Goal: Task Accomplishment & Management: Manage account settings

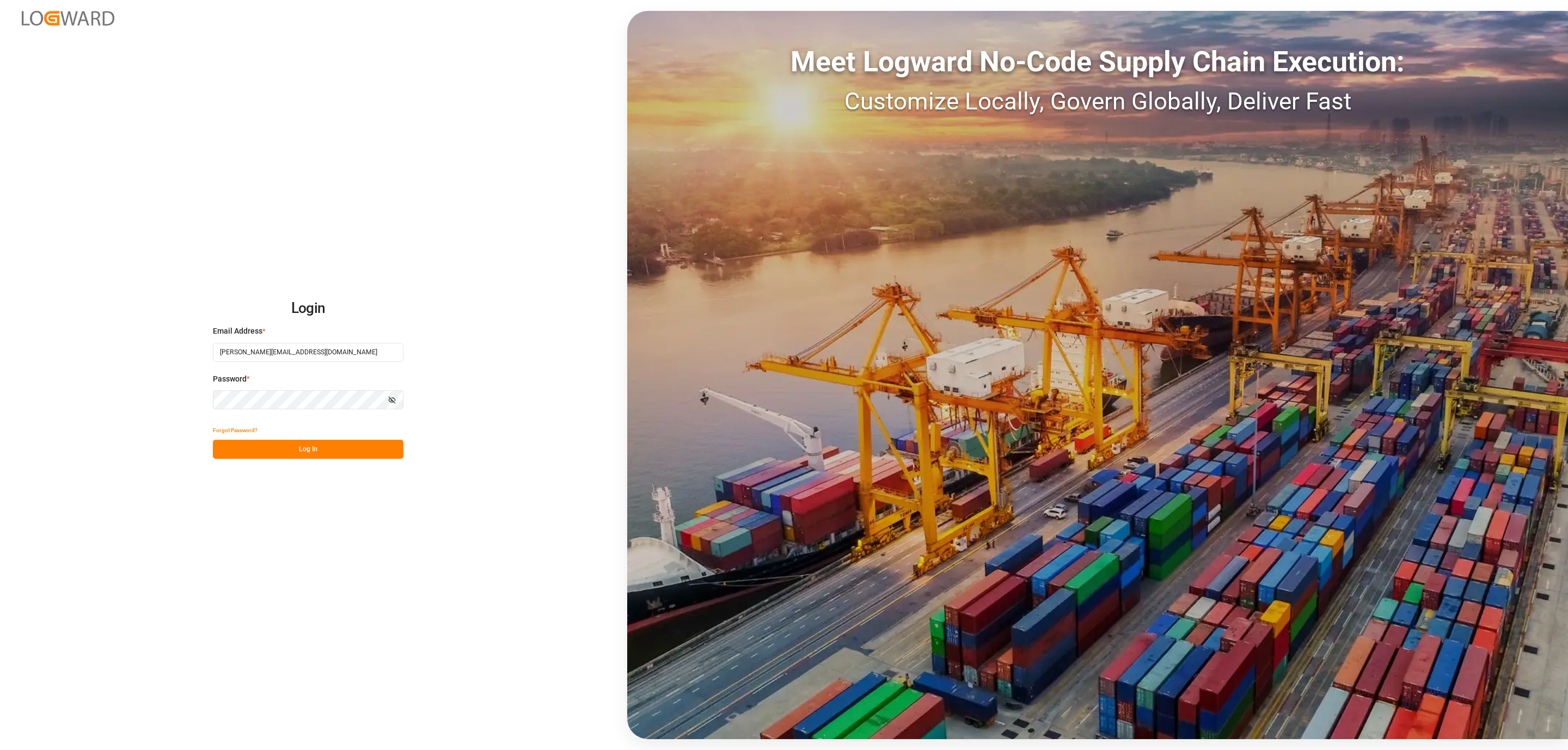
click at [323, 449] on button "Log In" at bounding box center [308, 449] width 191 height 19
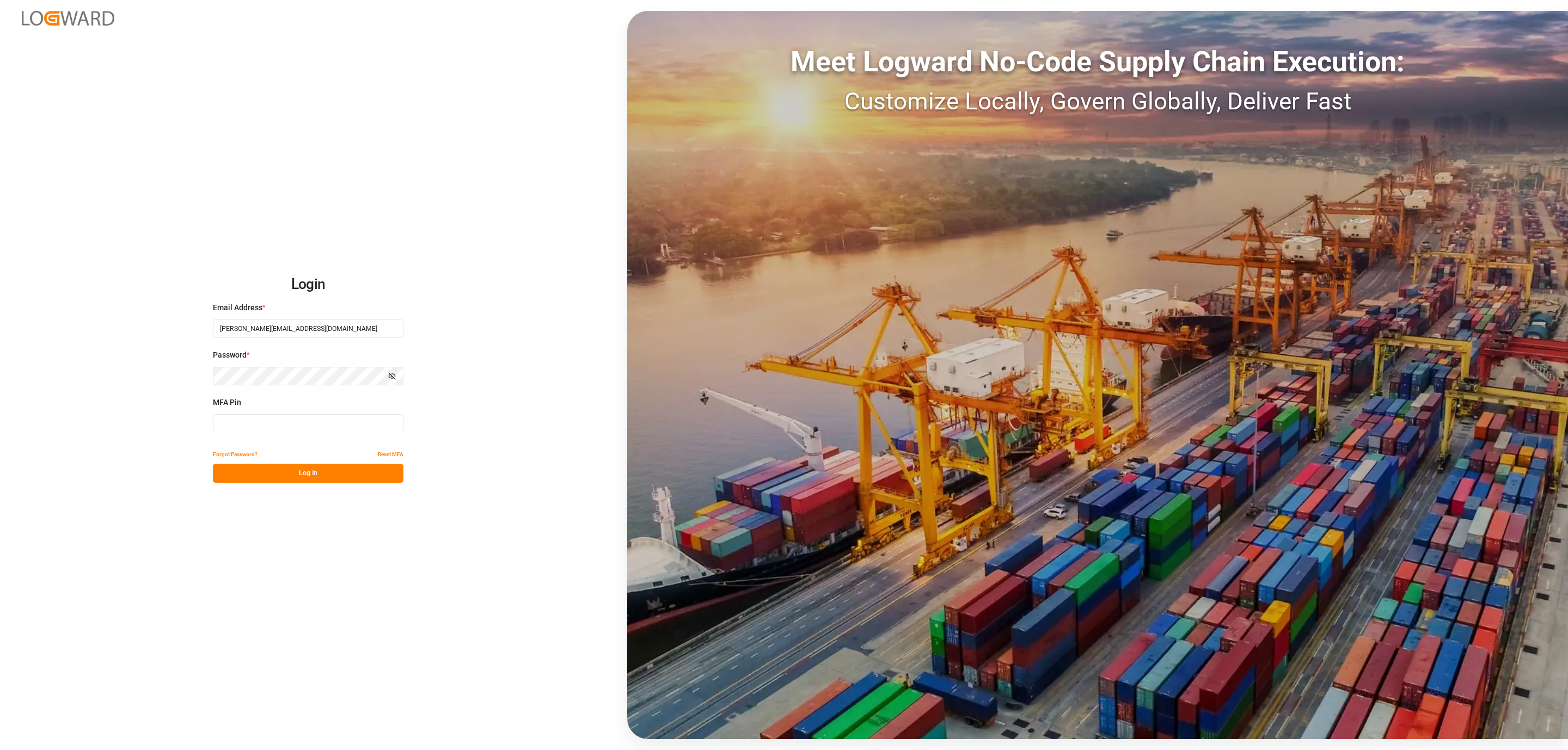
click at [255, 421] on input at bounding box center [308, 423] width 191 height 19
type input "208421"
click at [270, 469] on button "Log In" at bounding box center [308, 473] width 191 height 19
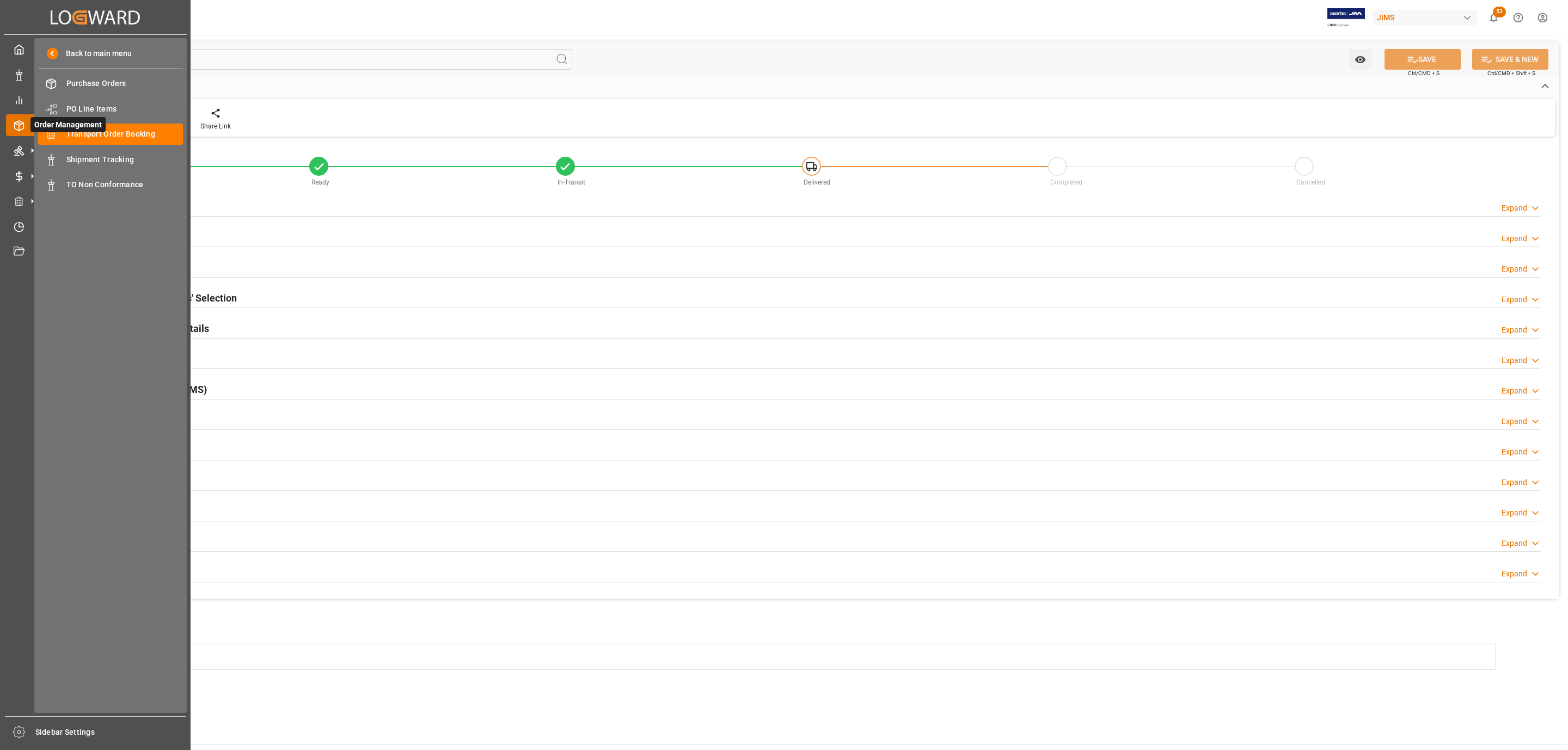
type input "0"
type input "05-09-2025"
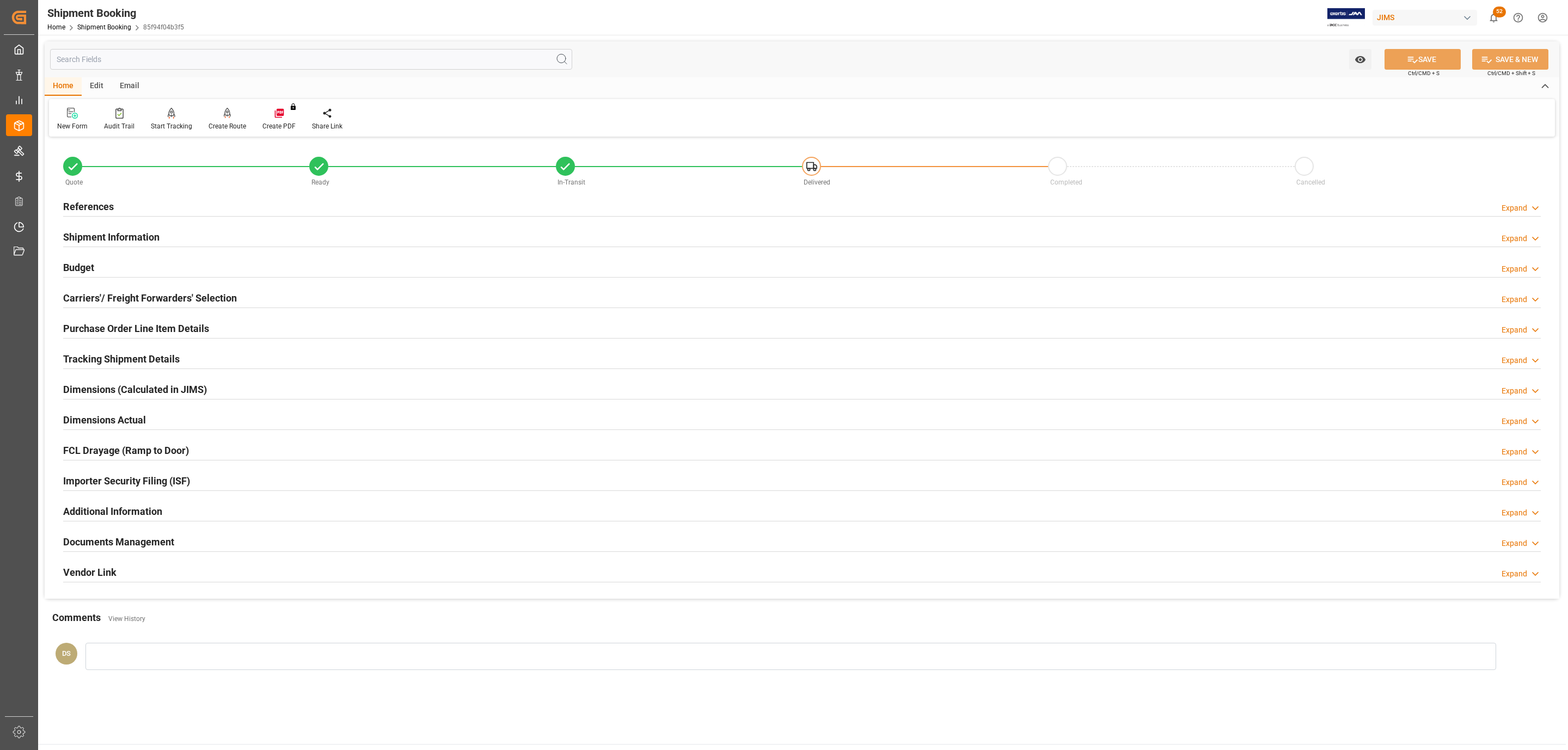
click at [87, 198] on div "References" at bounding box center [88, 205] width 51 height 20
type input "0"
type input "145.2375"
type input "2112"
click at [171, 289] on div "Carriers'/ Freight Forwarders' Selection" at bounding box center [150, 297] width 173 height 20
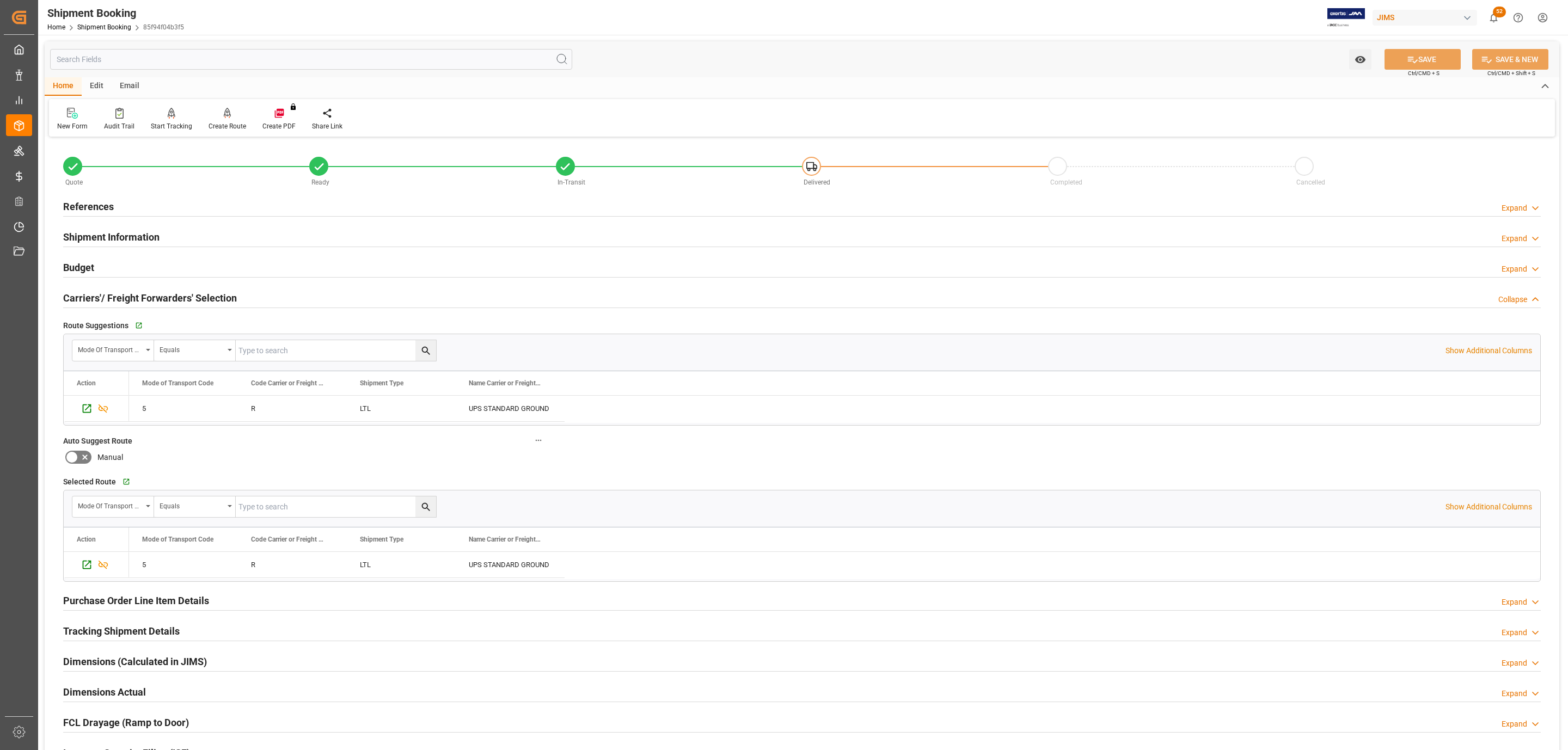
click at [164, 265] on div "Budget Expand" at bounding box center [802, 266] width 1478 height 20
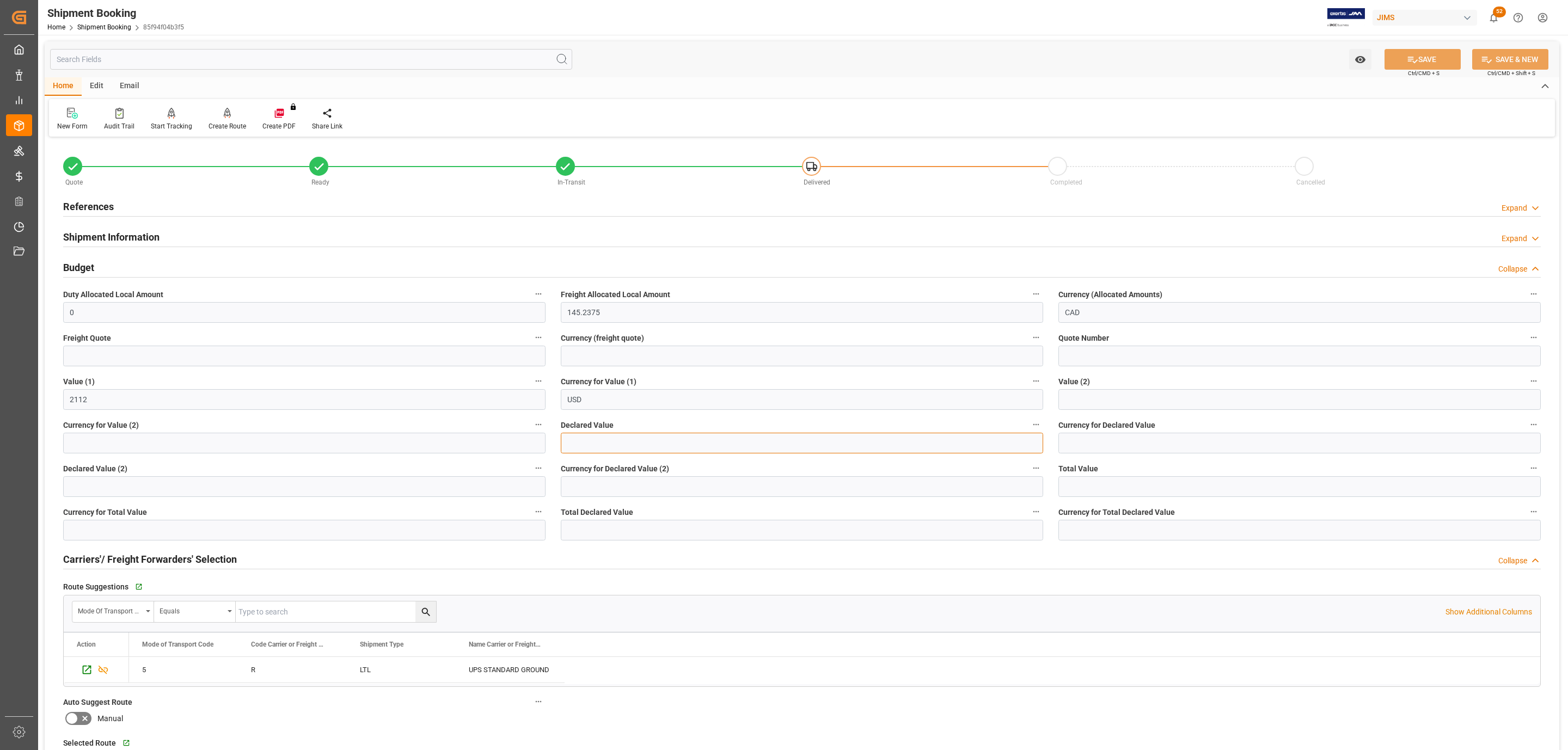
click at [609, 443] on input "text" at bounding box center [802, 442] width 483 height 20
type input "2112"
type input "USD"
click at [1404, 67] on button "SAVE" at bounding box center [1423, 59] width 76 height 20
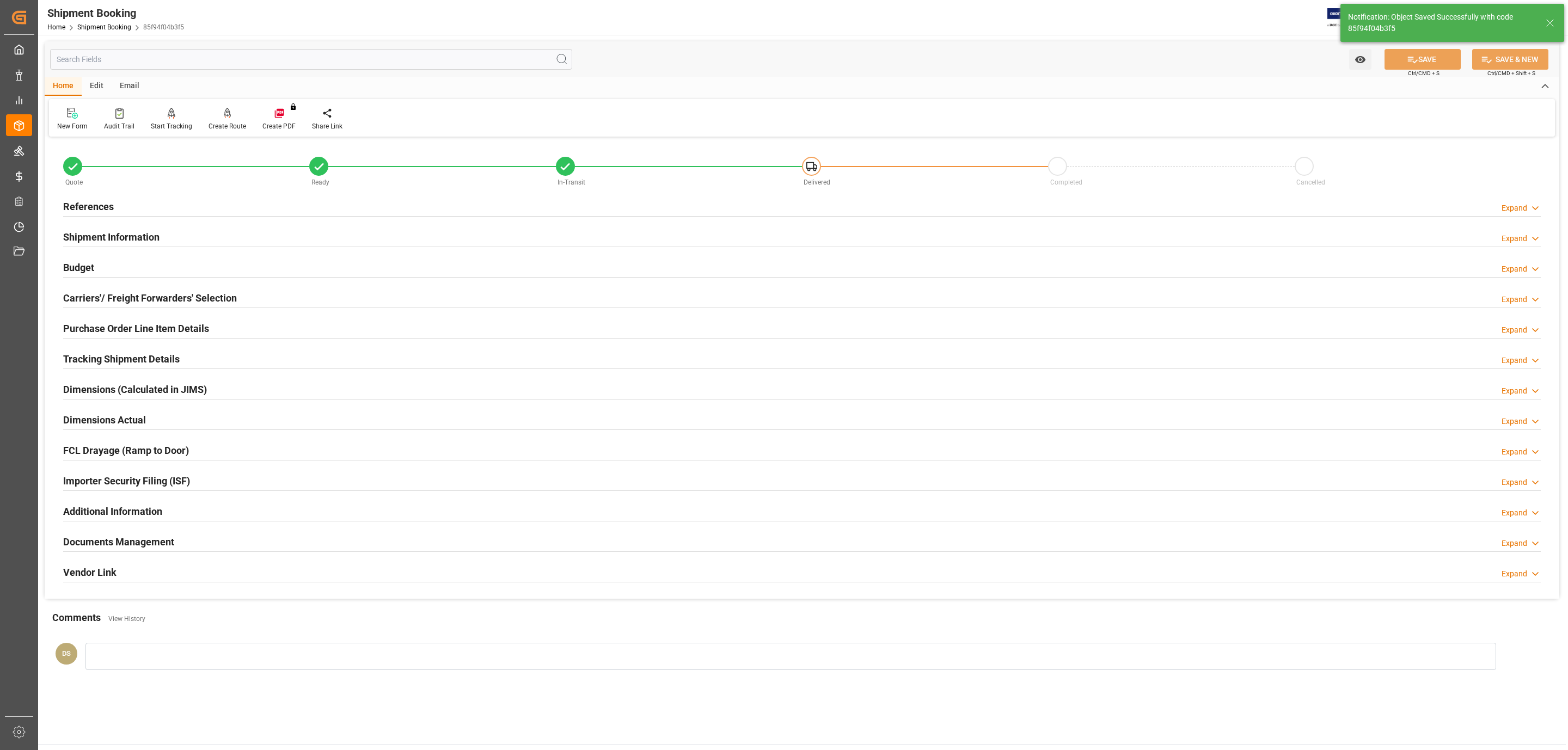
click at [139, 531] on div "Documents Management Expand" at bounding box center [802, 542] width 1493 height 30
click at [140, 536] on div "Documents Management" at bounding box center [119, 540] width 111 height 20
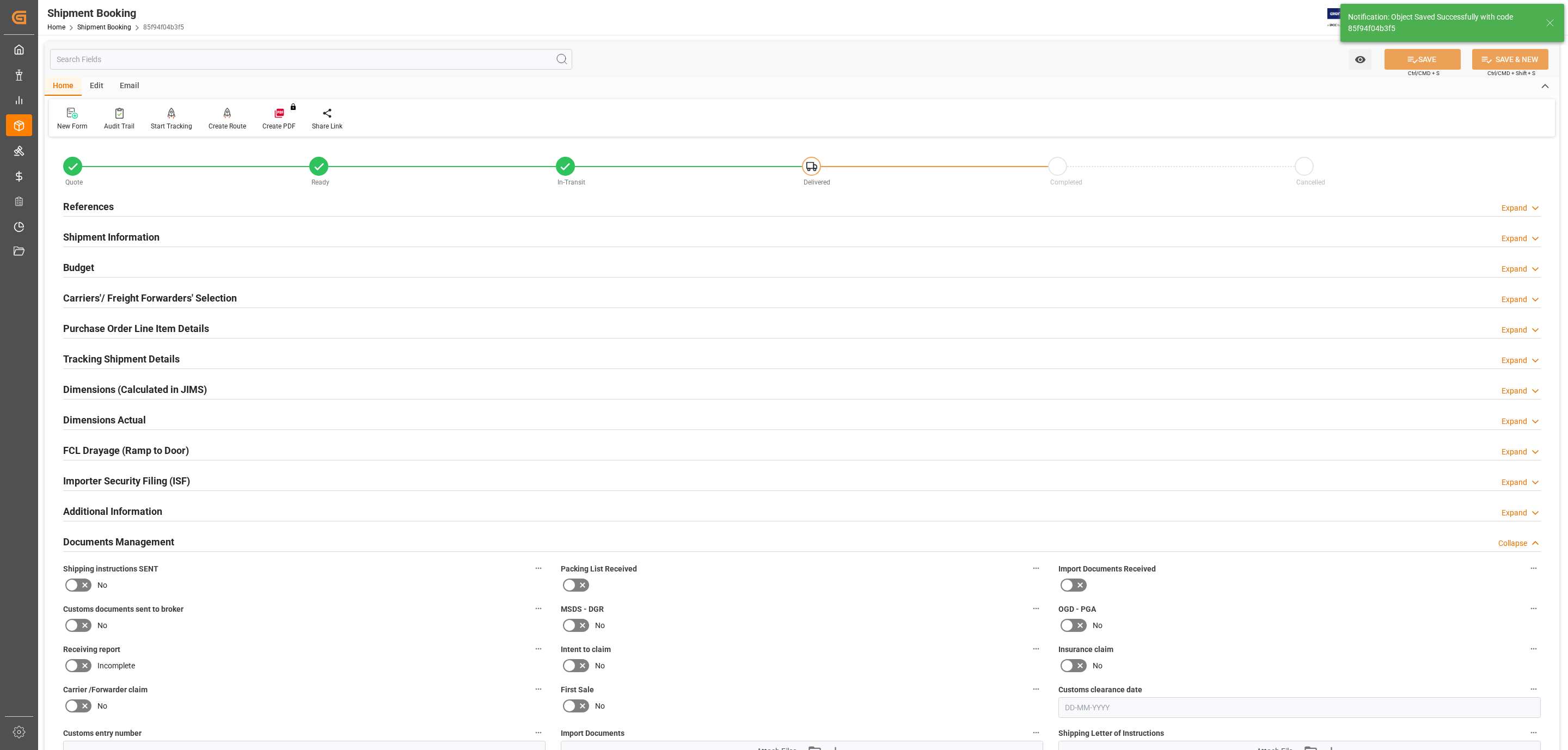
drag, startPoint x: 82, startPoint y: 592, endPoint x: 79, endPoint y: 614, distance: 22.2
click at [80, 592] on icon at bounding box center [85, 585] width 13 height 13
click at [0, 0] on input "checkbox" at bounding box center [0, 0] width 0 height 0
click at [79, 624] on icon at bounding box center [85, 625] width 13 height 13
click at [0, 0] on input "checkbox" at bounding box center [0, 0] width 0 height 0
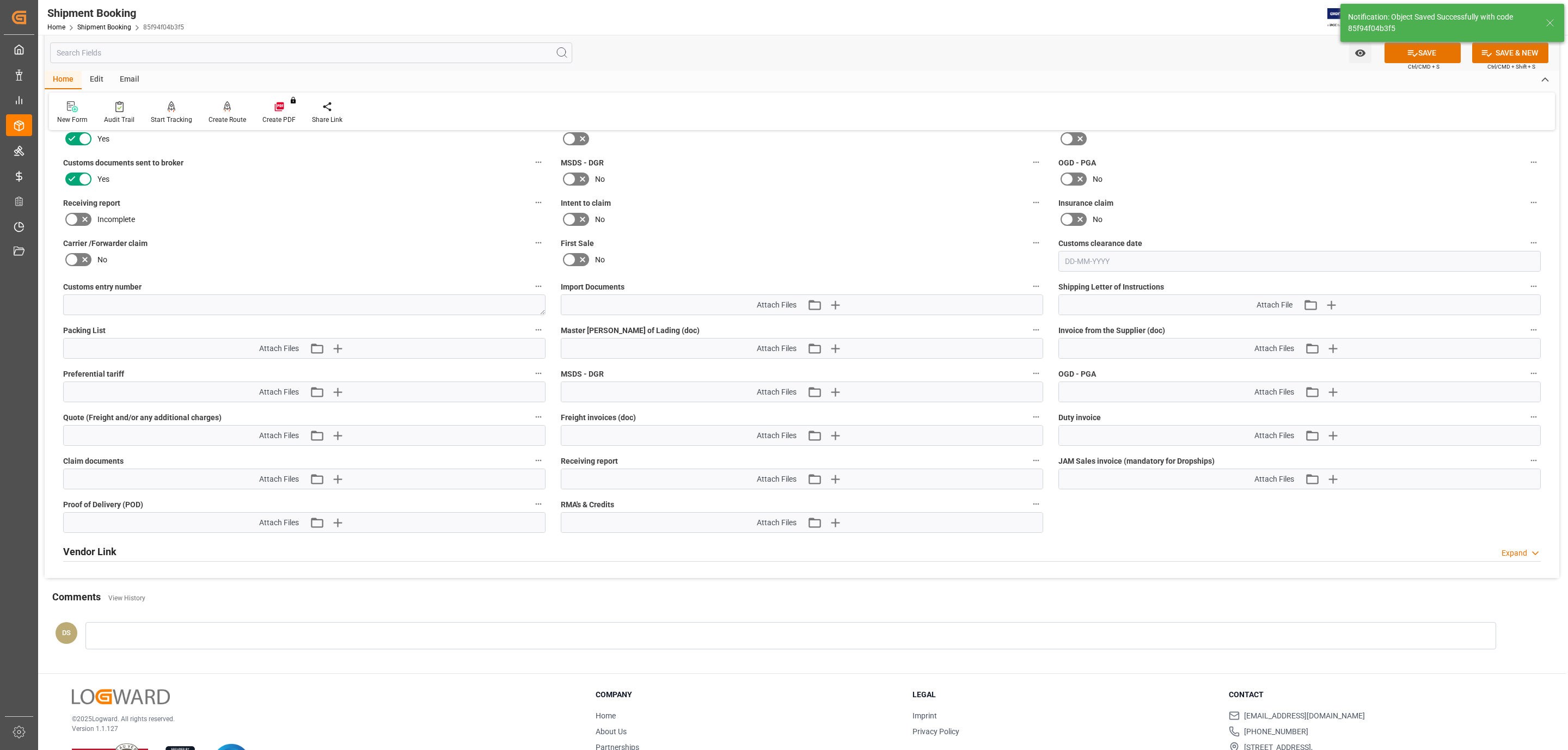
scroll to position [490, 0]
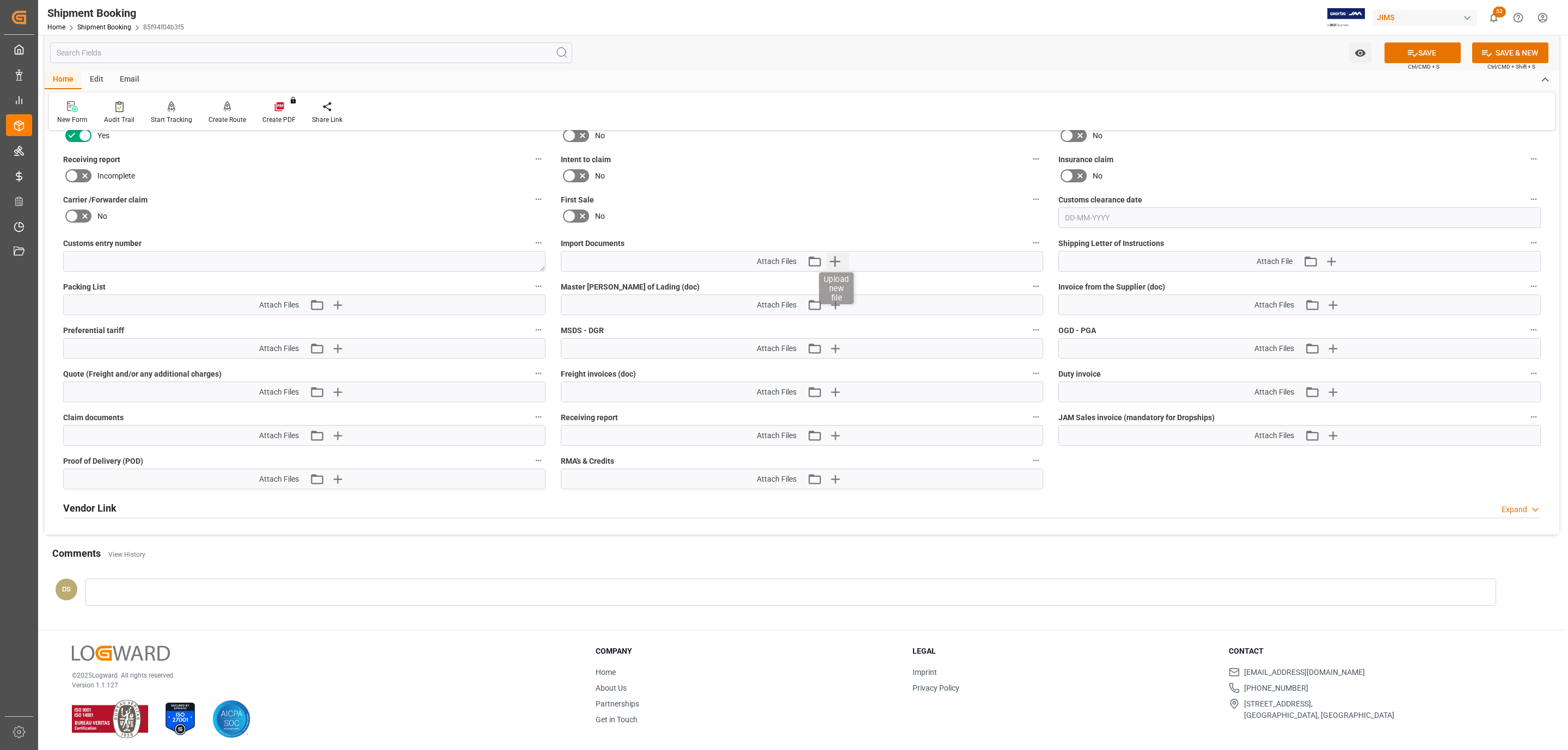
click at [838, 263] on icon "button" at bounding box center [835, 262] width 11 height 11
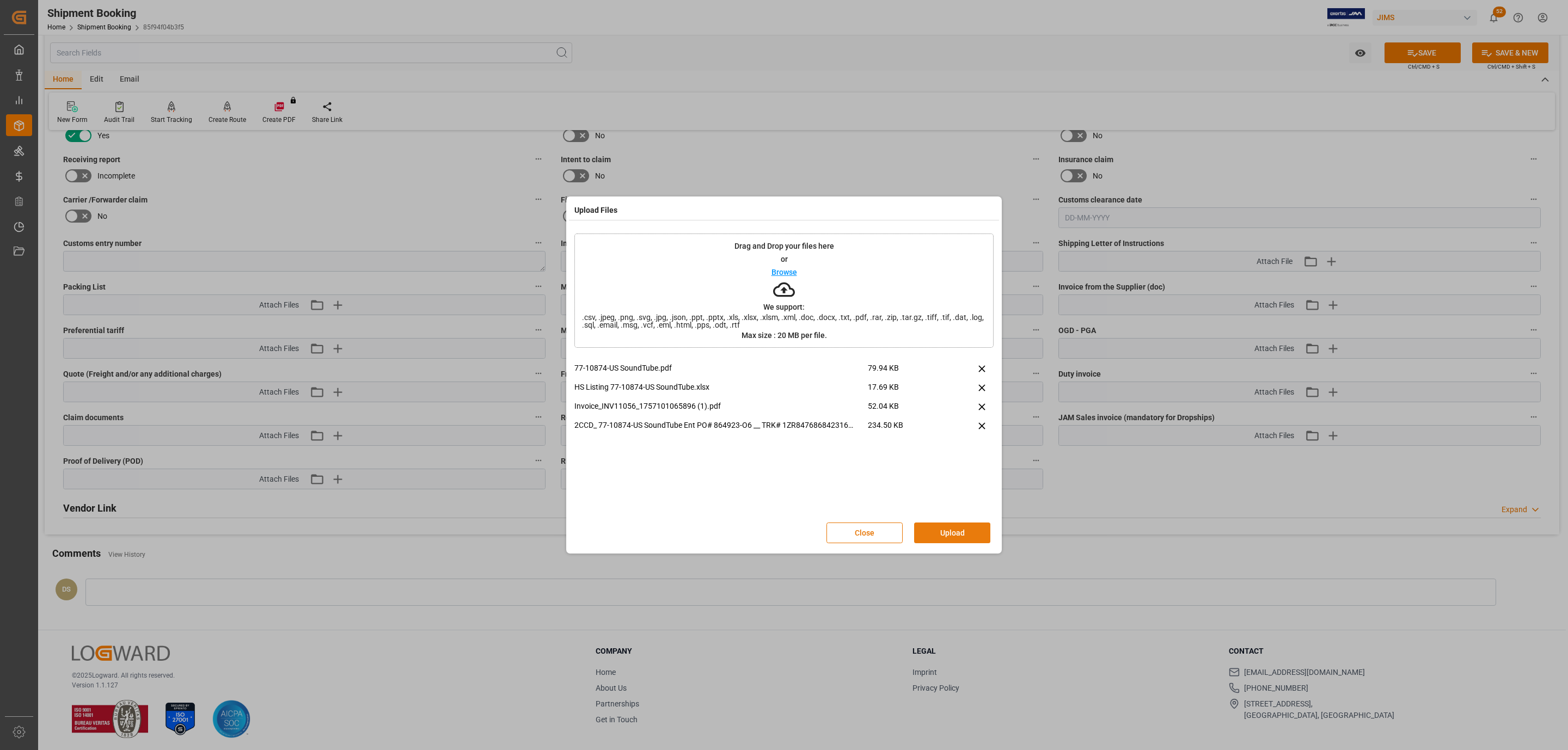
click at [917, 529] on button "Upload" at bounding box center [952, 533] width 76 height 20
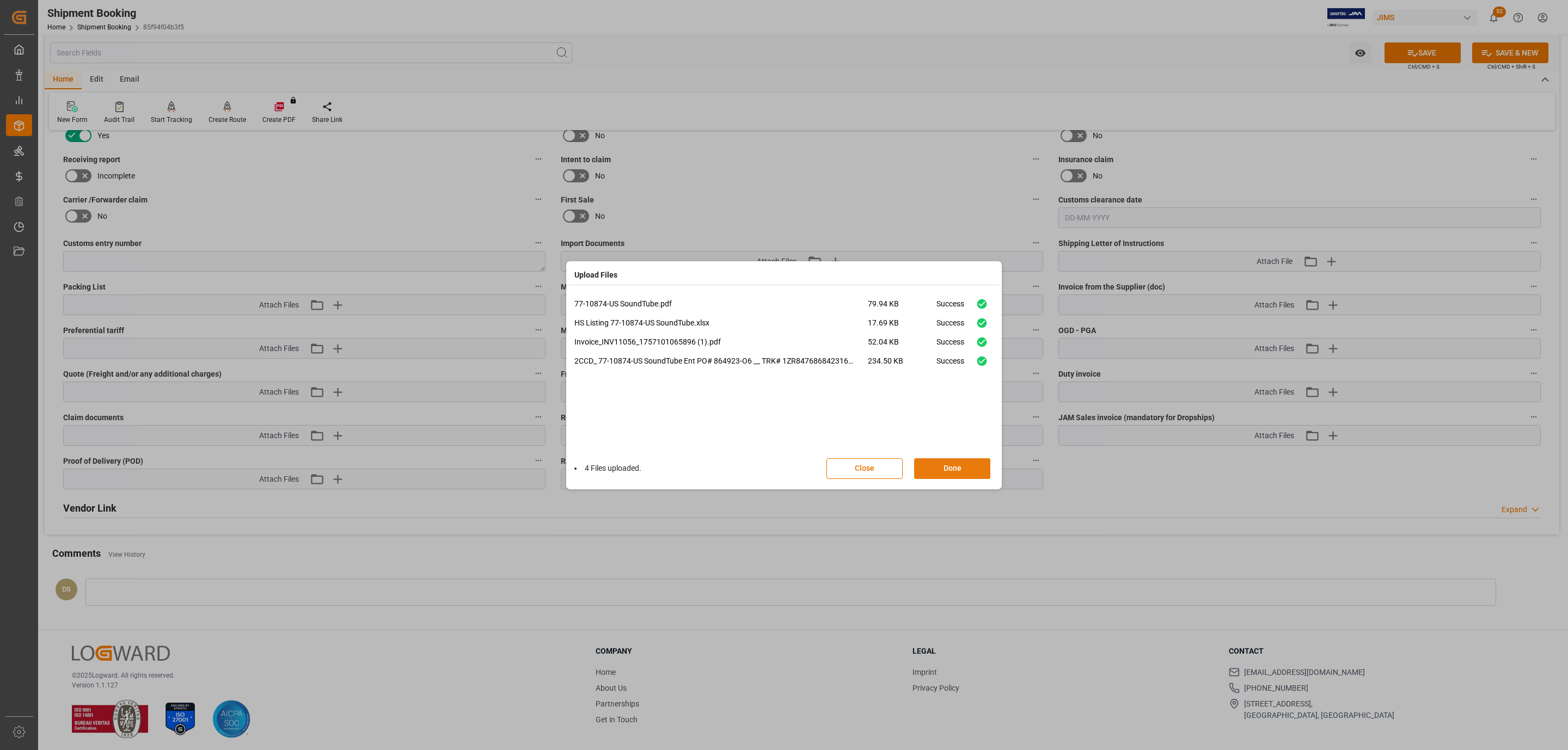
click at [931, 462] on button "Done" at bounding box center [952, 468] width 76 height 20
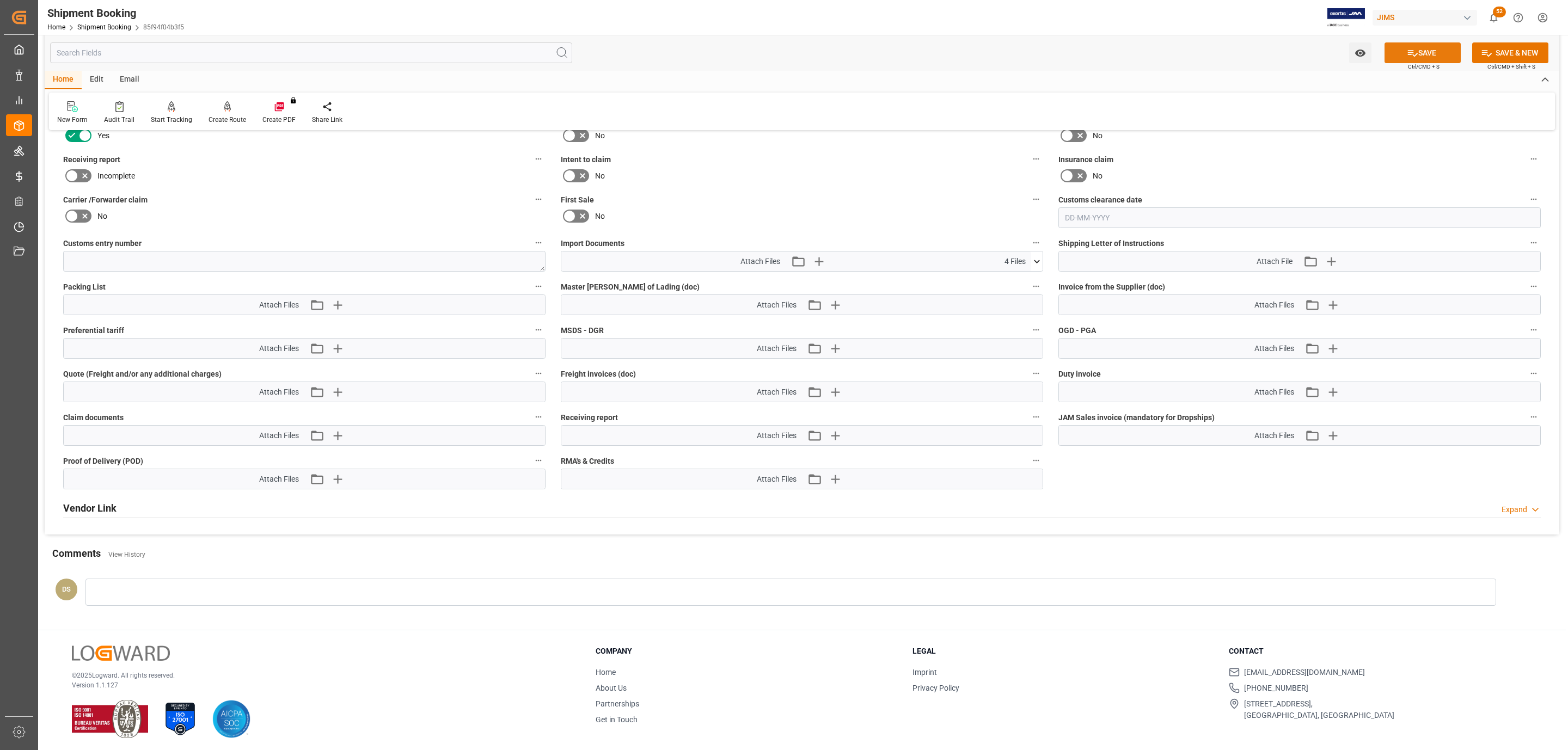
click at [1410, 52] on icon at bounding box center [1412, 53] width 10 height 7
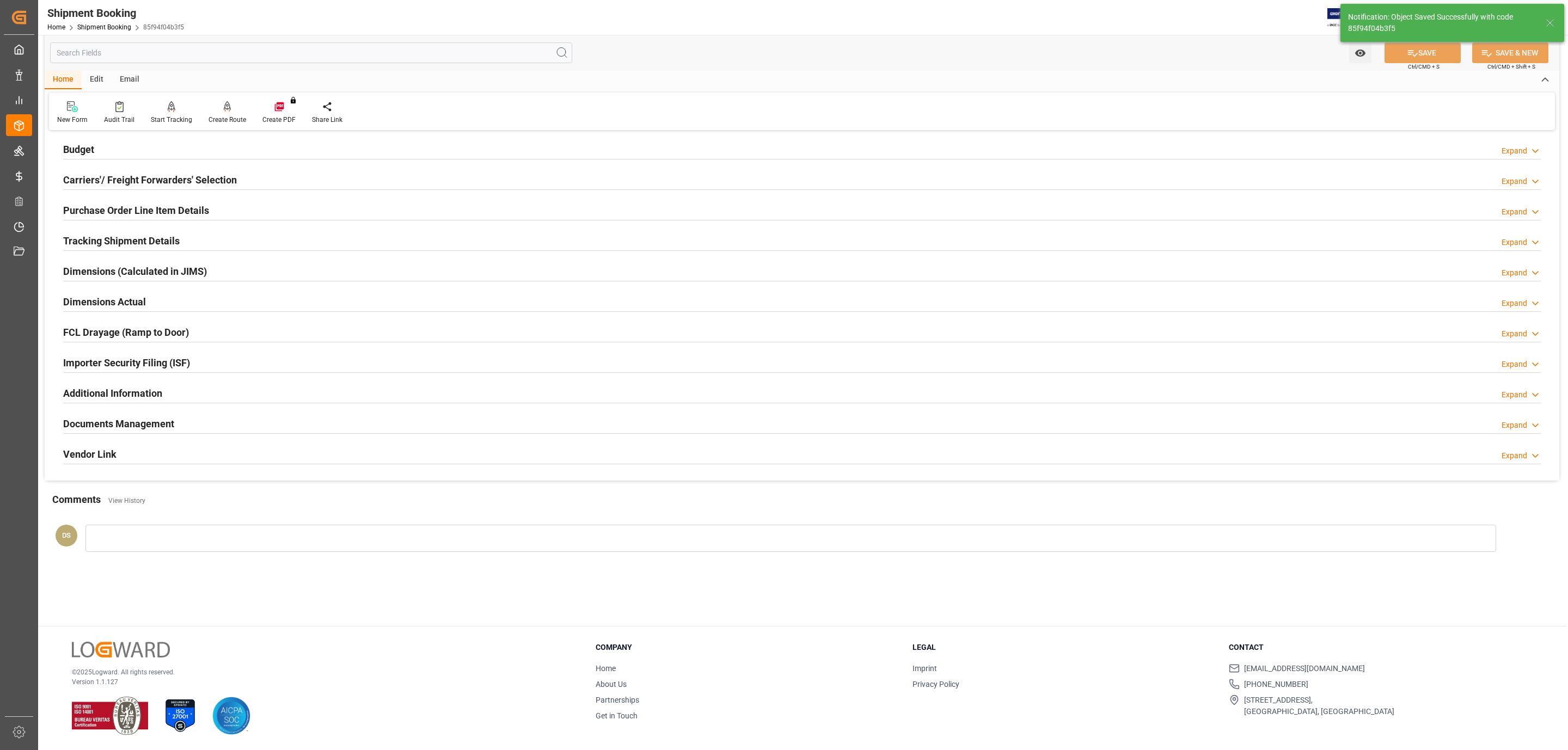
scroll to position [118, 0]
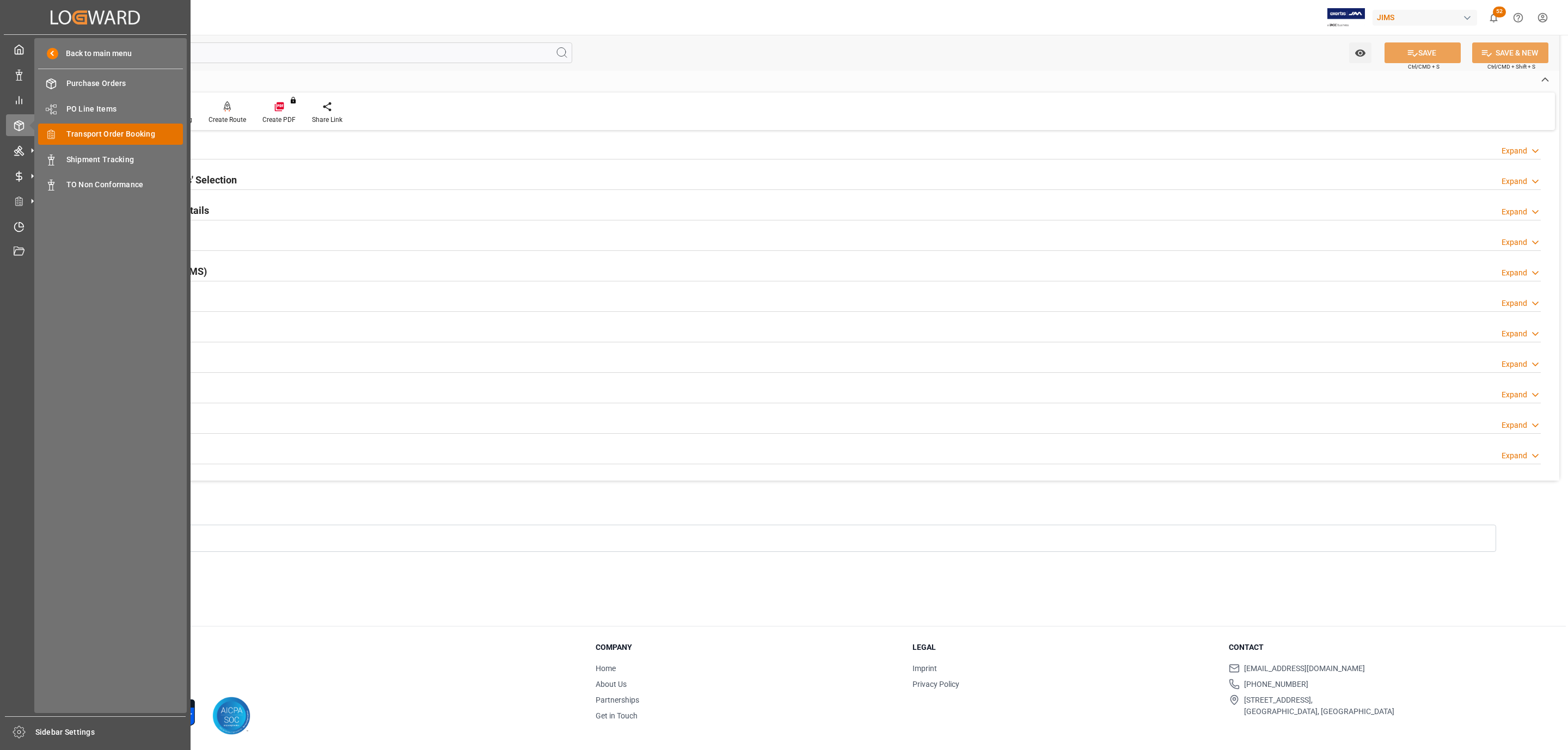
click at [113, 134] on span "Transport Order Booking" at bounding box center [125, 134] width 117 height 11
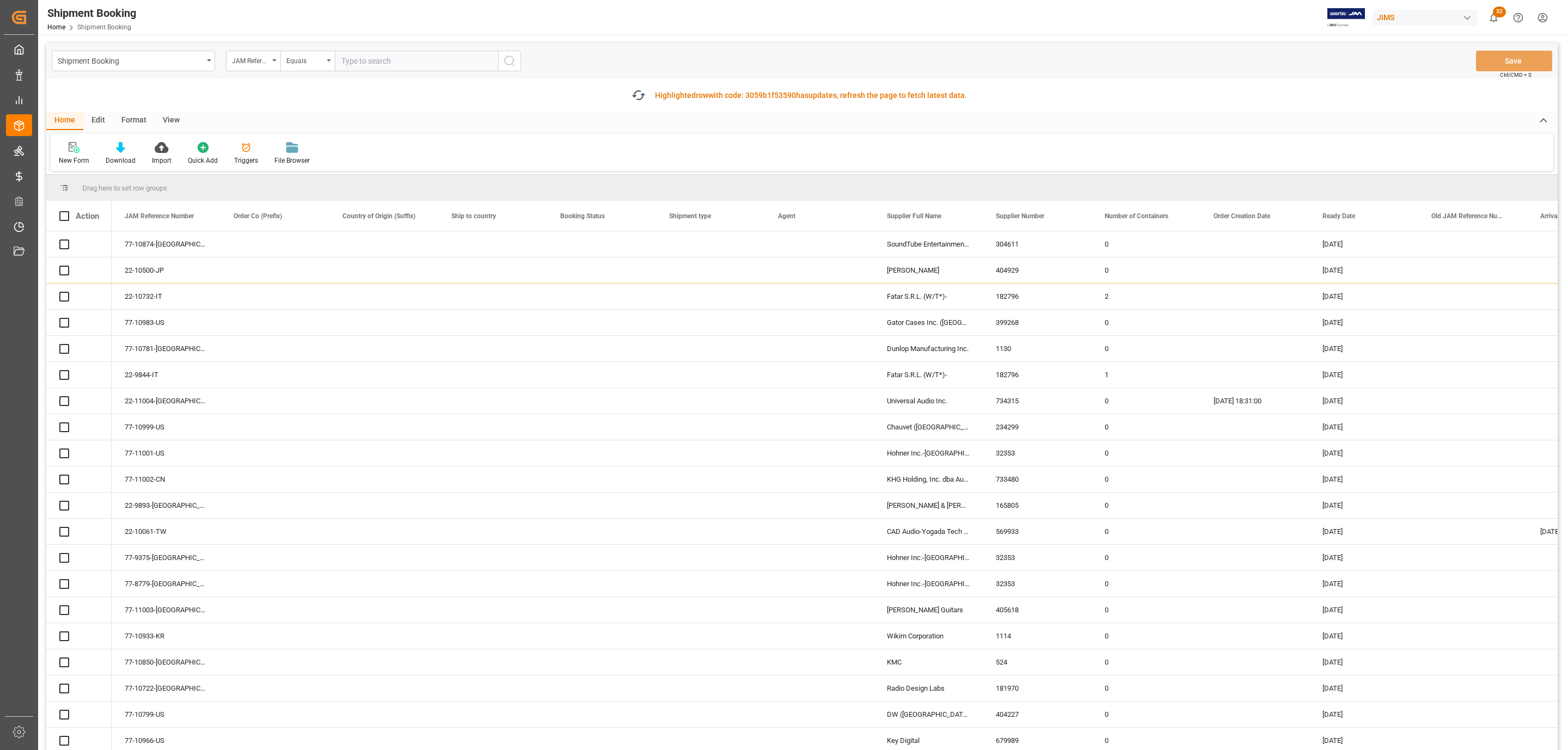
paste input "77-10875-US"
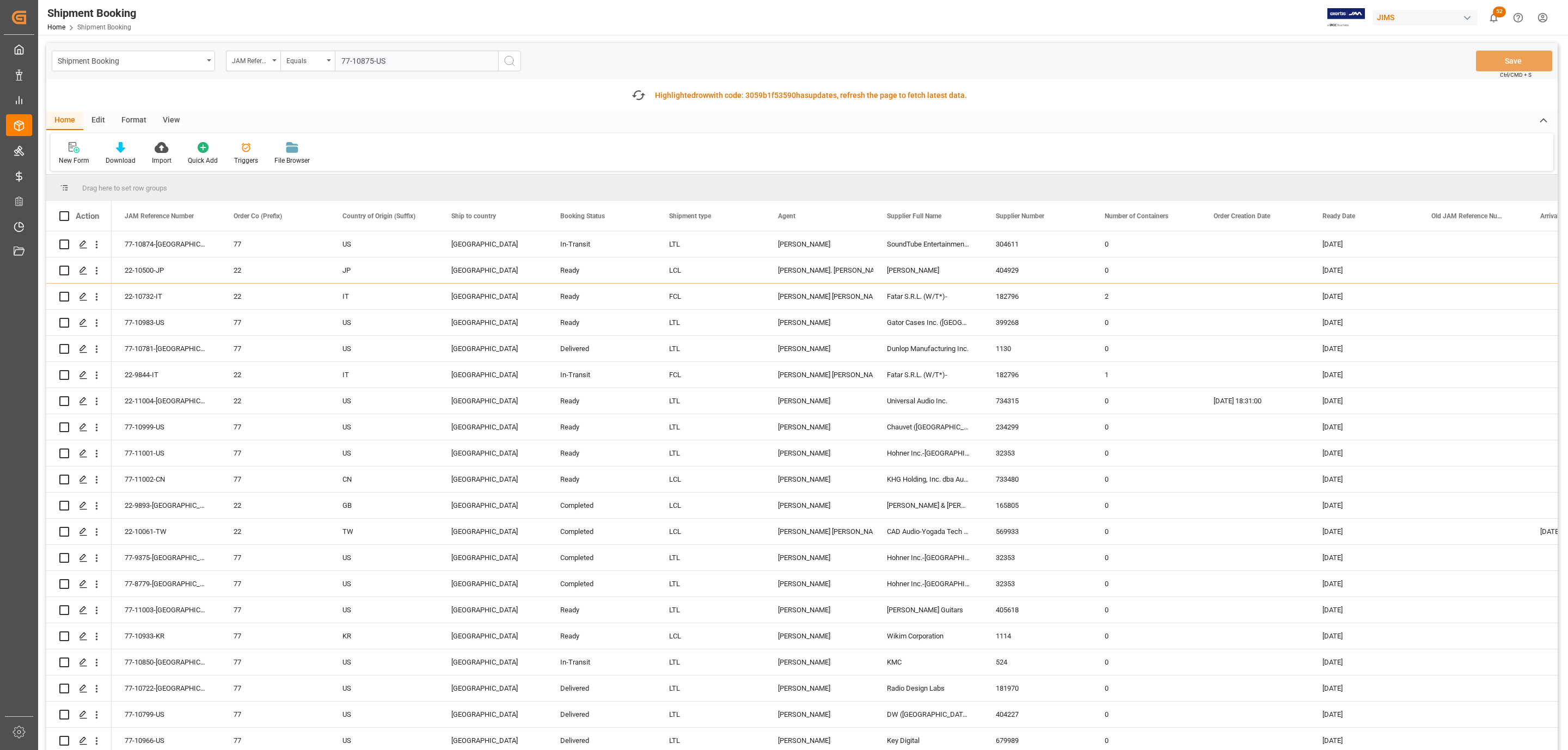
type input "77-10875-US"
click at [508, 59] on icon "search button" at bounding box center [510, 61] width 13 height 13
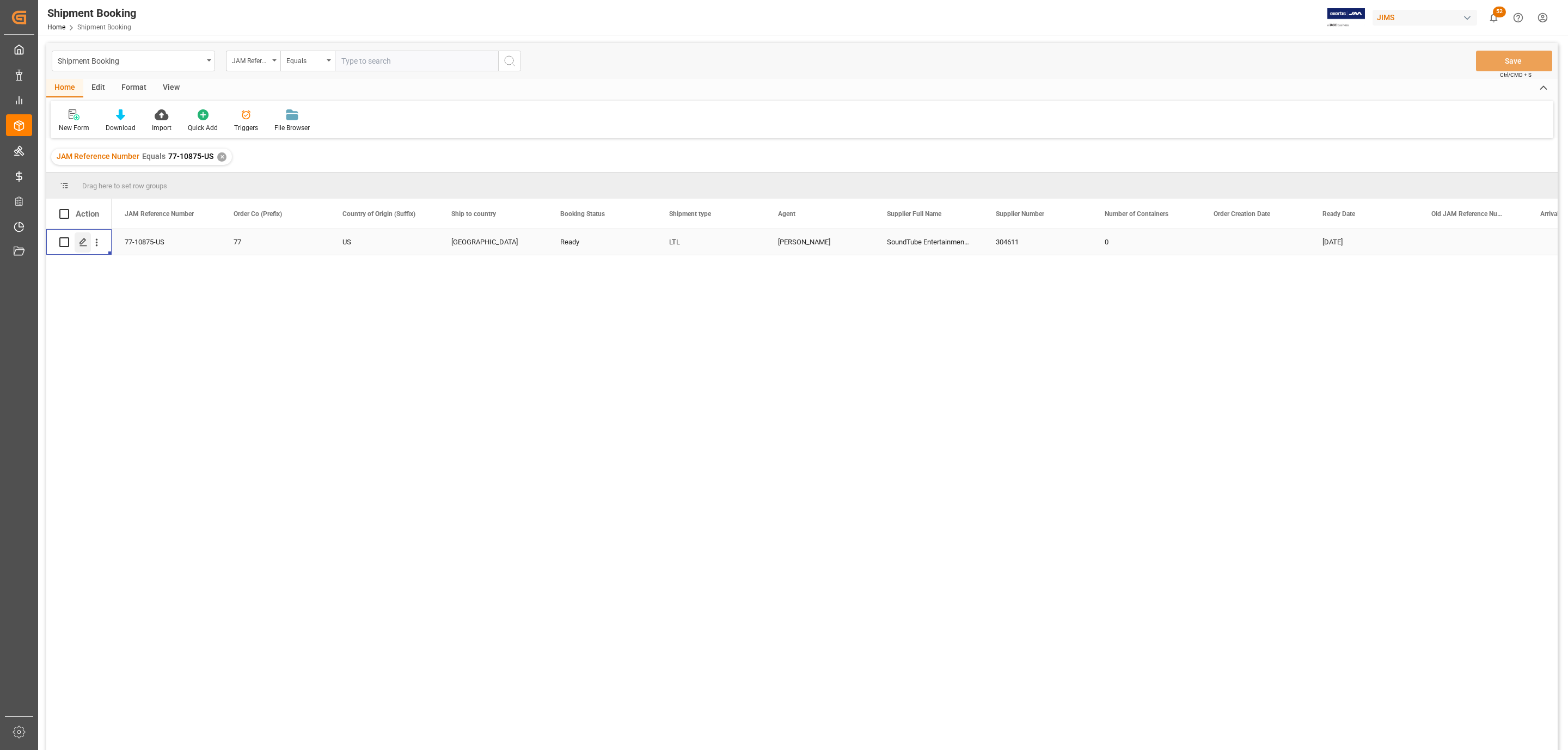
click at [79, 245] on icon "Press SPACE to select this row." at bounding box center [83, 242] width 9 height 9
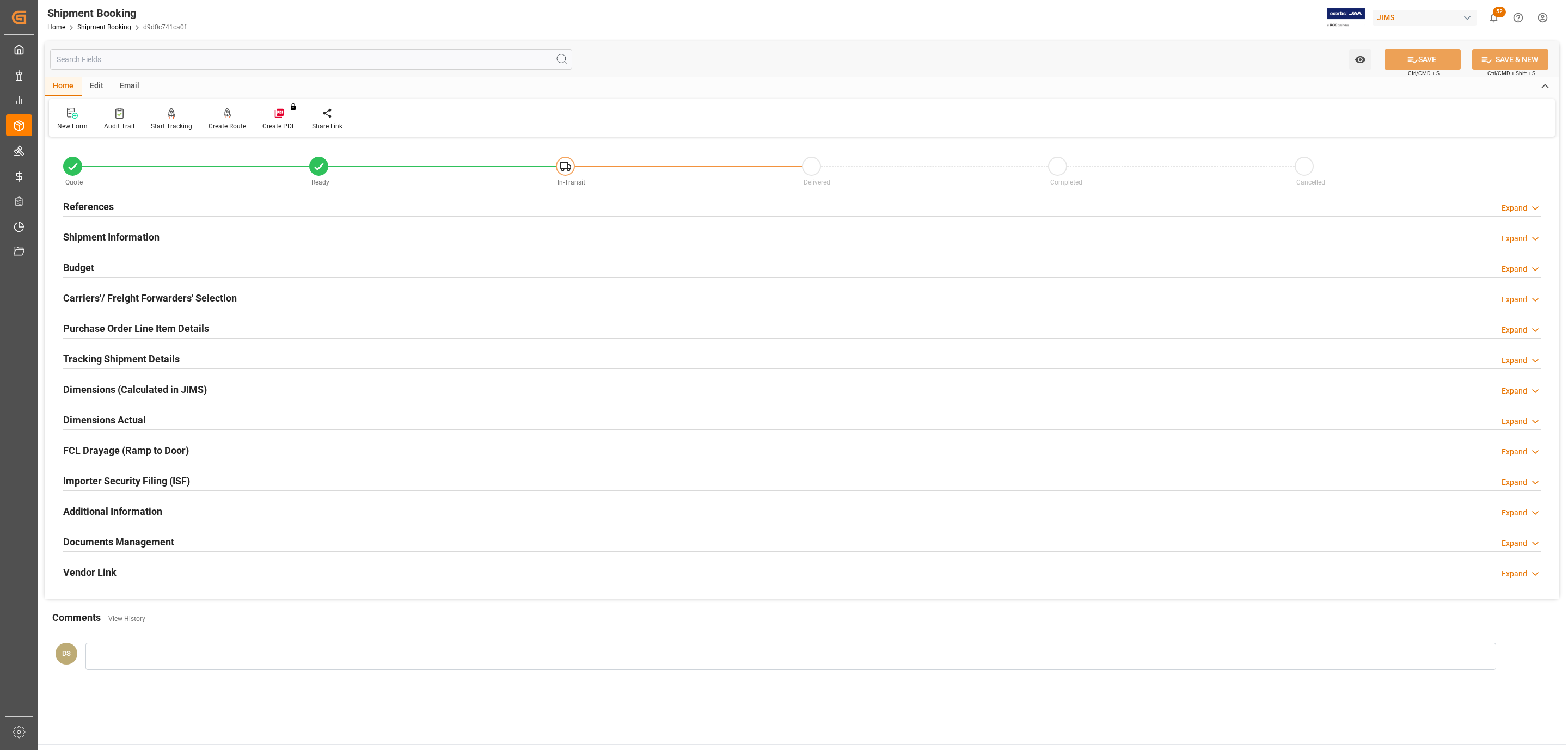
click at [103, 301] on h2 "Carriers'/ Freight Forwarders' Selection" at bounding box center [150, 298] width 173 height 14
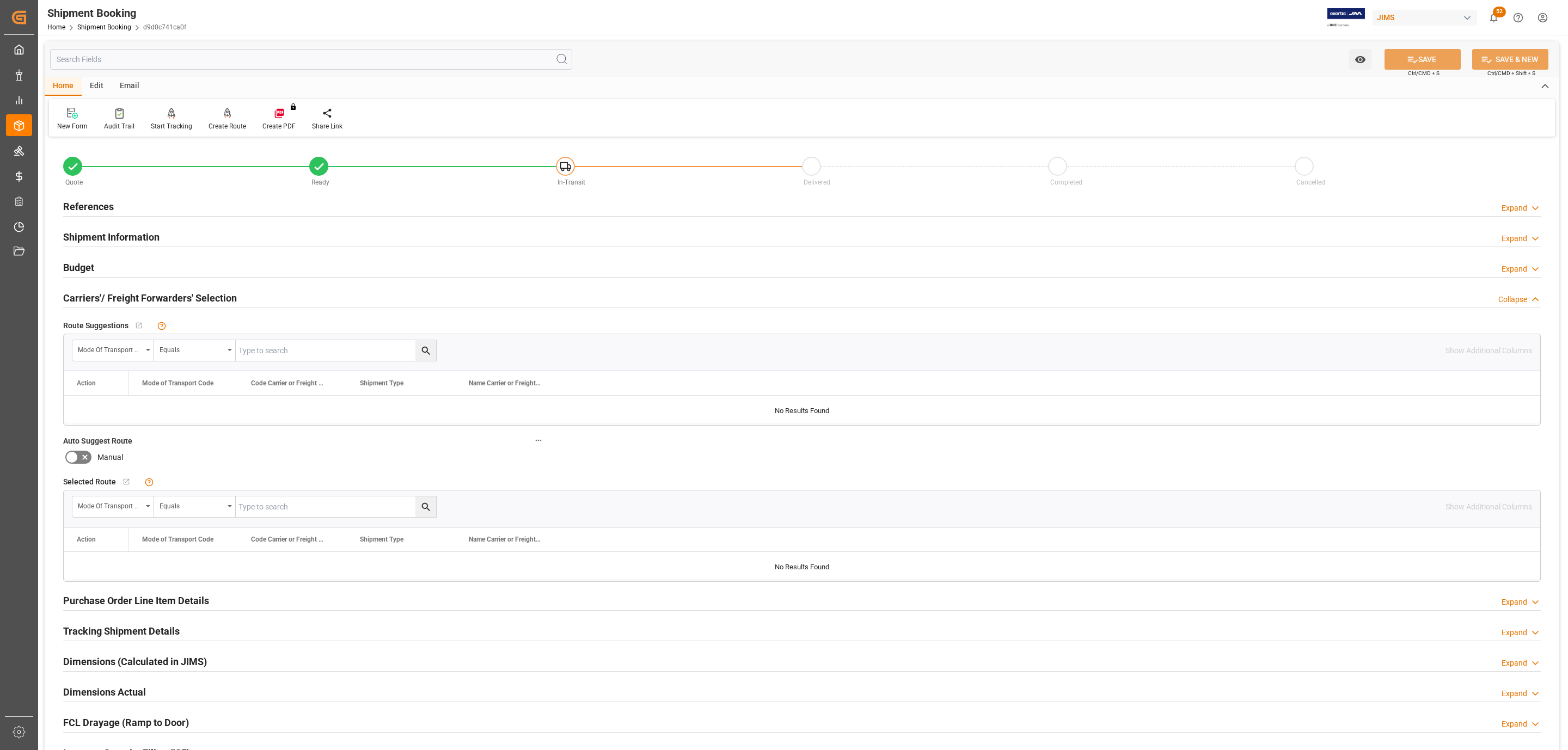
click at [123, 270] on div "Budget Expand" at bounding box center [802, 266] width 1478 height 20
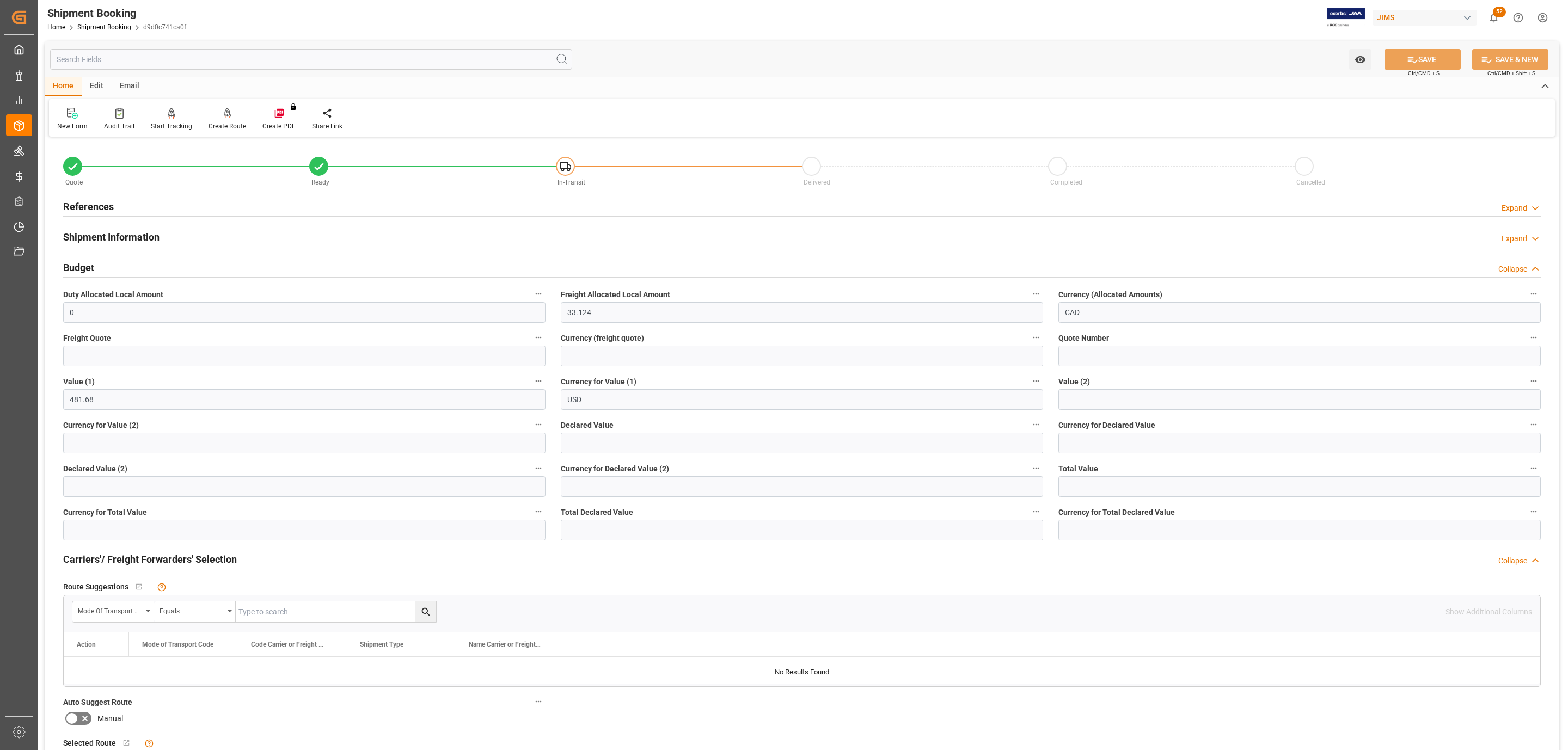
click at [144, 206] on div "References Expand" at bounding box center [802, 205] width 1478 height 20
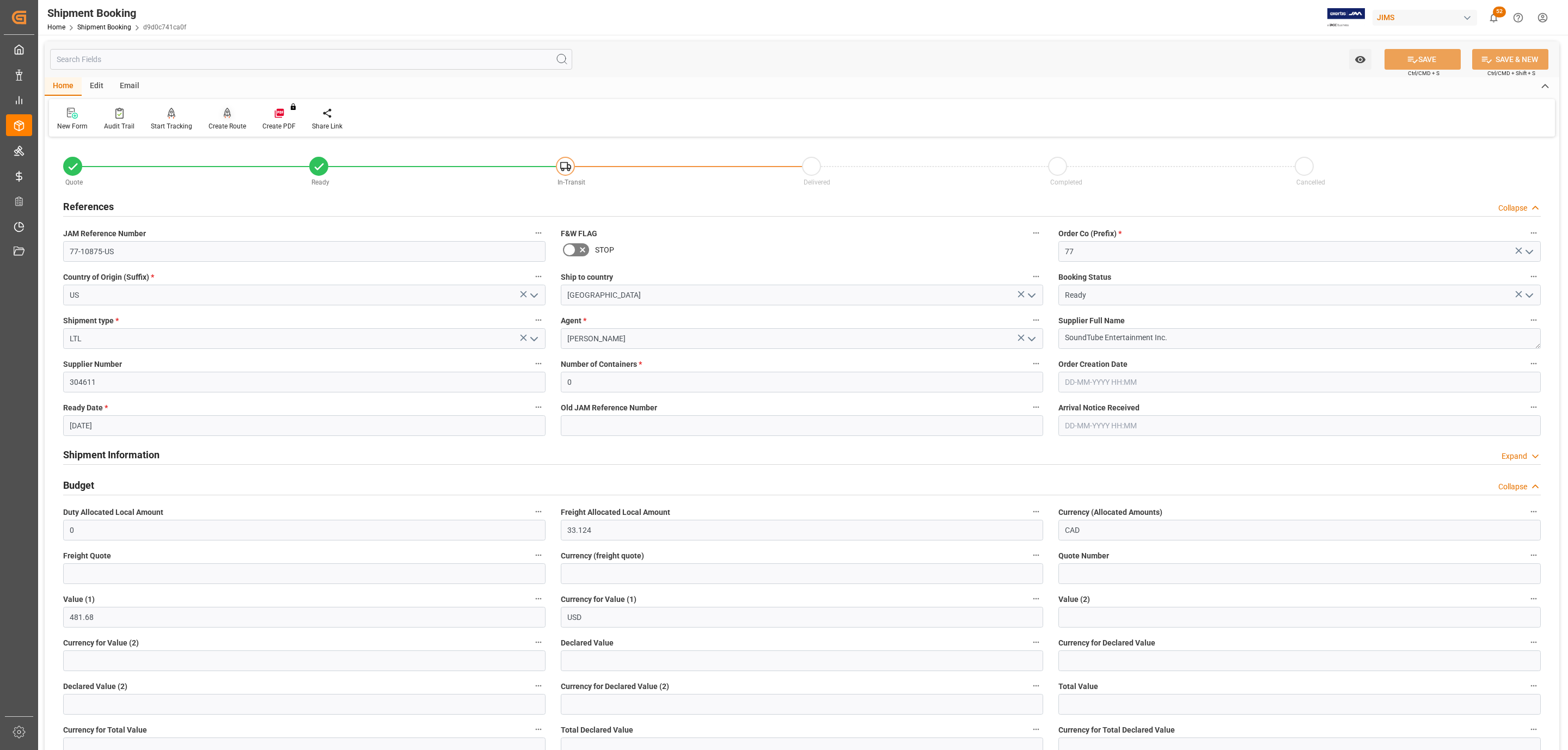
click at [233, 117] on div at bounding box center [227, 113] width 38 height 11
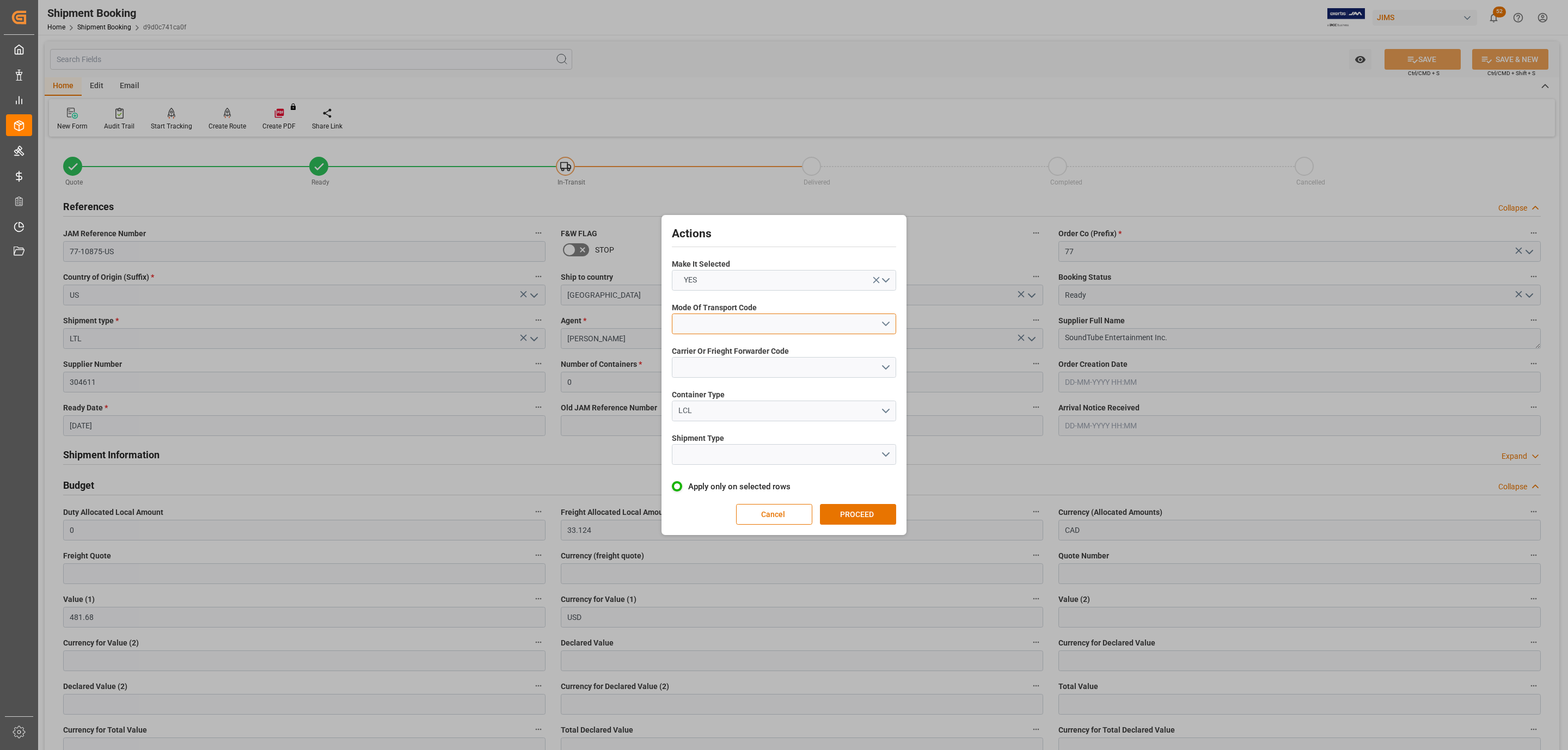
click at [768, 320] on button "open menu" at bounding box center [784, 324] width 224 height 20
click at [742, 414] on div "5- COURIER GROUND" at bounding box center [784, 418] width 224 height 23
click at [740, 361] on button "open menu" at bounding box center [784, 367] width 224 height 20
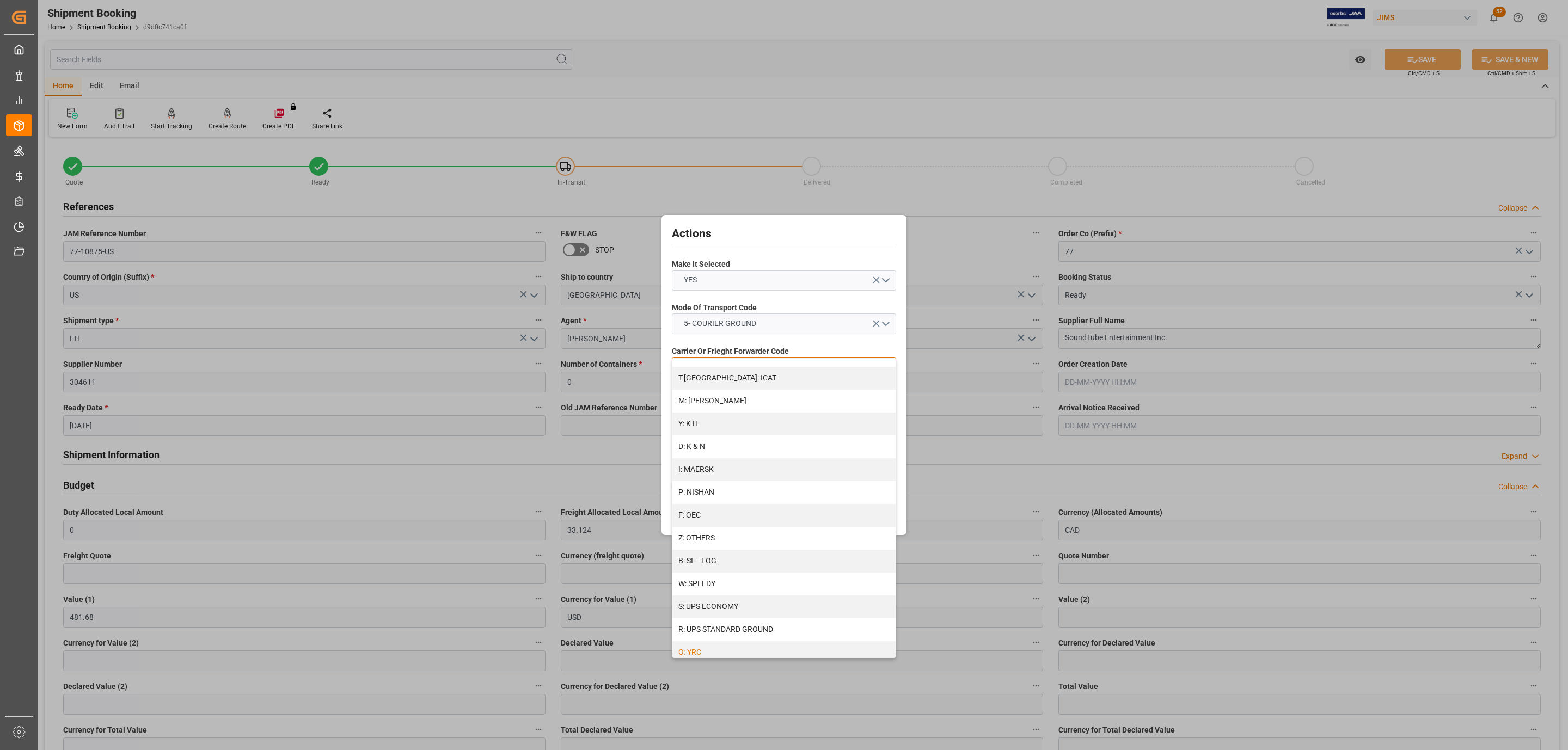
scroll to position [489, 0]
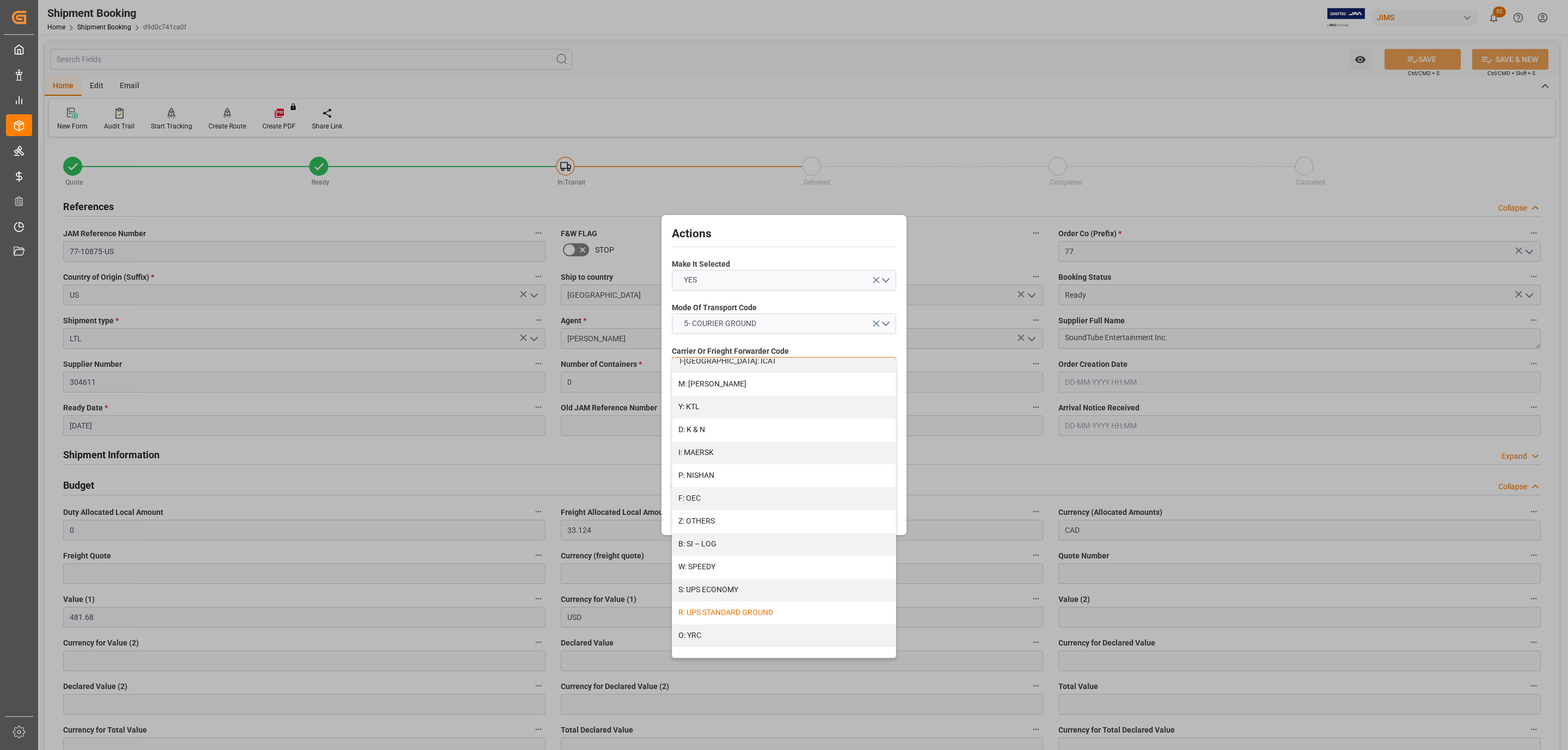
click at [732, 616] on div "R: UPS STANDARD GROUND" at bounding box center [784, 612] width 224 height 23
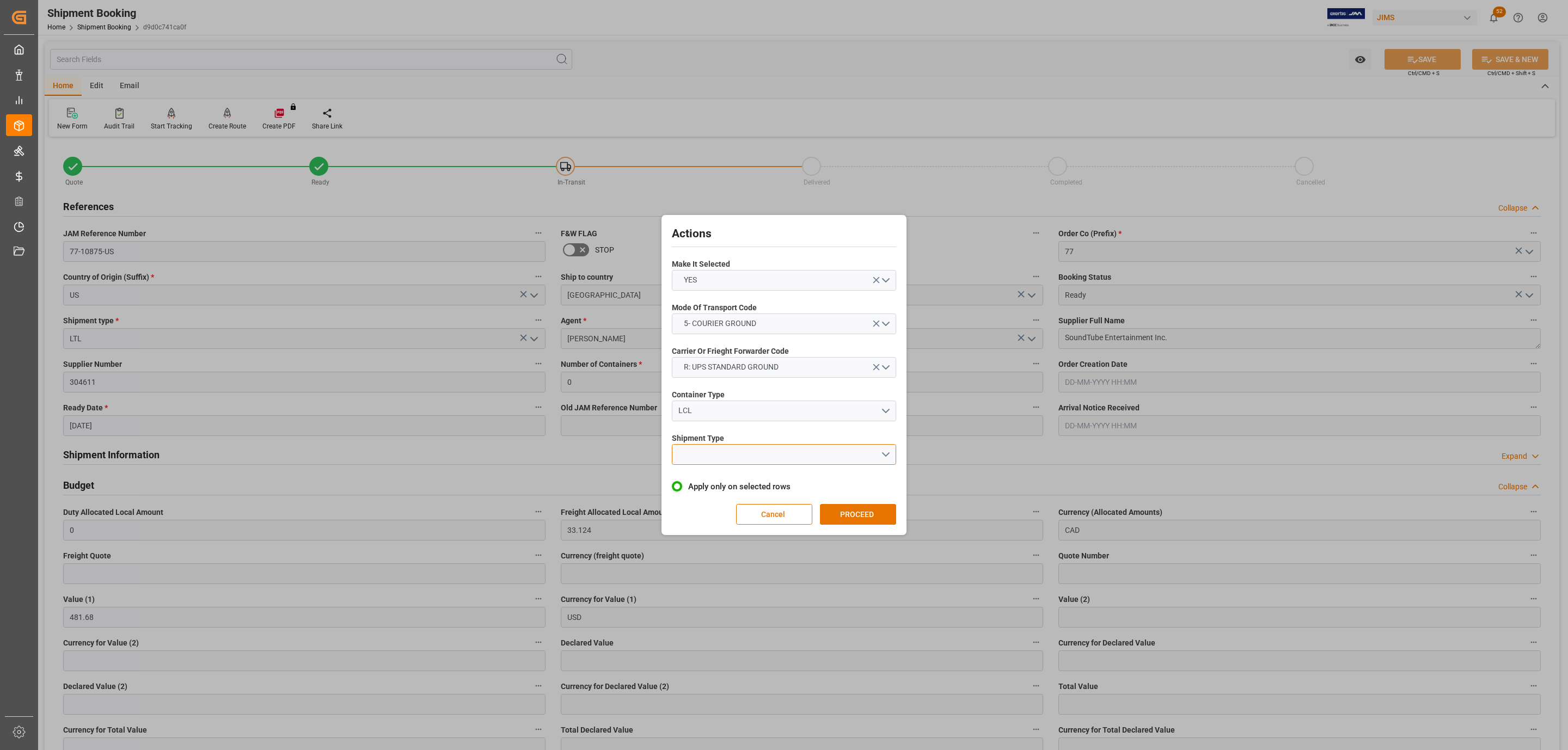
click at [723, 446] on button "open menu" at bounding box center [784, 454] width 224 height 20
click at [726, 454] on div "LTL" at bounding box center [784, 457] width 224 height 23
click at [859, 507] on button "PROCEED" at bounding box center [859, 514] width 76 height 20
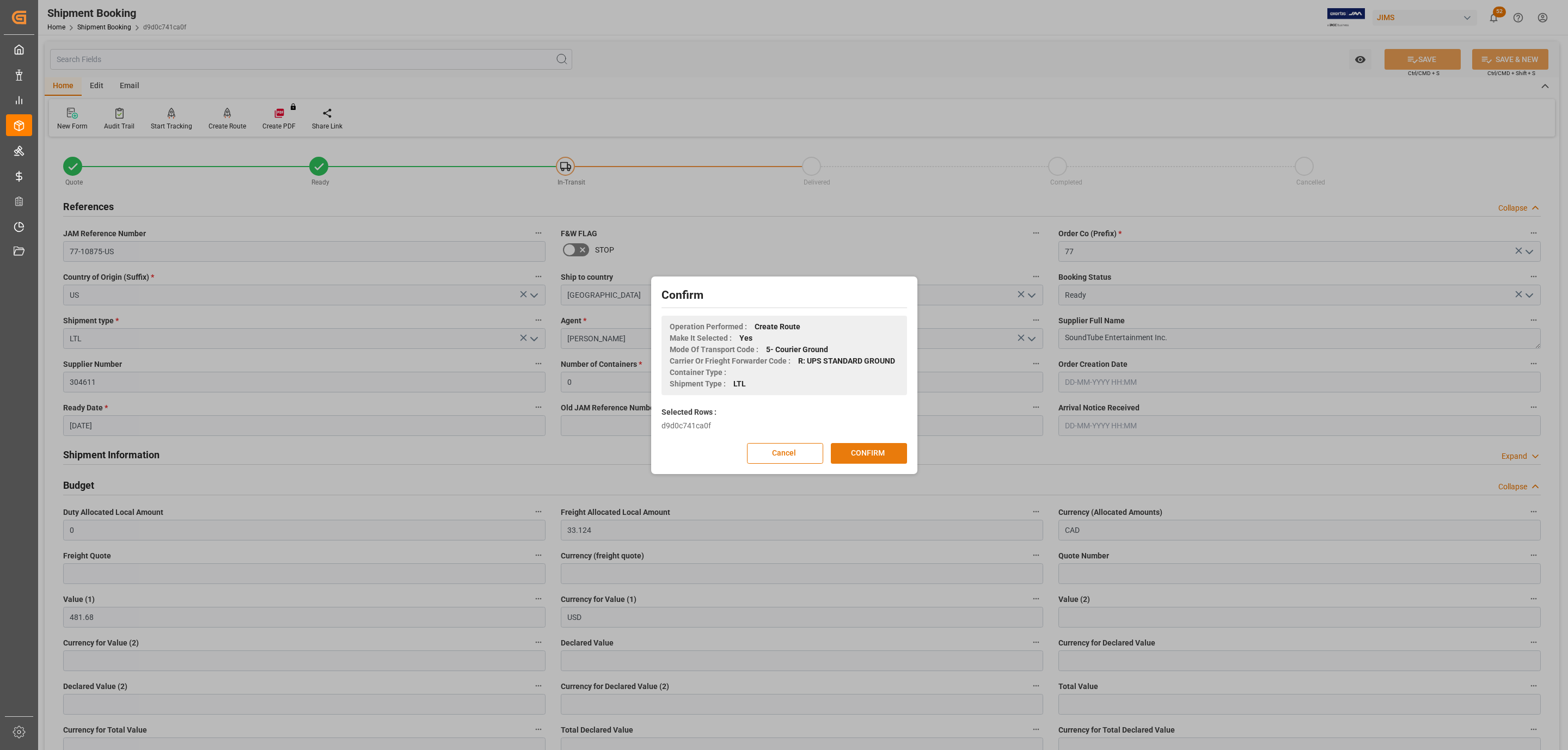
click at [866, 447] on button "CONFIRM" at bounding box center [869, 453] width 76 height 20
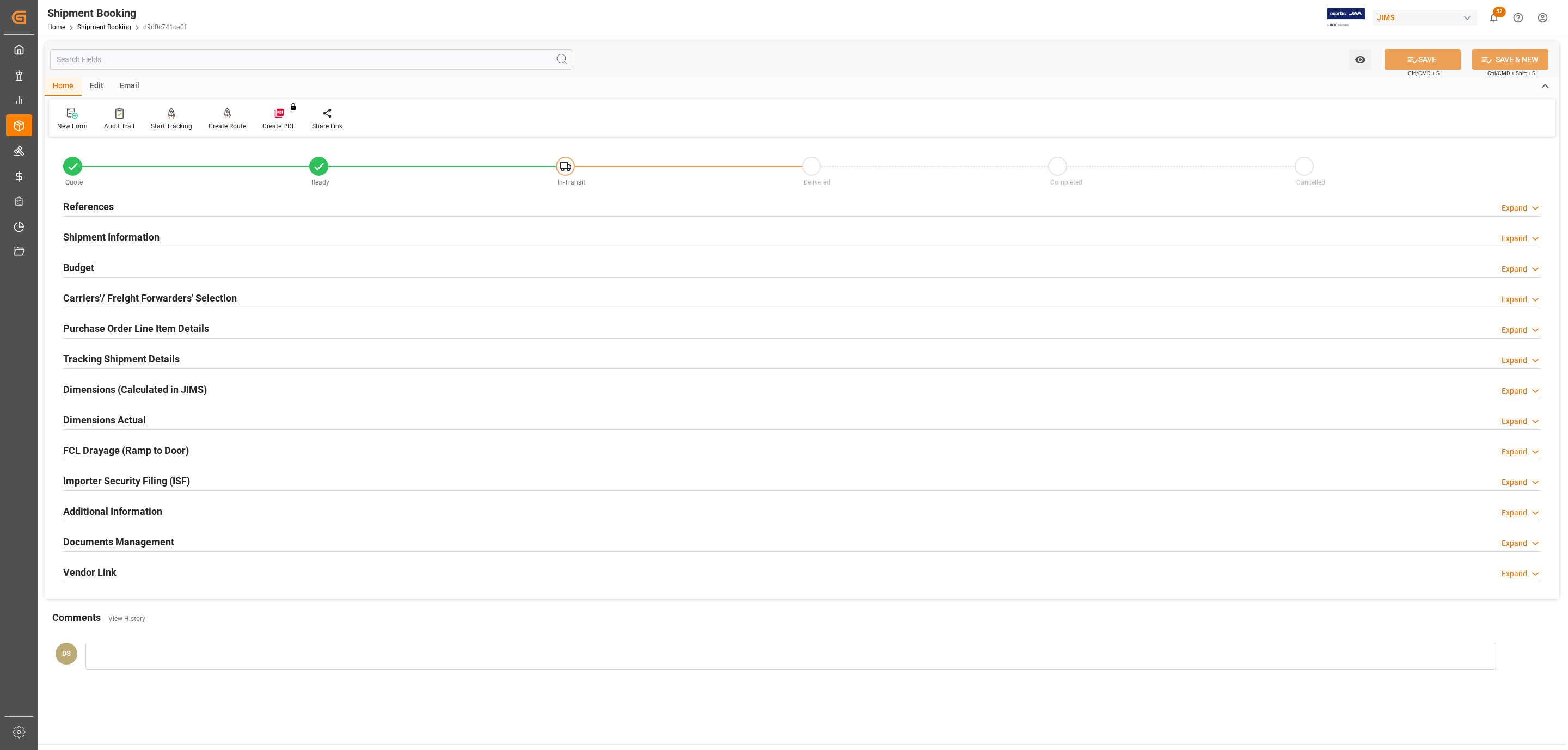
click at [144, 297] on h2 "Carriers'/ Freight Forwarders' Selection" at bounding box center [150, 298] width 173 height 14
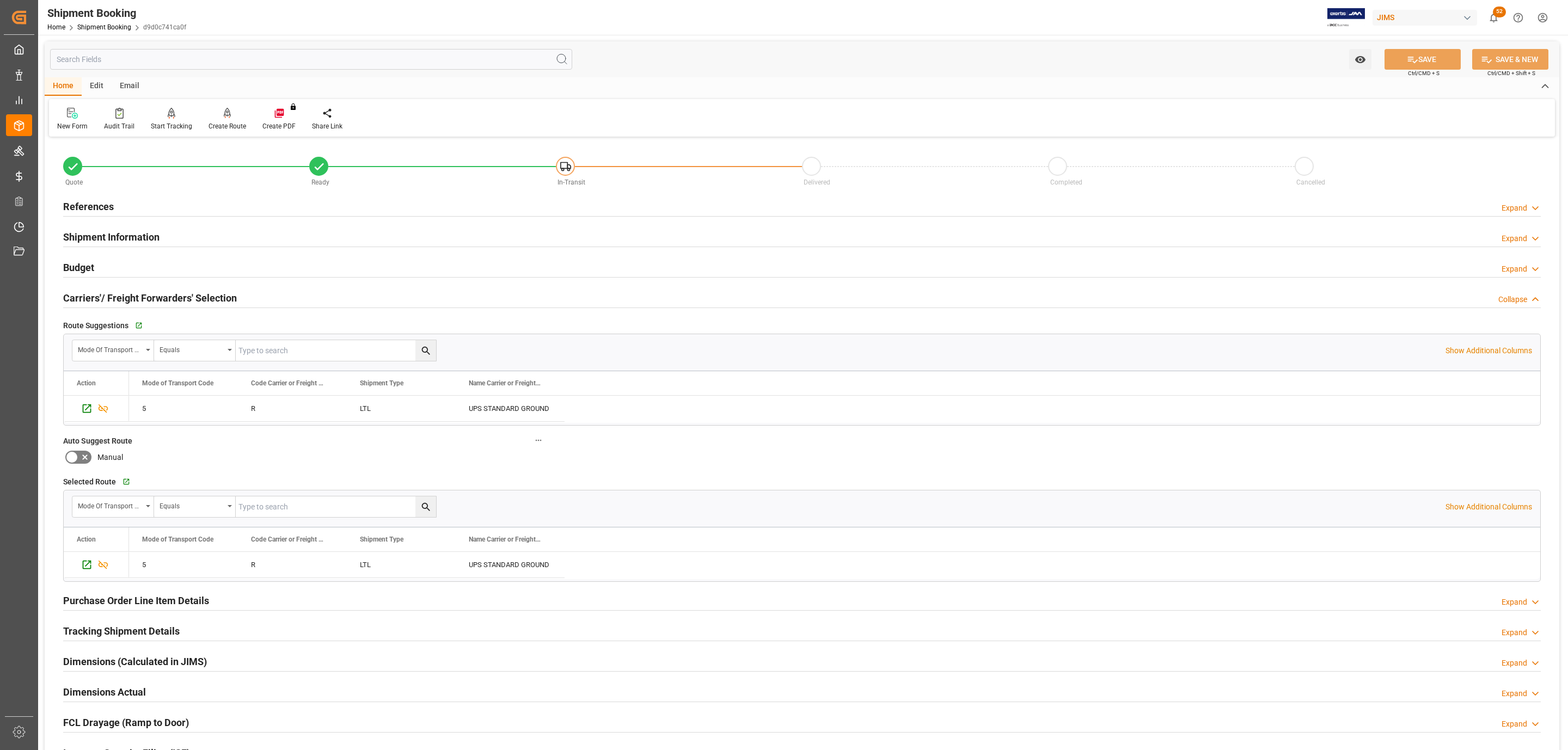
click at [144, 297] on h2 "Carriers'/ Freight Forwarders' Selection" at bounding box center [150, 298] width 173 height 14
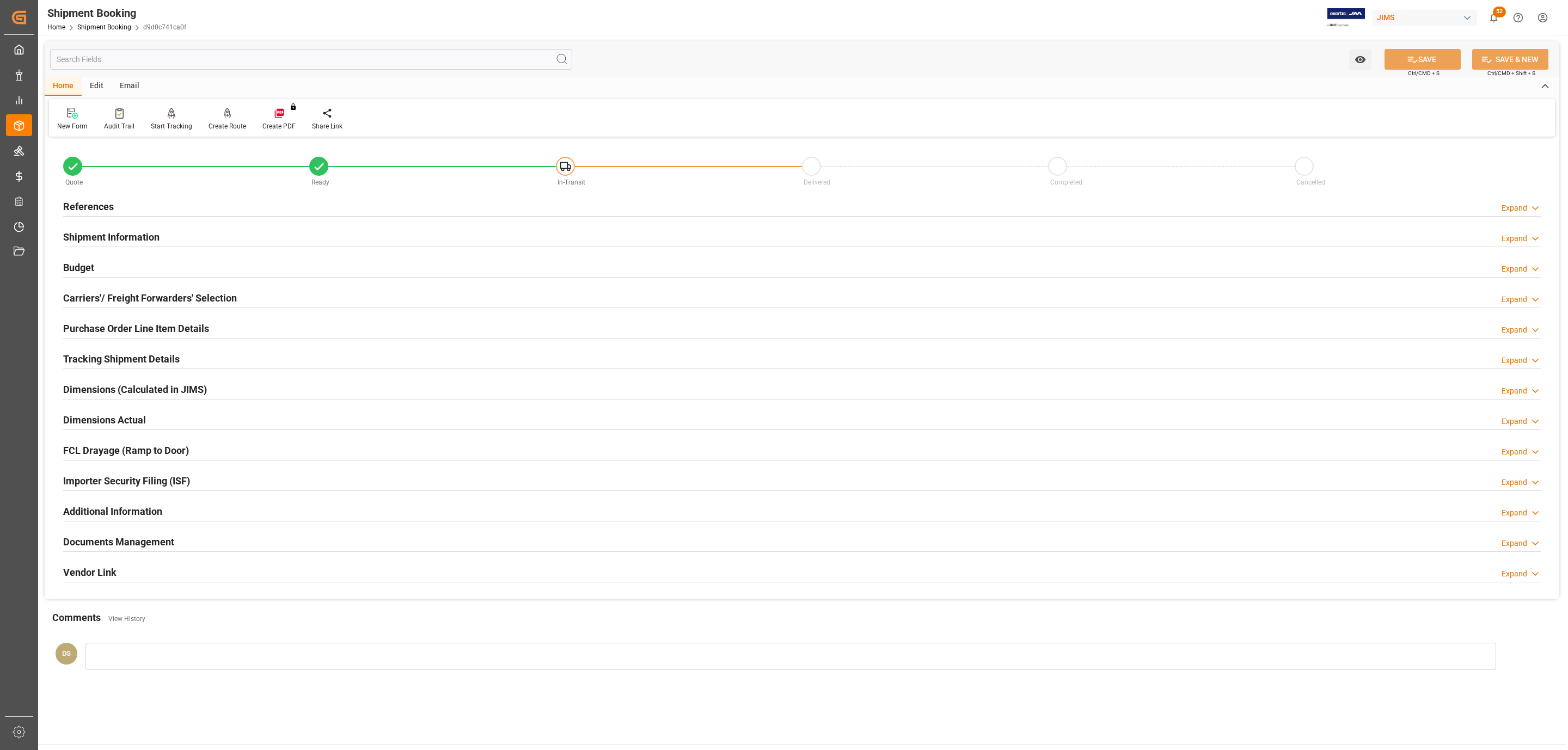
click at [105, 355] on h2 "Tracking Shipment Details" at bounding box center [121, 359] width 117 height 14
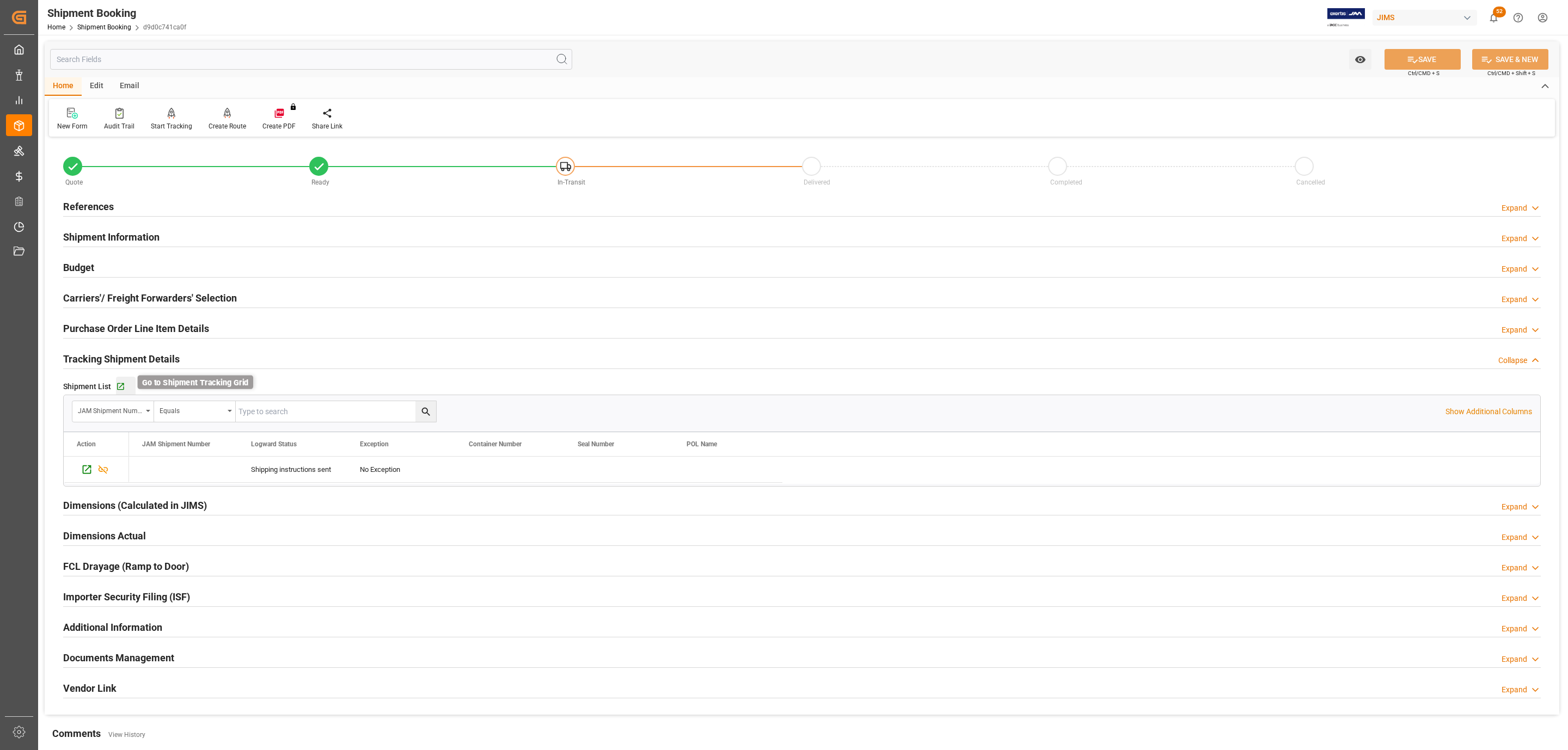
click at [120, 388] on icon "button" at bounding box center [121, 387] width 9 height 9
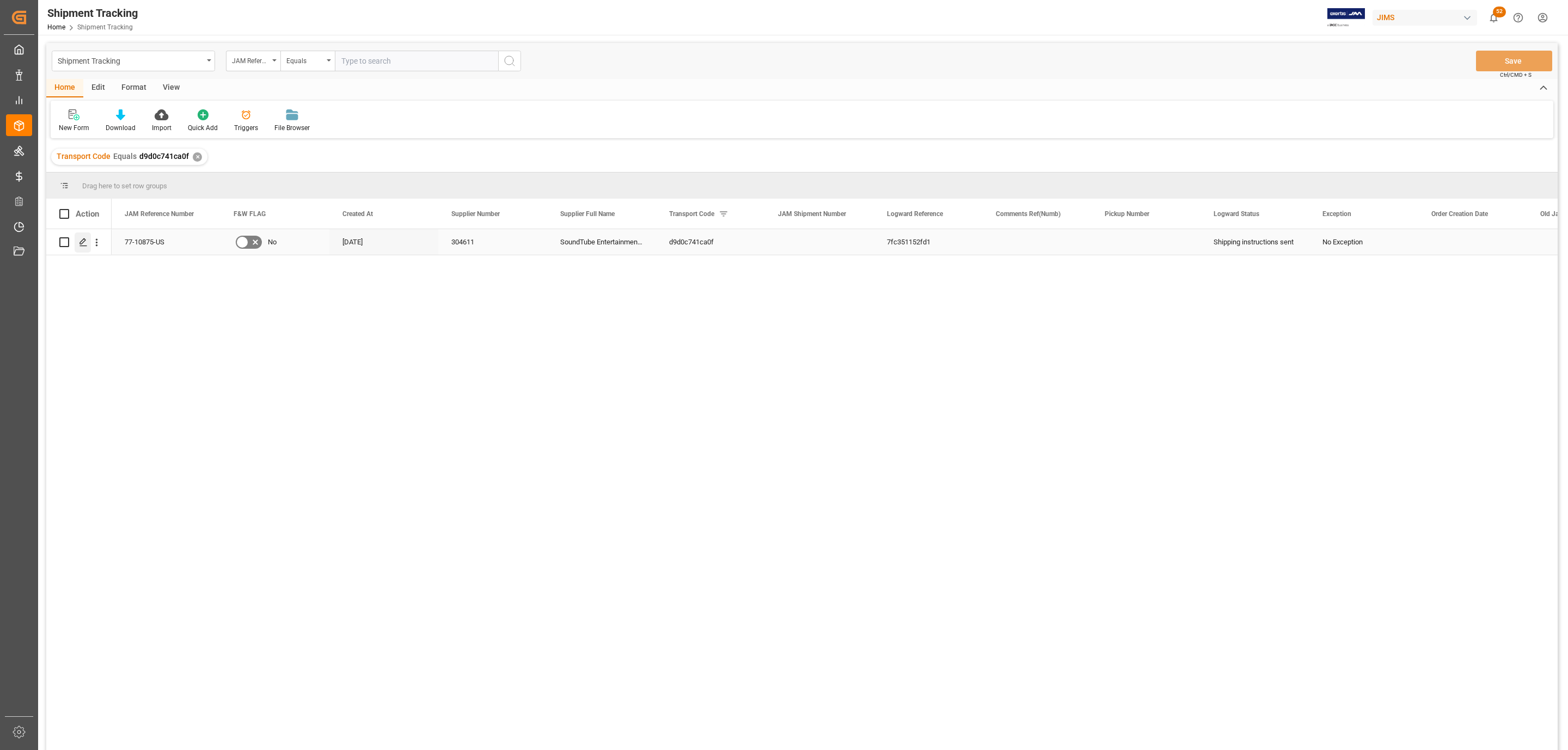
click at [80, 241] on icon "Press SPACE to select this row." at bounding box center [83, 242] width 9 height 9
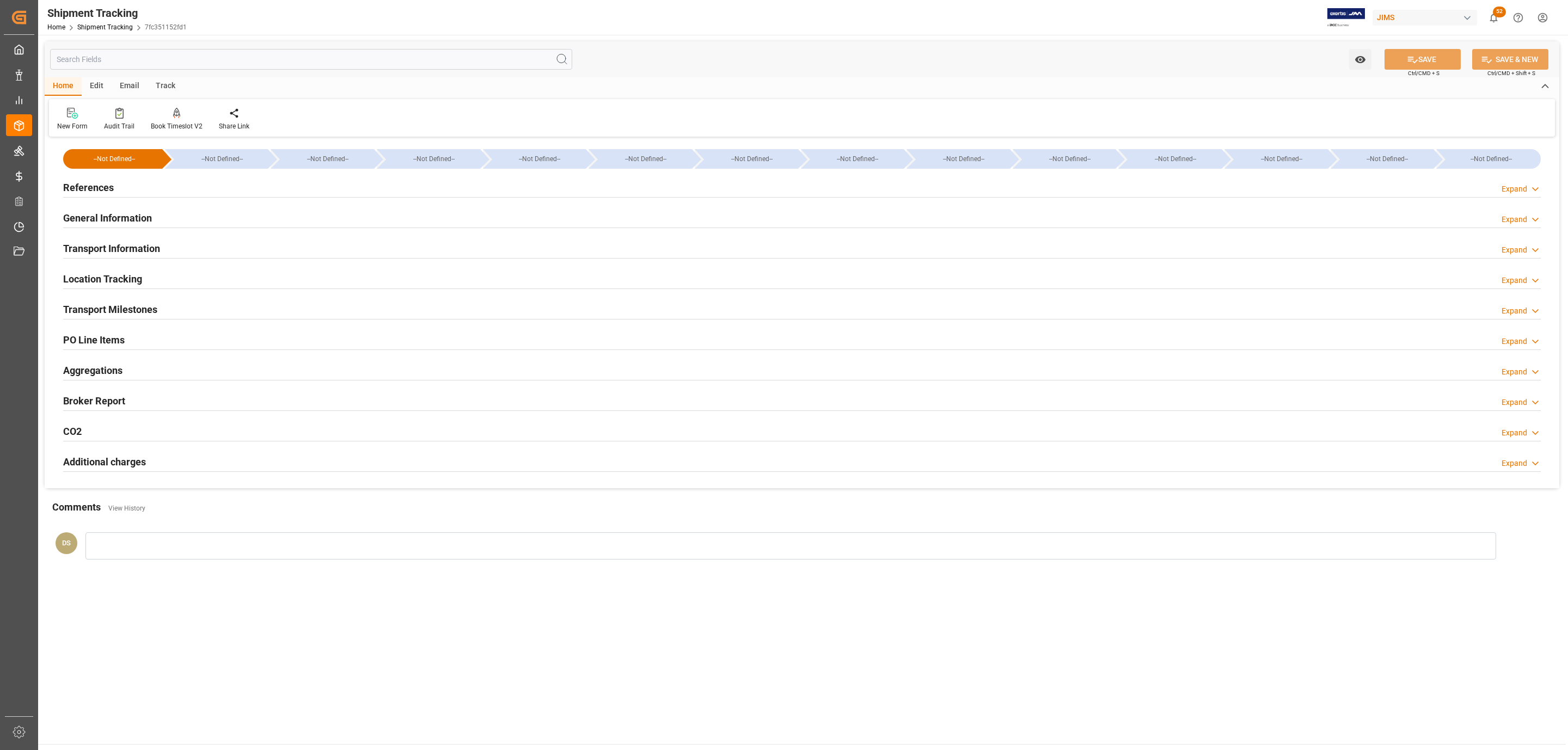
click at [142, 190] on div "References Expand" at bounding box center [802, 187] width 1478 height 20
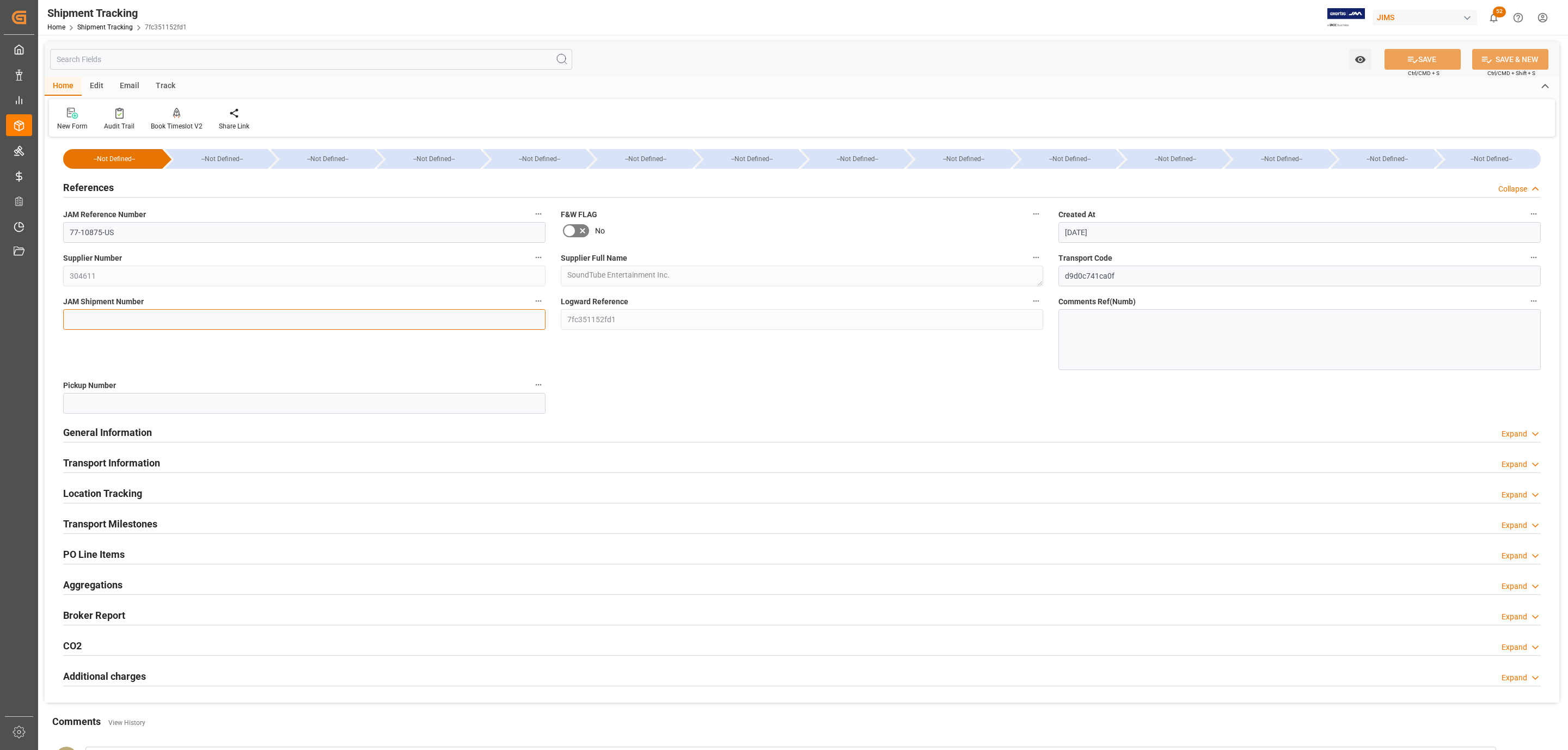
click at [140, 317] on input at bounding box center [305, 319] width 483 height 20
paste input "72966"
type input "72966"
click at [1445, 54] on button "SAVE" at bounding box center [1423, 59] width 76 height 20
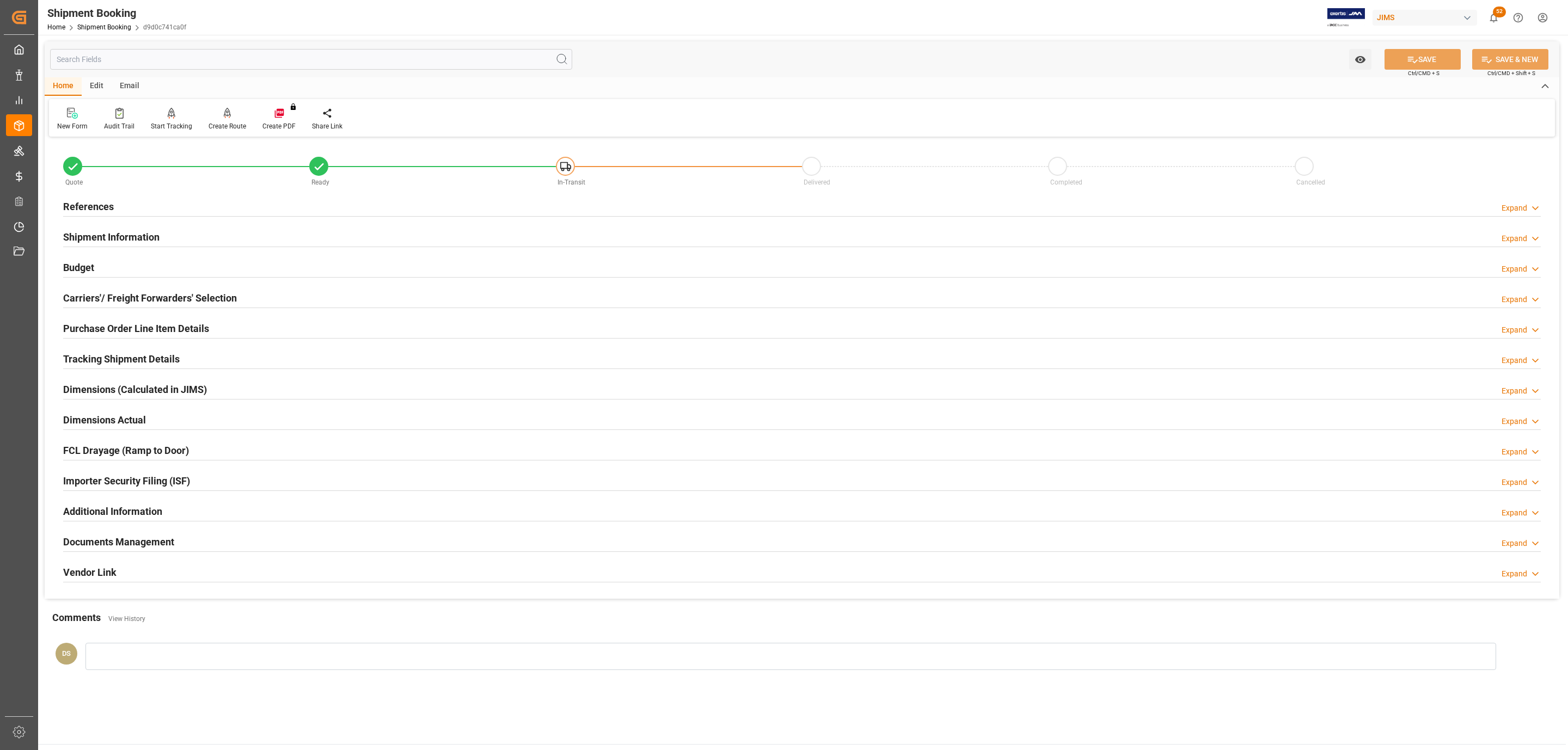
click at [133, 199] on div "References Expand" at bounding box center [802, 205] width 1478 height 20
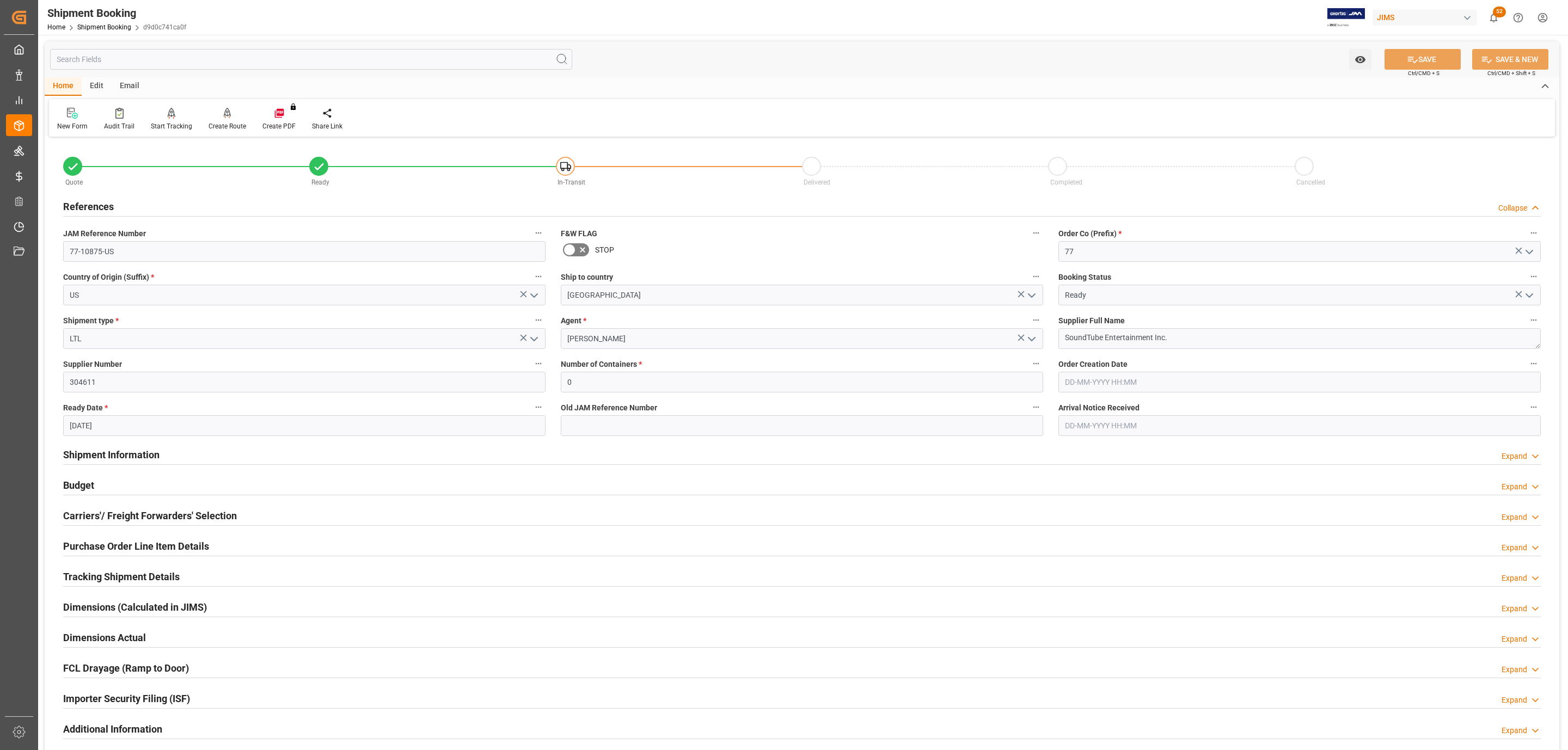
click at [94, 484] on h2 "Budget" at bounding box center [78, 485] width 31 height 14
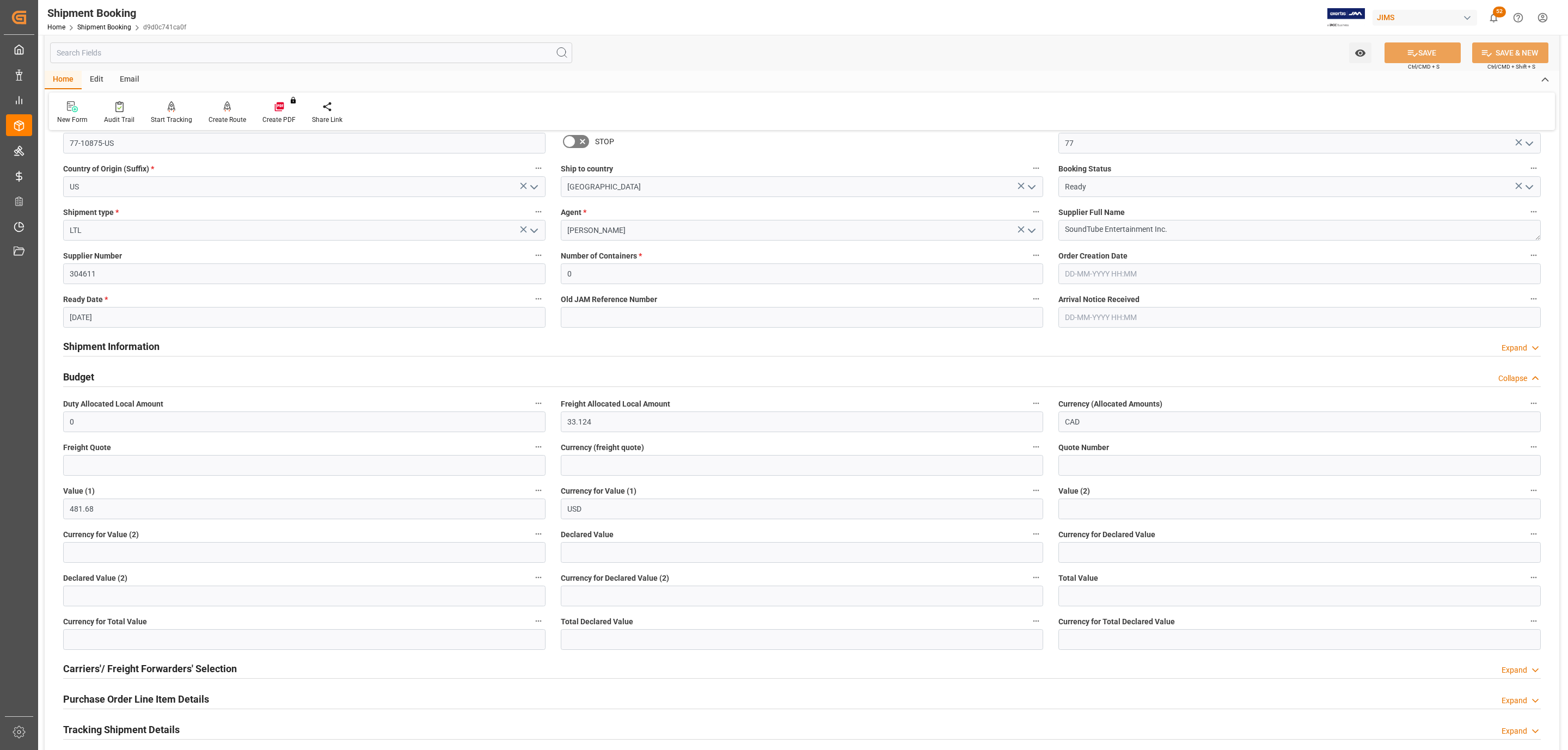
scroll to position [408, 0]
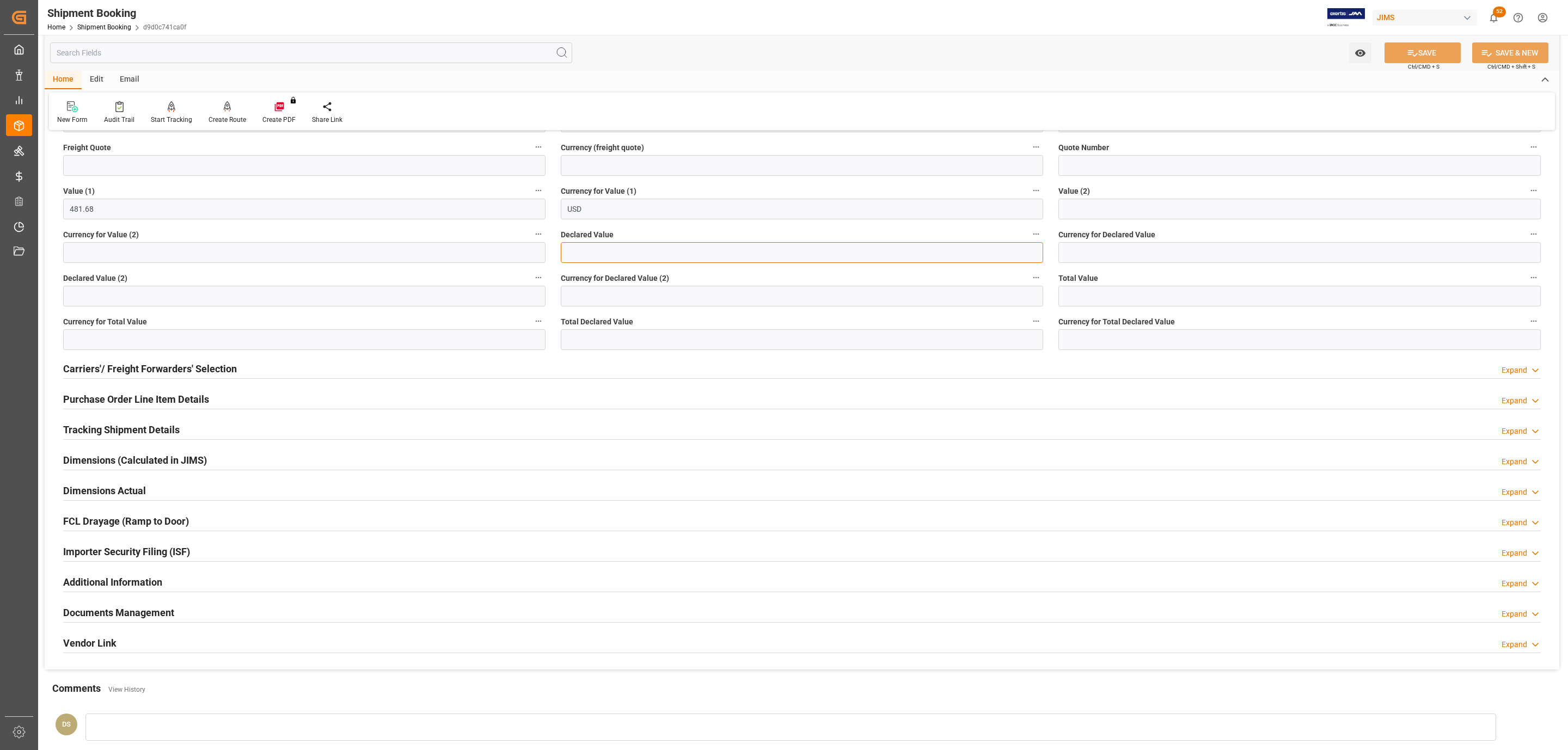
click at [620, 254] on input "text" at bounding box center [802, 252] width 483 height 20
type input "8"
type input "0"
type input "482.00"
type input "USD"
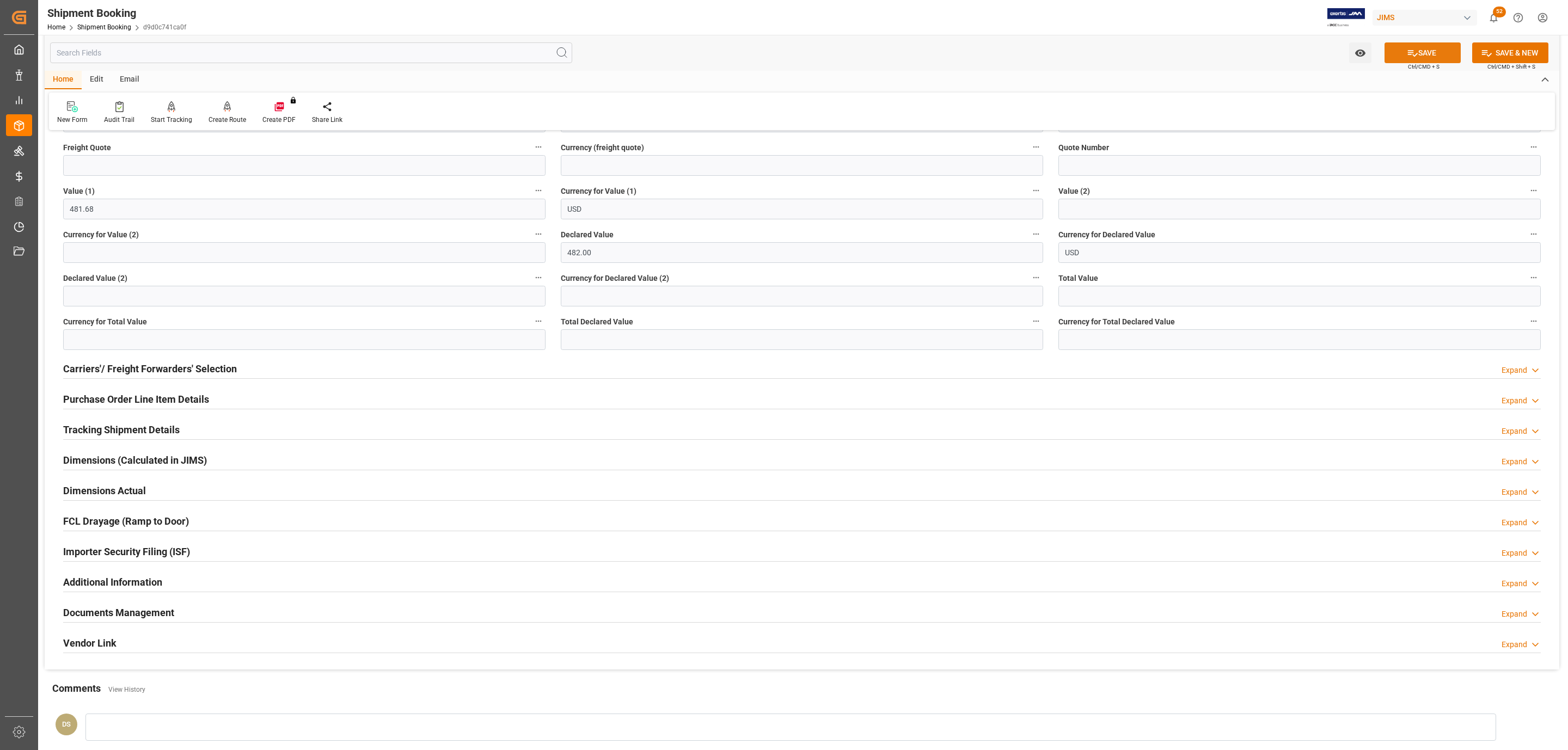
click at [1438, 52] on button "SAVE" at bounding box center [1423, 52] width 76 height 20
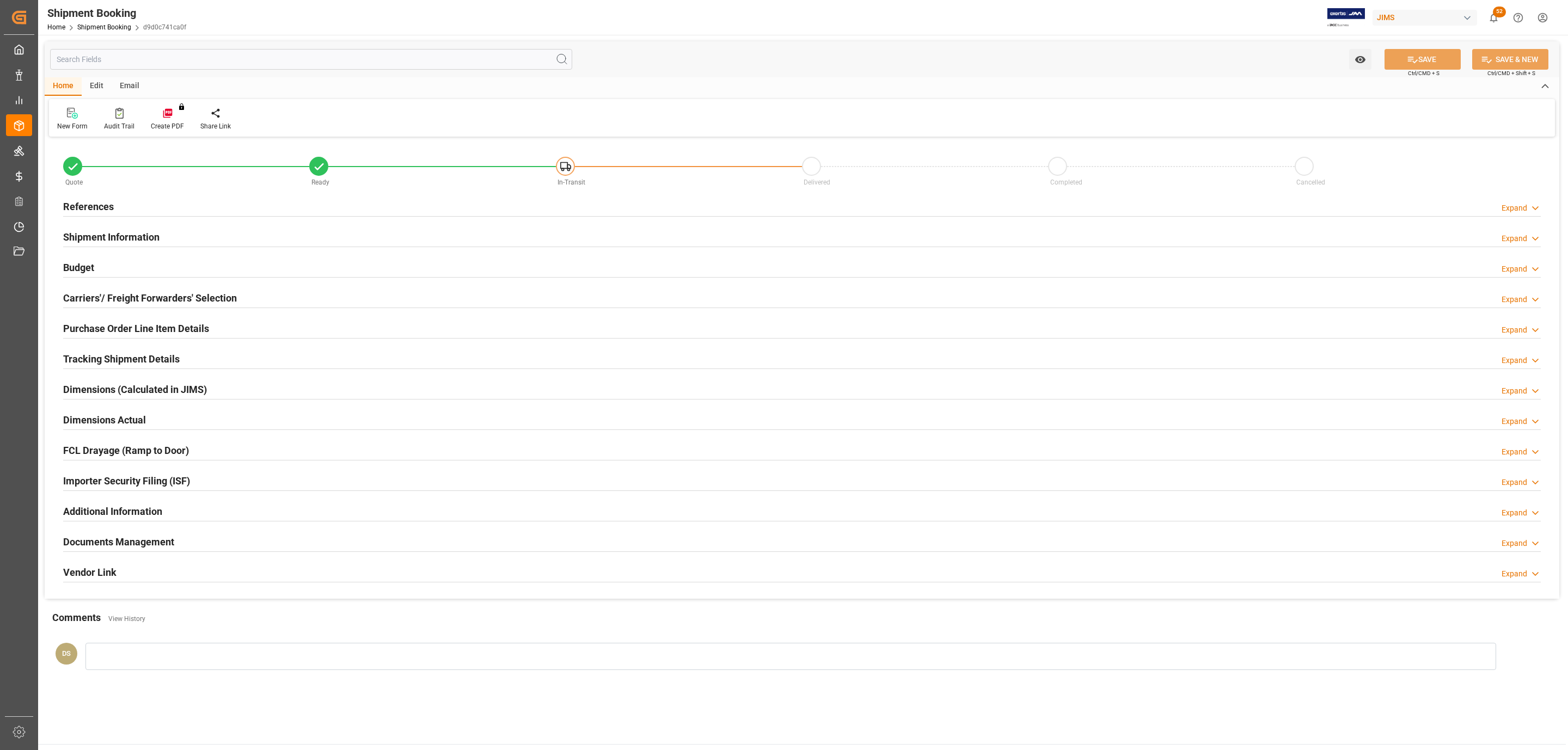
type input "2"
click at [111, 333] on h2 "Purchase Order Line Item Details" at bounding box center [136, 328] width 146 height 14
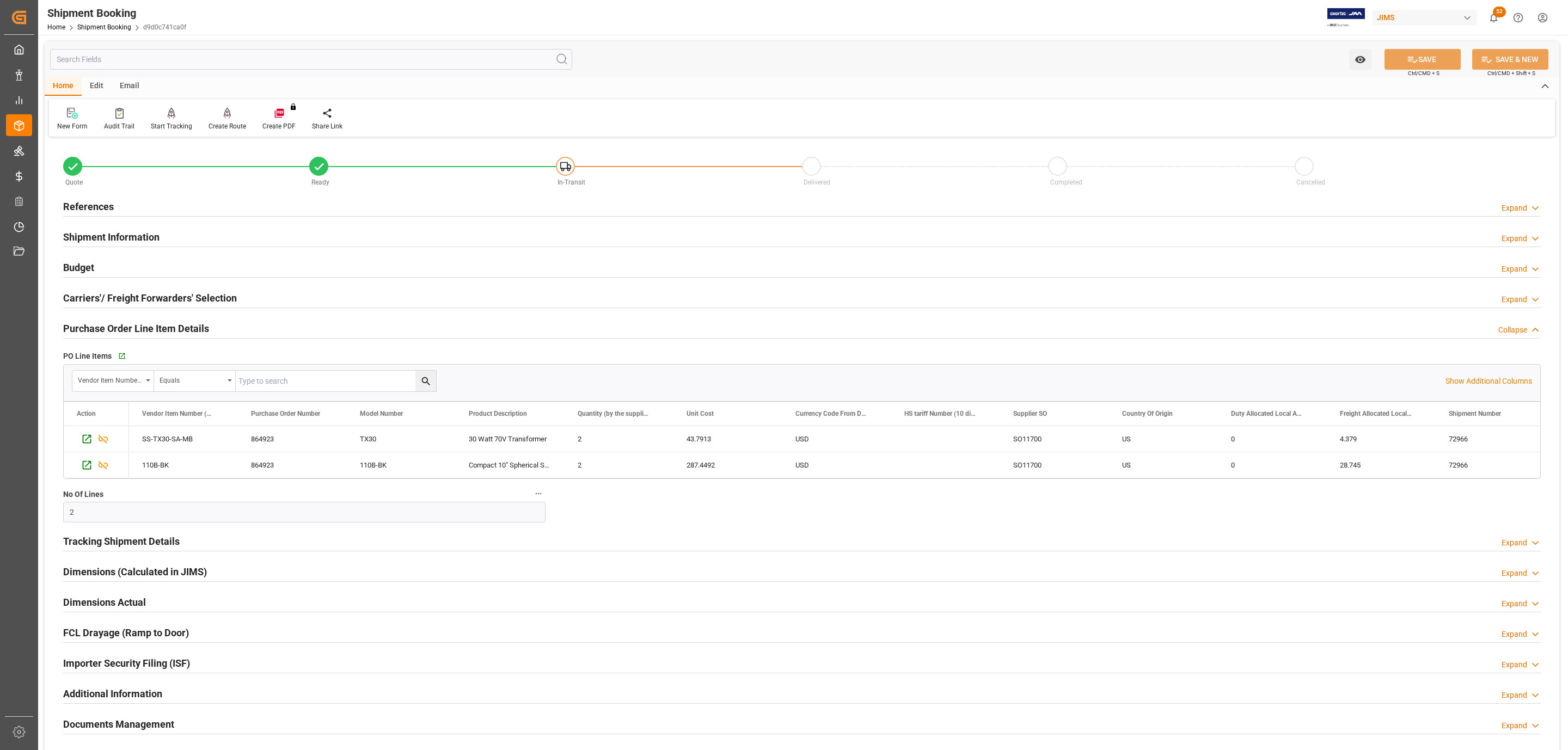
click at [90, 545] on h2 "Tracking Shipment Details" at bounding box center [121, 541] width 117 height 14
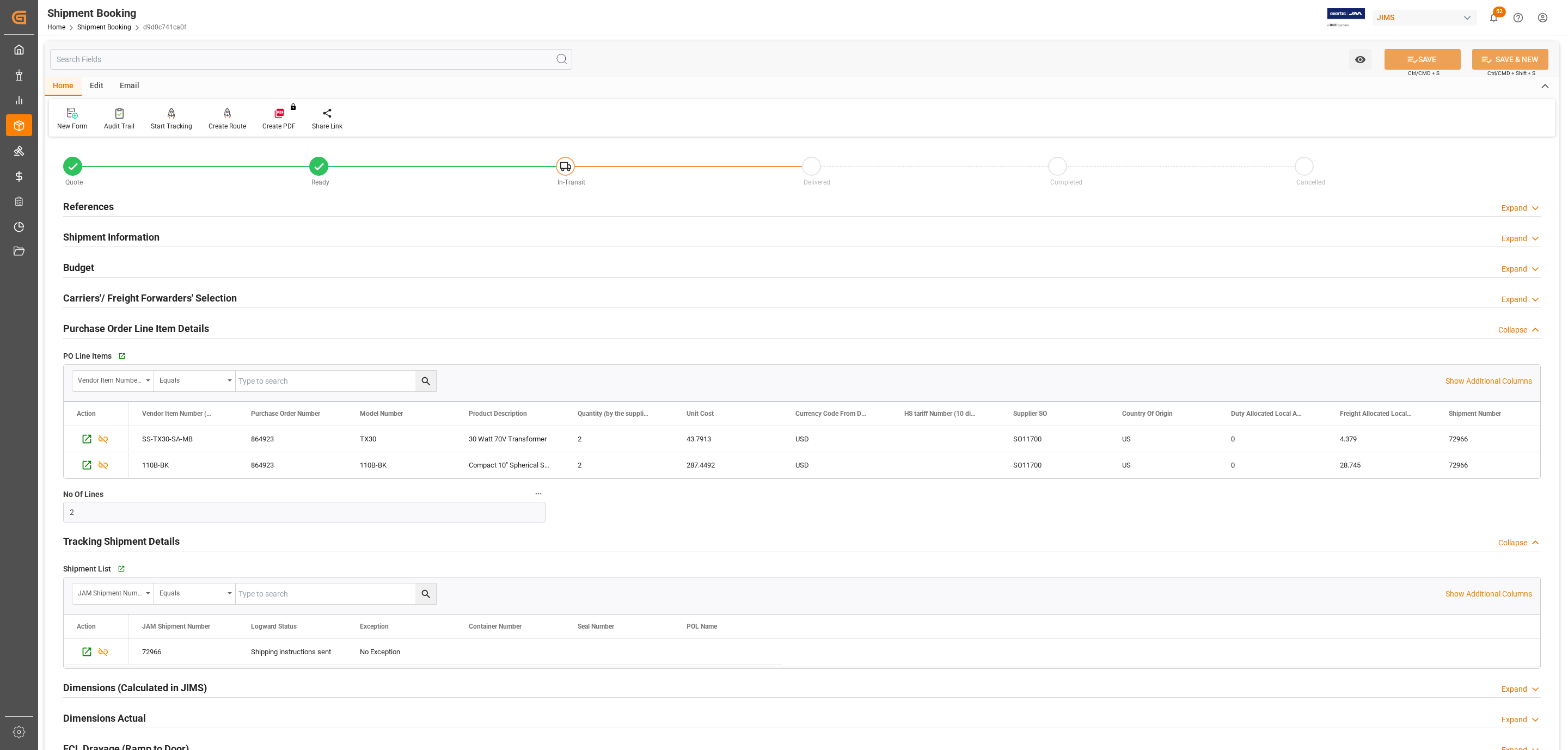
click at [92, 258] on div "Budget" at bounding box center [78, 266] width 31 height 20
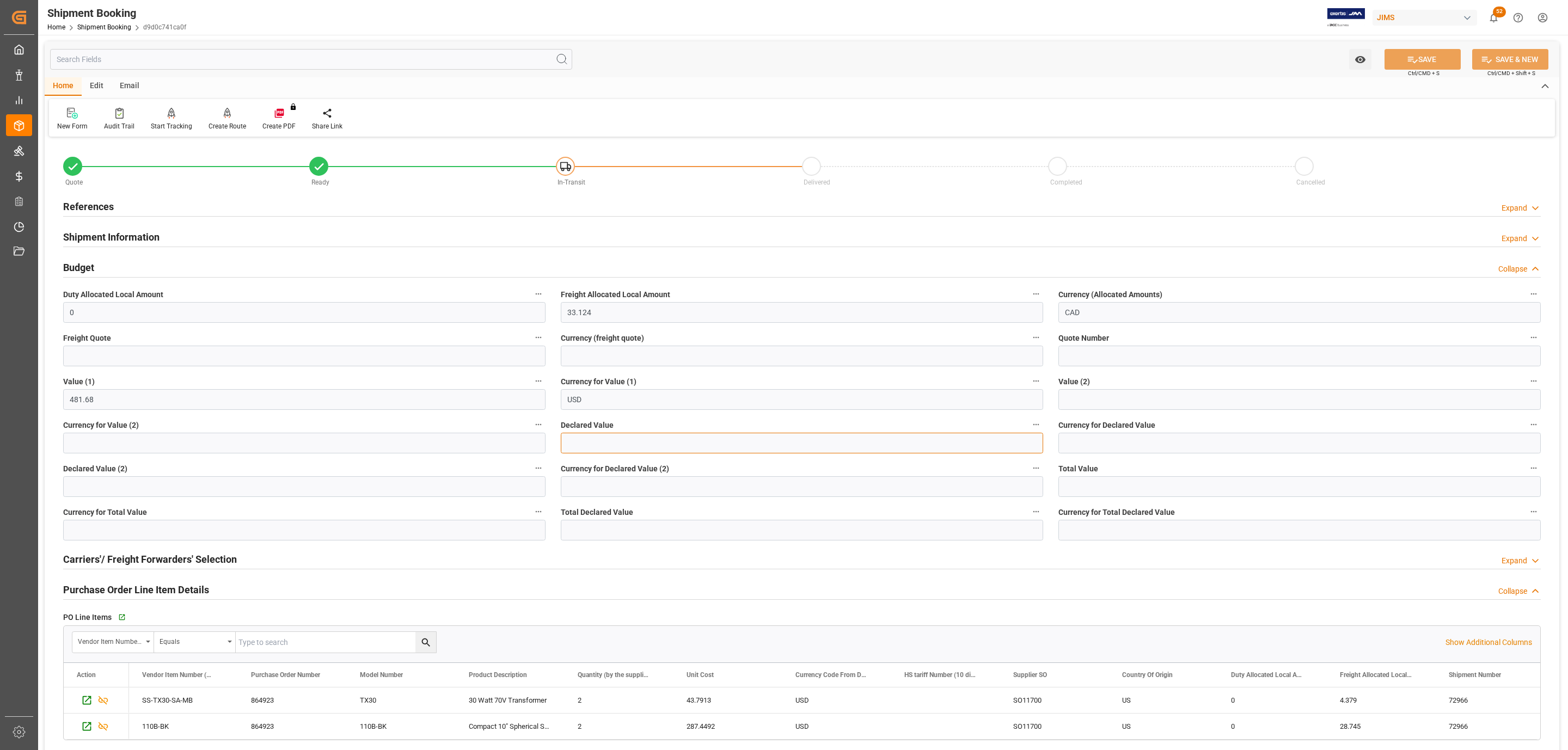
click at [620, 444] on input "text" at bounding box center [802, 442] width 483 height 20
type input "482.00"
type input "USD"
click at [1413, 66] on button "SAVE" at bounding box center [1423, 59] width 76 height 20
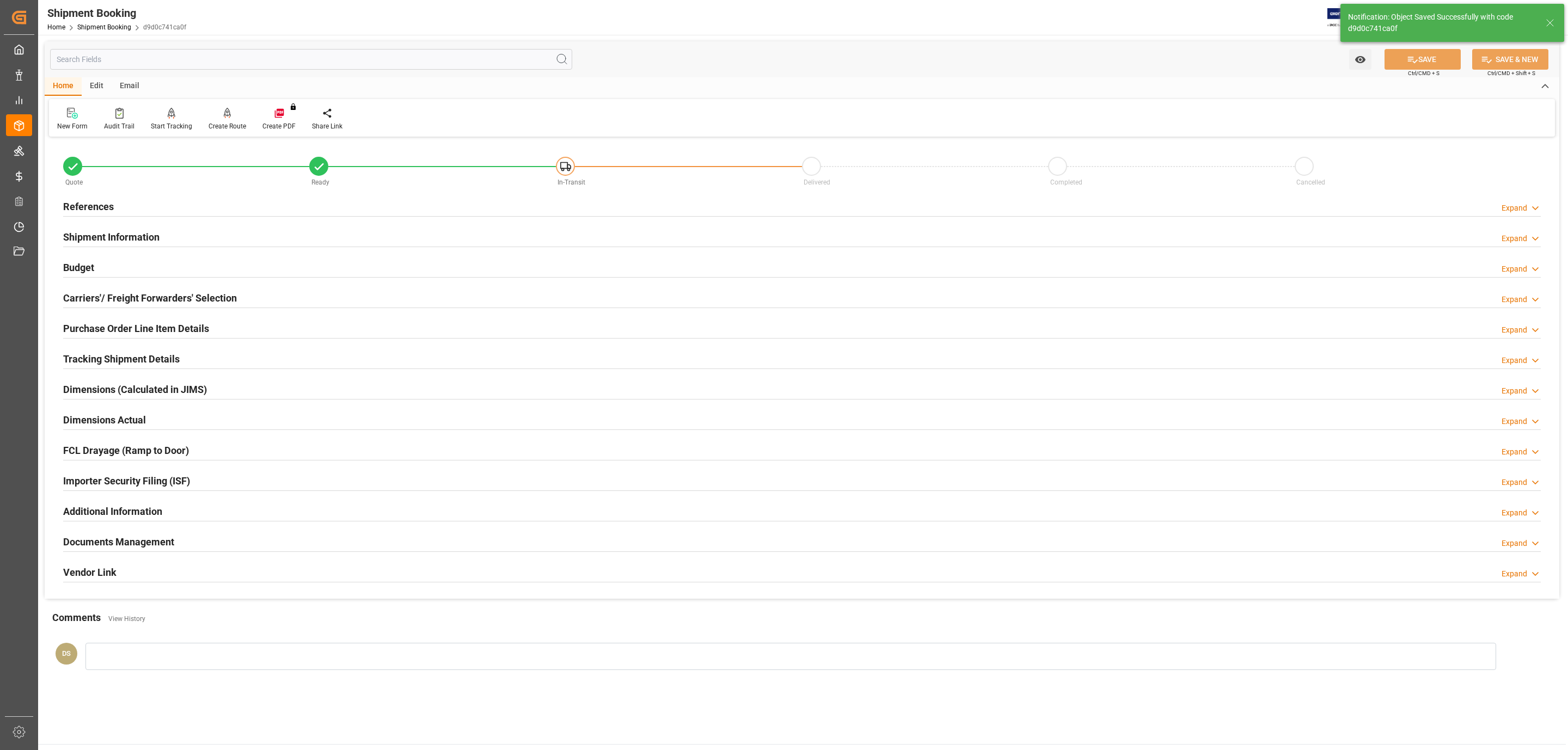
click at [268, 294] on div "Carriers'/ Freight Forwarders' Selection Expand" at bounding box center [802, 297] width 1478 height 20
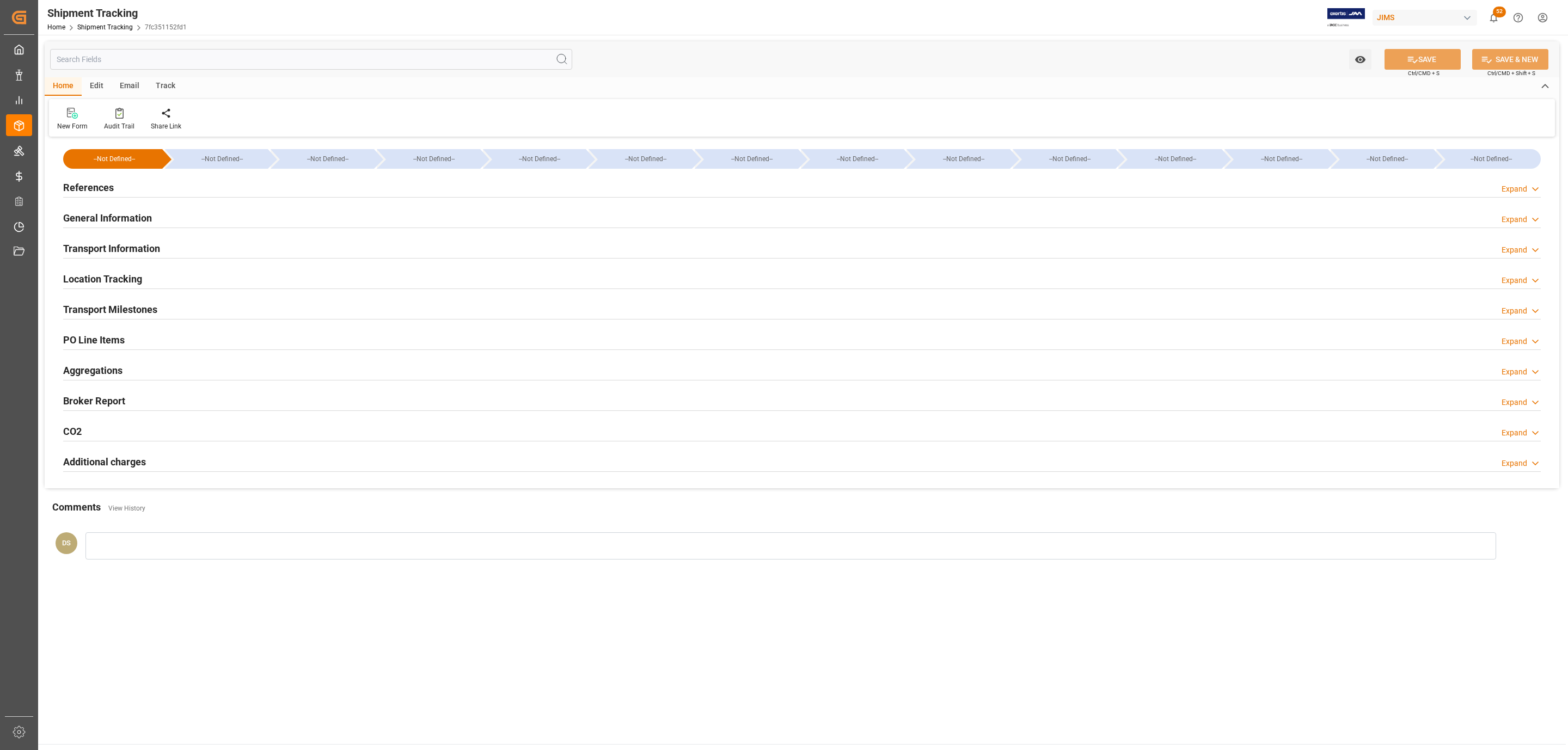
type input "[DATE]"
click at [148, 178] on div "References Expand" at bounding box center [802, 187] width 1478 height 20
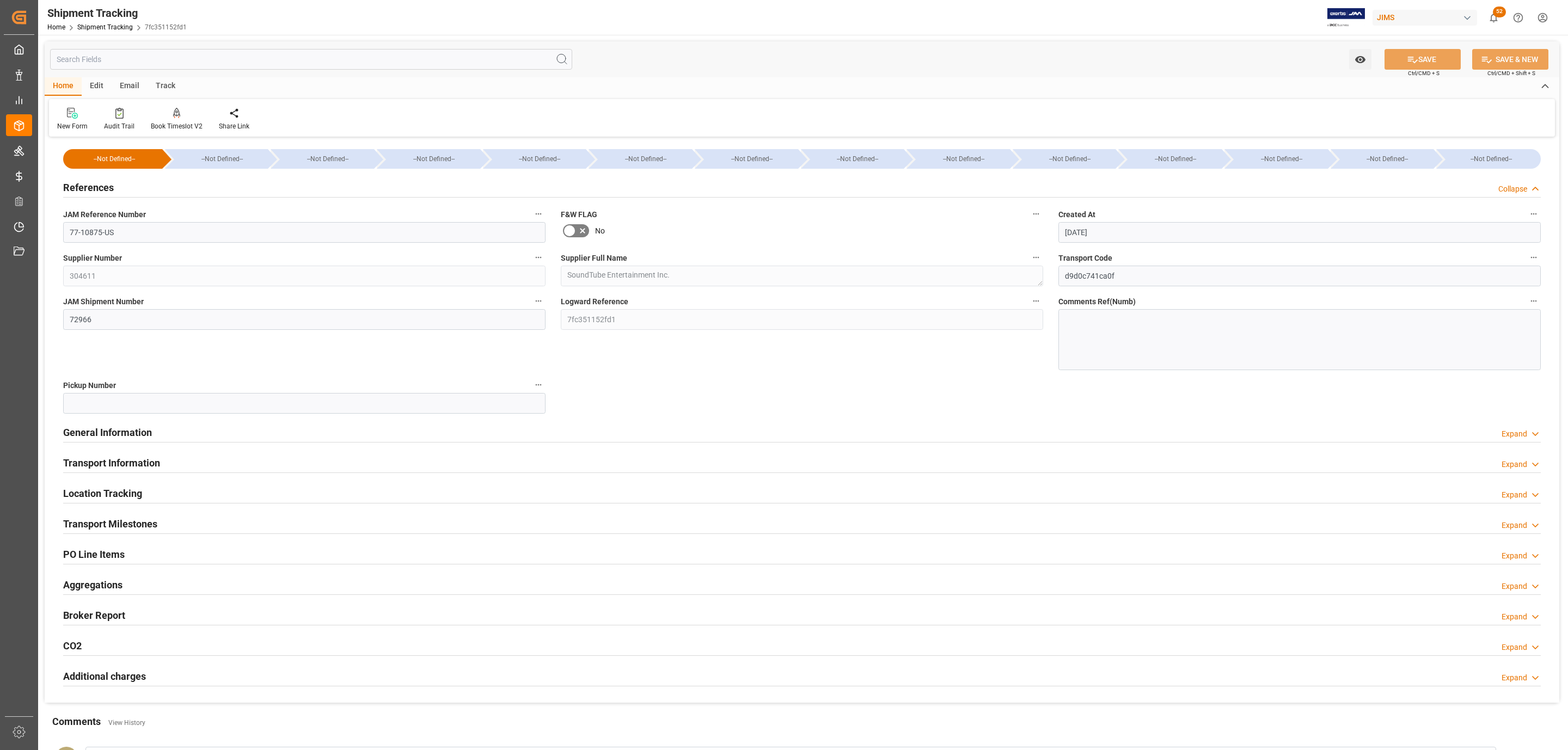
click at [127, 456] on h2 "Transport Information" at bounding box center [111, 463] width 97 height 14
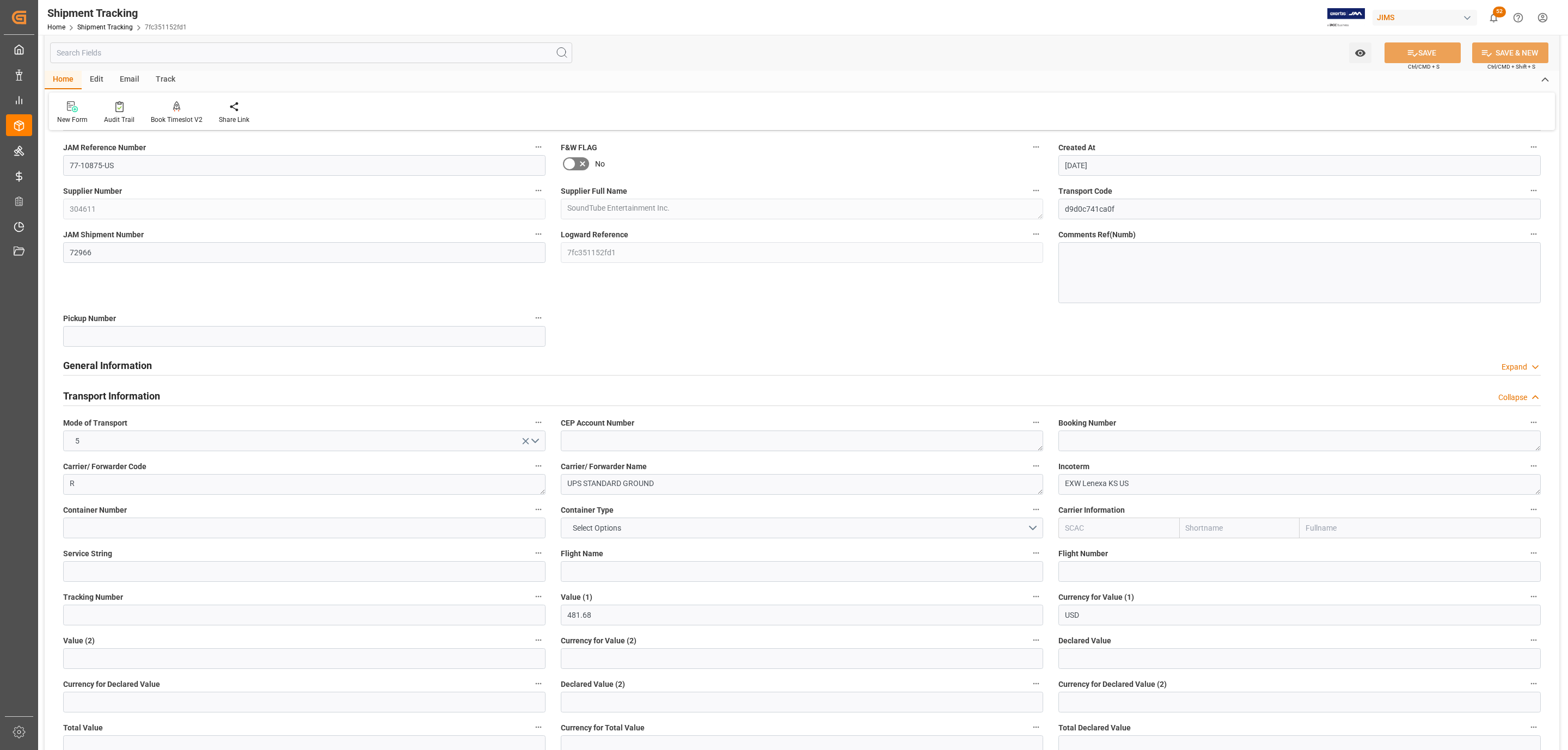
scroll to position [245, 0]
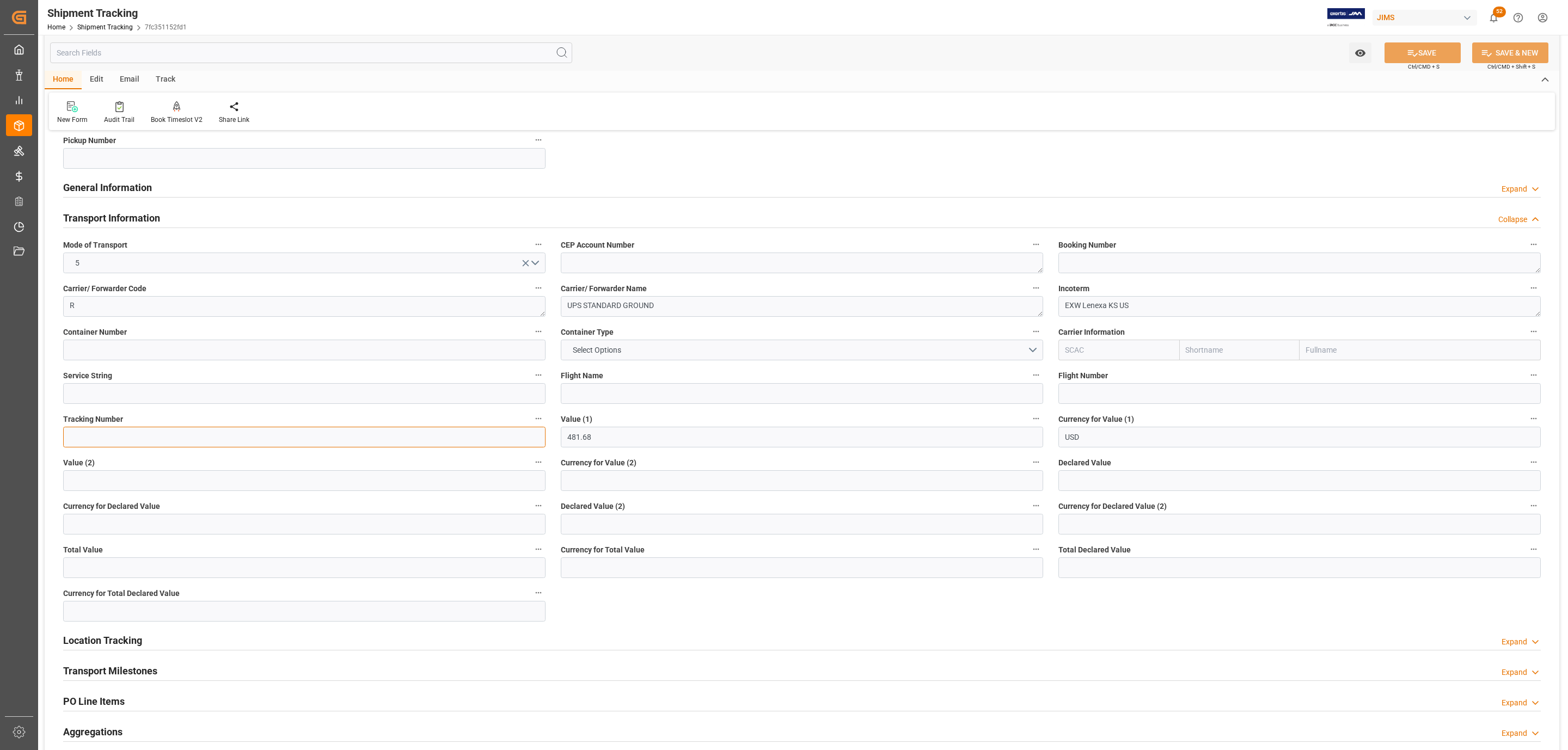
click at [121, 438] on input at bounding box center [305, 436] width 483 height 20
paste input "1Z1804E16843906242"
type input "1Z1804E16843906242"
click at [1397, 53] on button "SAVE" at bounding box center [1423, 52] width 76 height 20
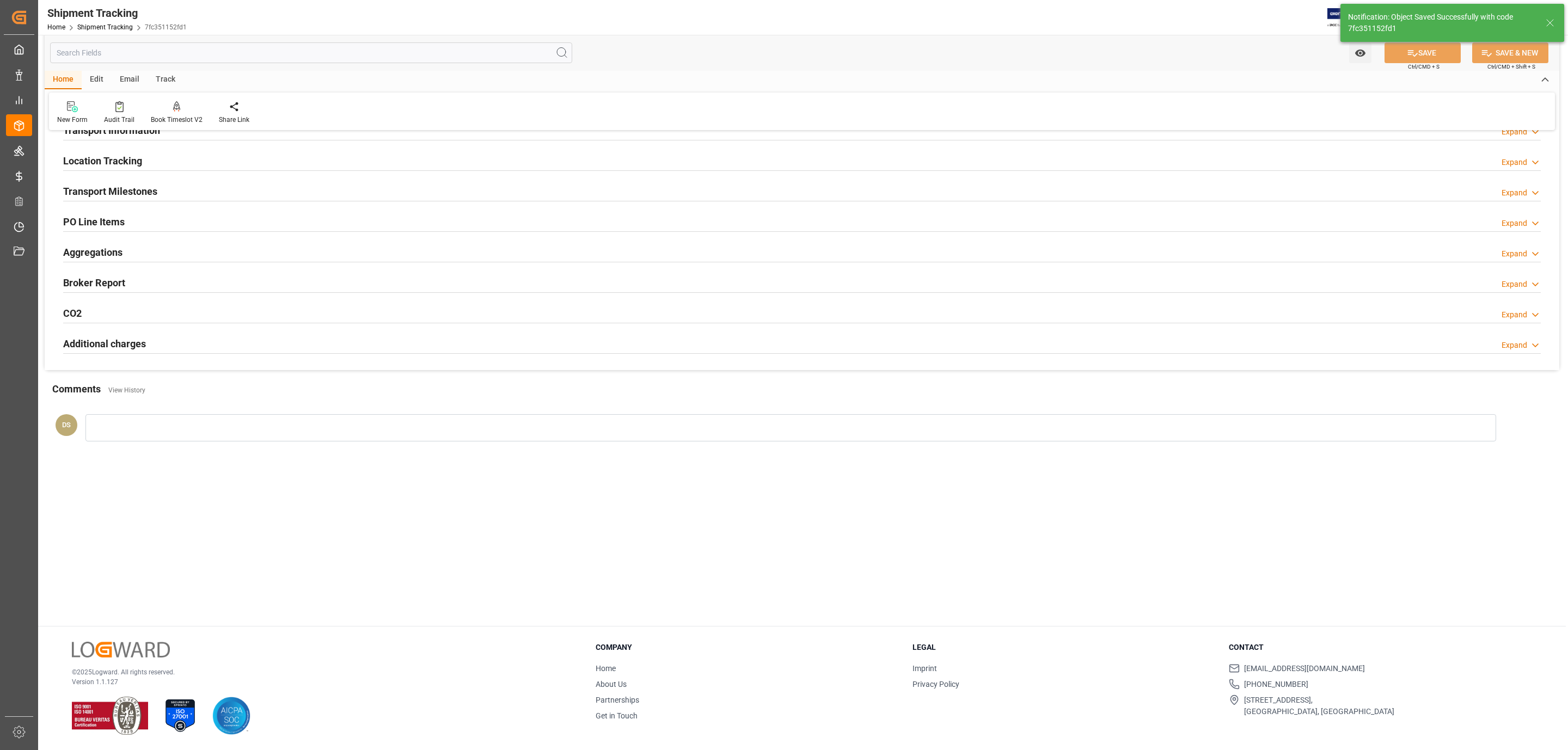
scroll to position [30, 0]
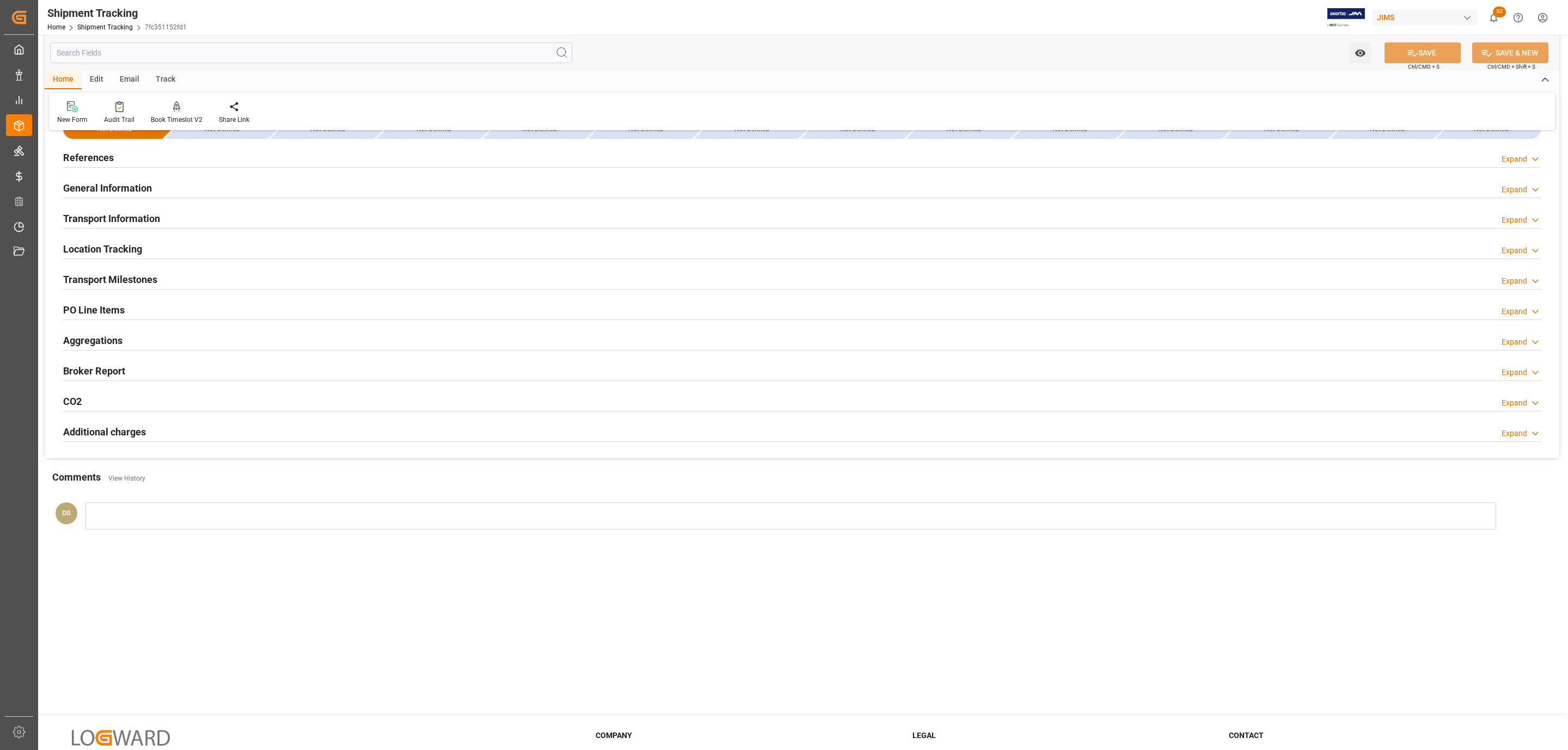
click at [133, 304] on div "PO Line Items Expand" at bounding box center [802, 308] width 1478 height 20
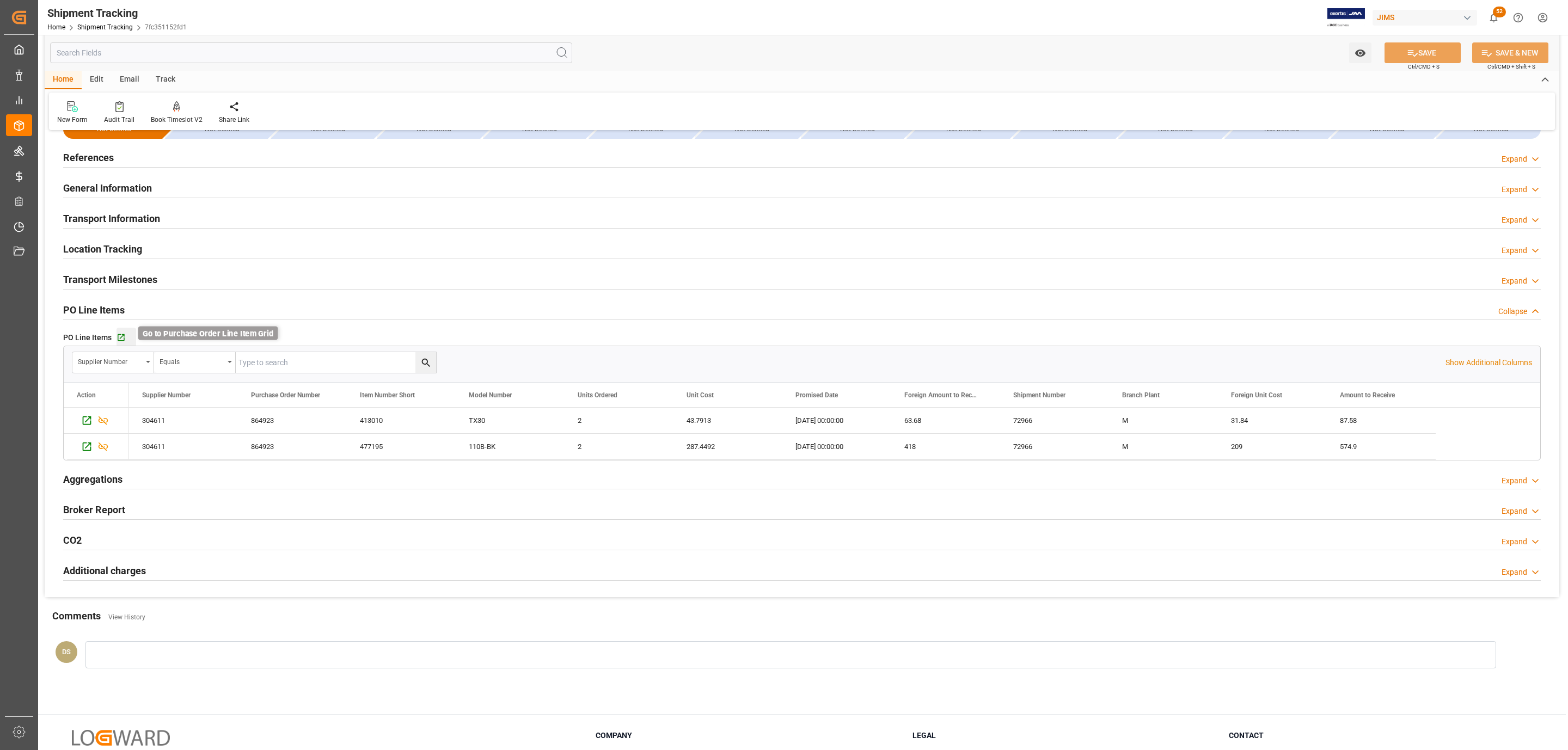
click at [119, 337] on icon "button" at bounding box center [121, 337] width 9 height 9
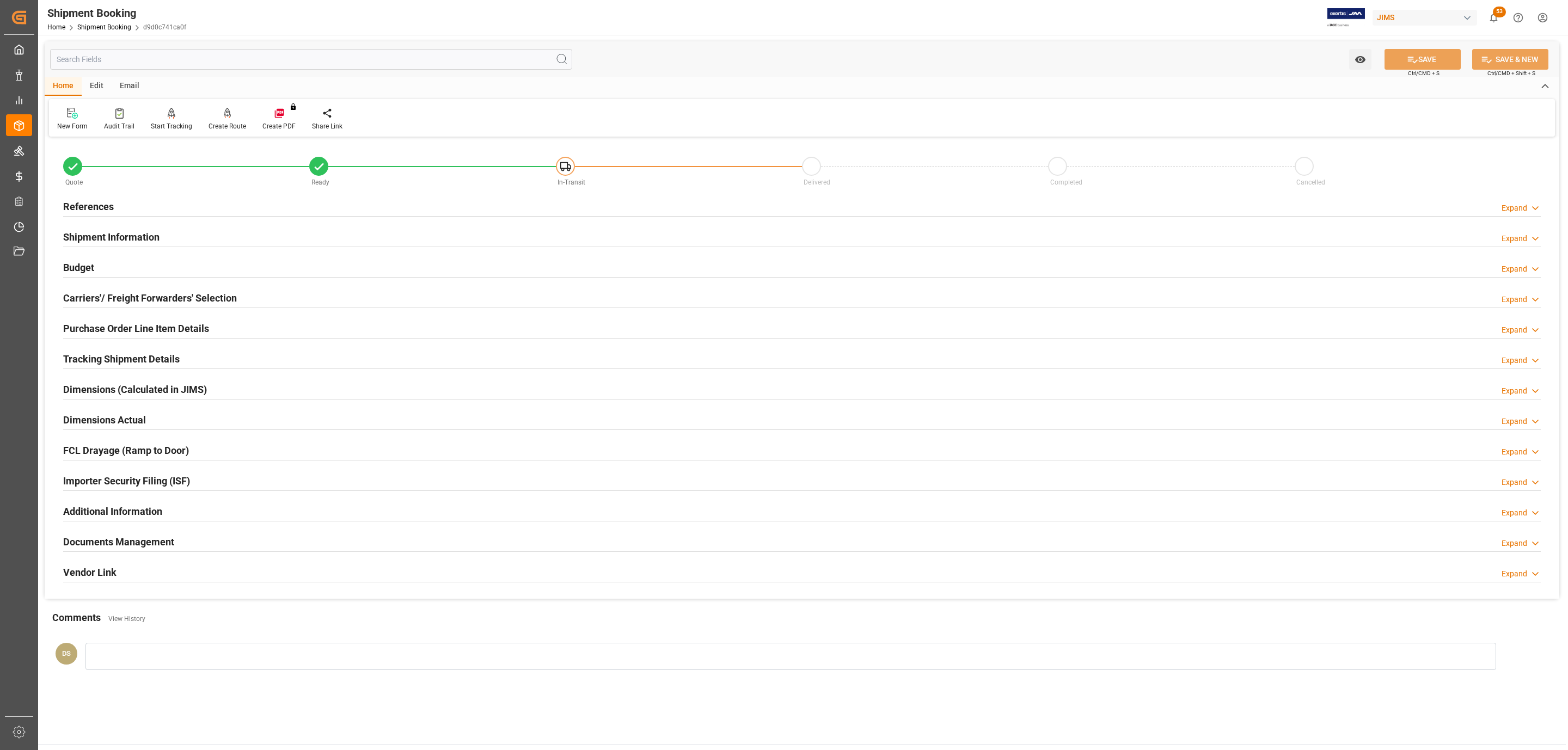
click at [111, 325] on h2 "Purchase Order Line Item Details" at bounding box center [136, 328] width 146 height 14
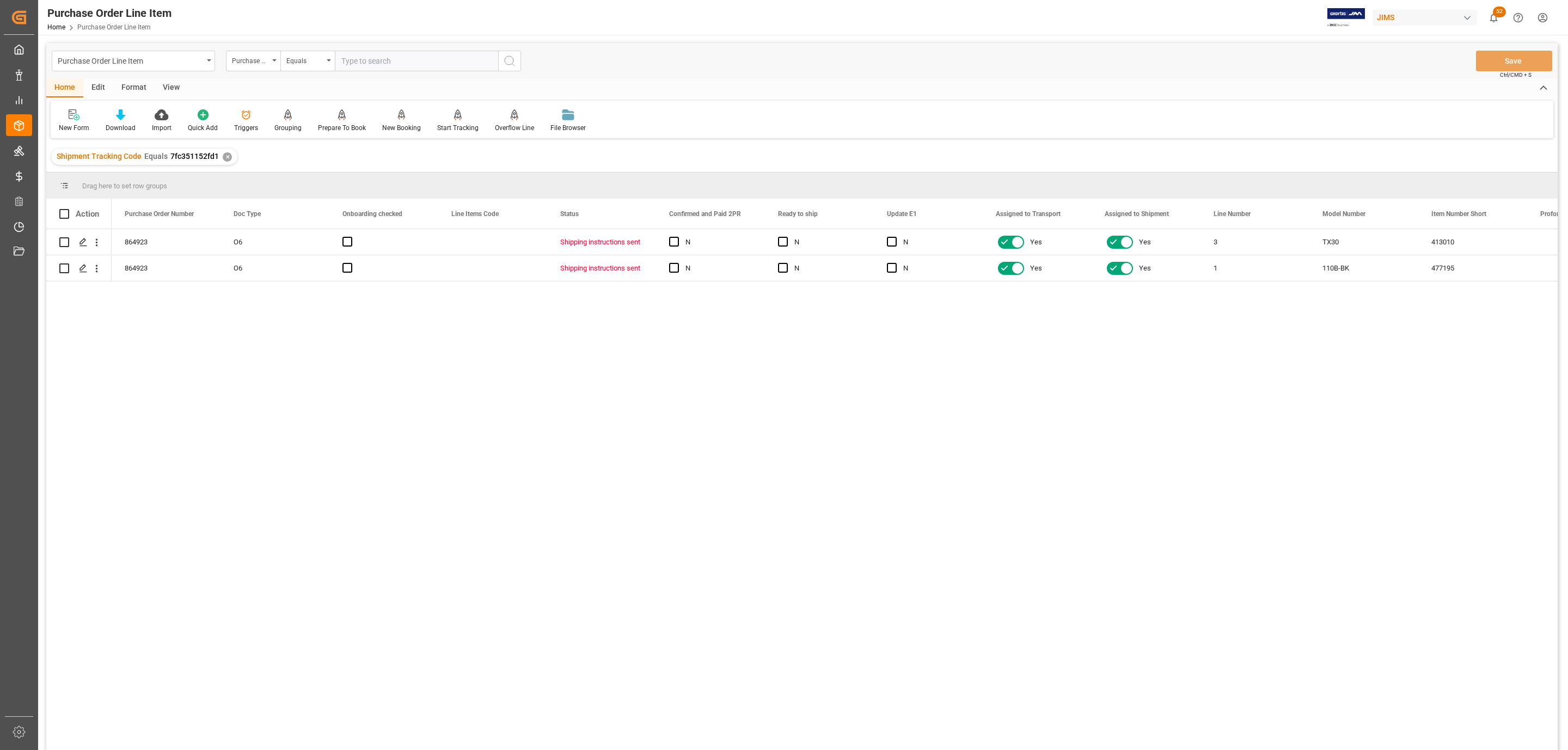
click at [171, 82] on div "View" at bounding box center [171, 88] width 33 height 18
click at [129, 113] on div at bounding box center [123, 114] width 55 height 11
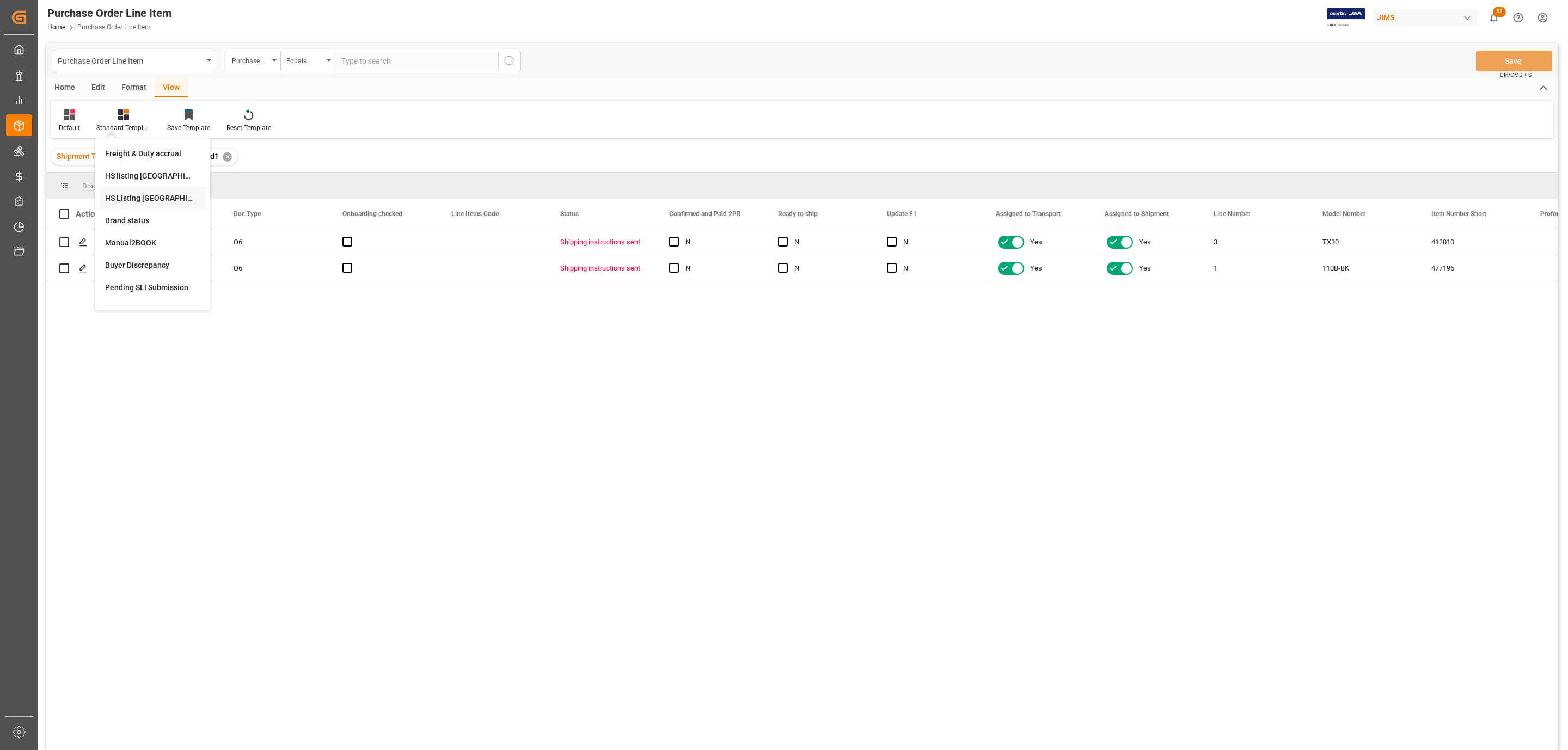
click at [128, 192] on div "HS Listing CANADA" at bounding box center [152, 198] width 96 height 11
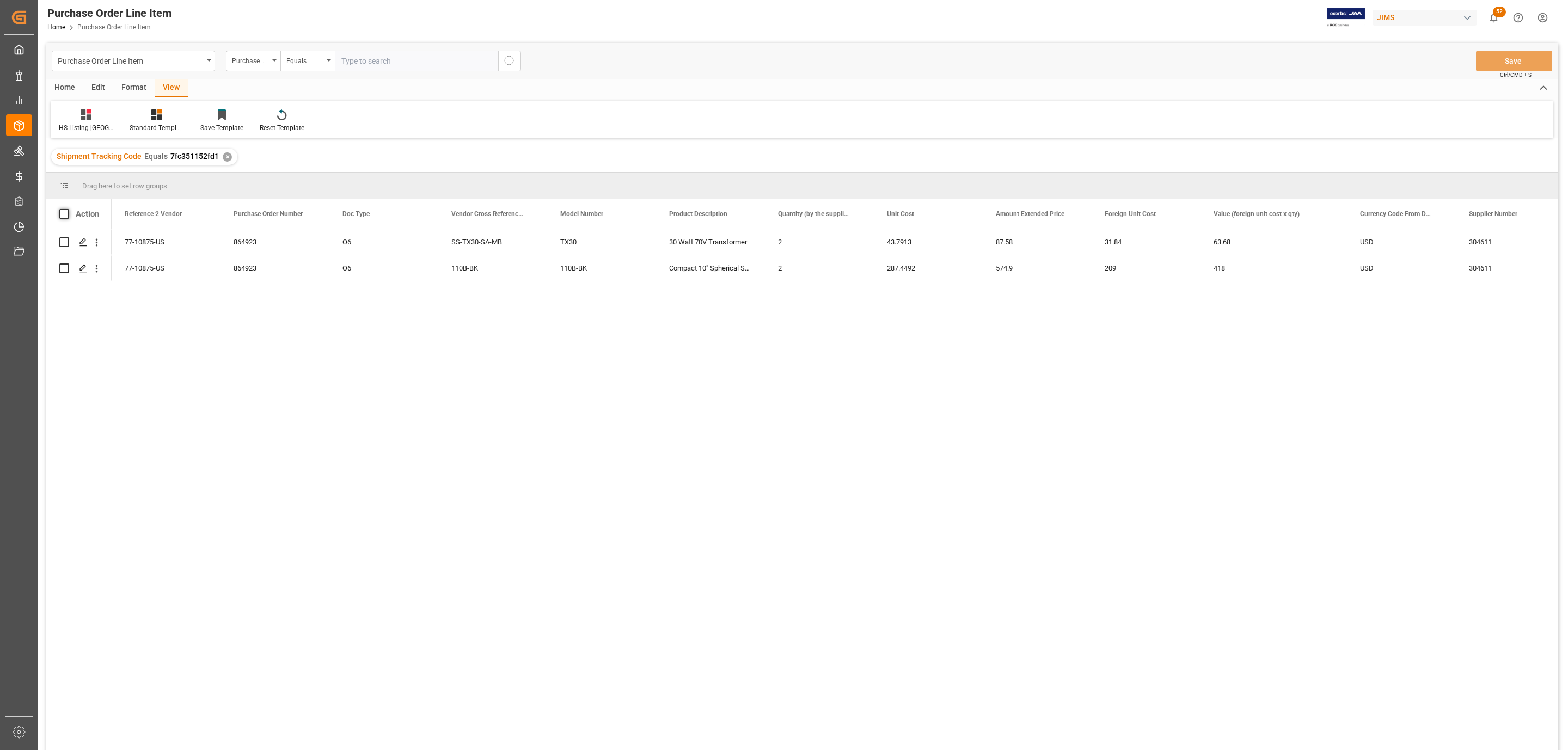
click at [63, 214] on span at bounding box center [64, 214] width 10 height 10
click at [67, 209] on input "checkbox" at bounding box center [67, 209] width 0 height 0
checkbox input "true"
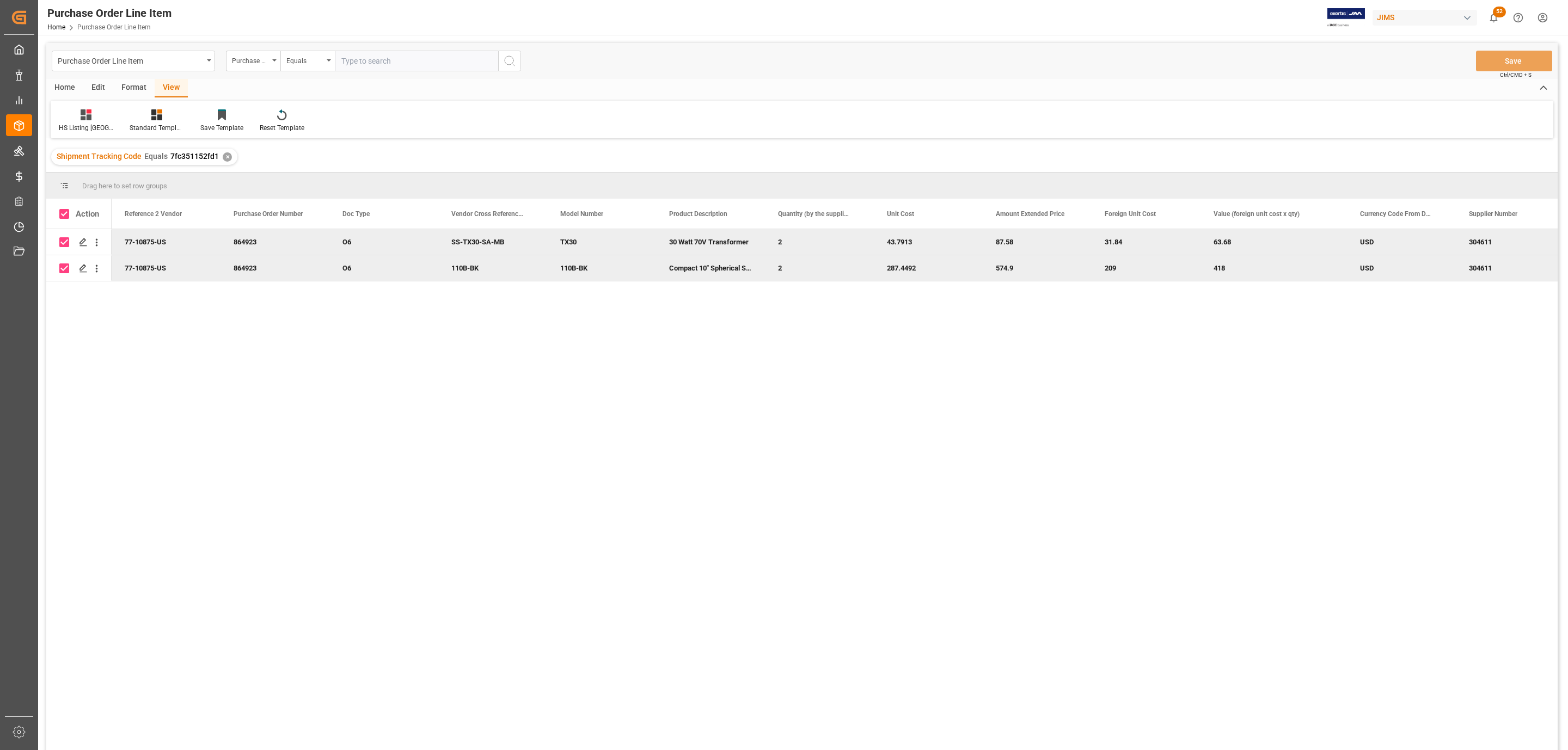
click at [62, 84] on div "Home" at bounding box center [65, 88] width 37 height 18
click at [117, 111] on icon at bounding box center [121, 115] width 9 height 11
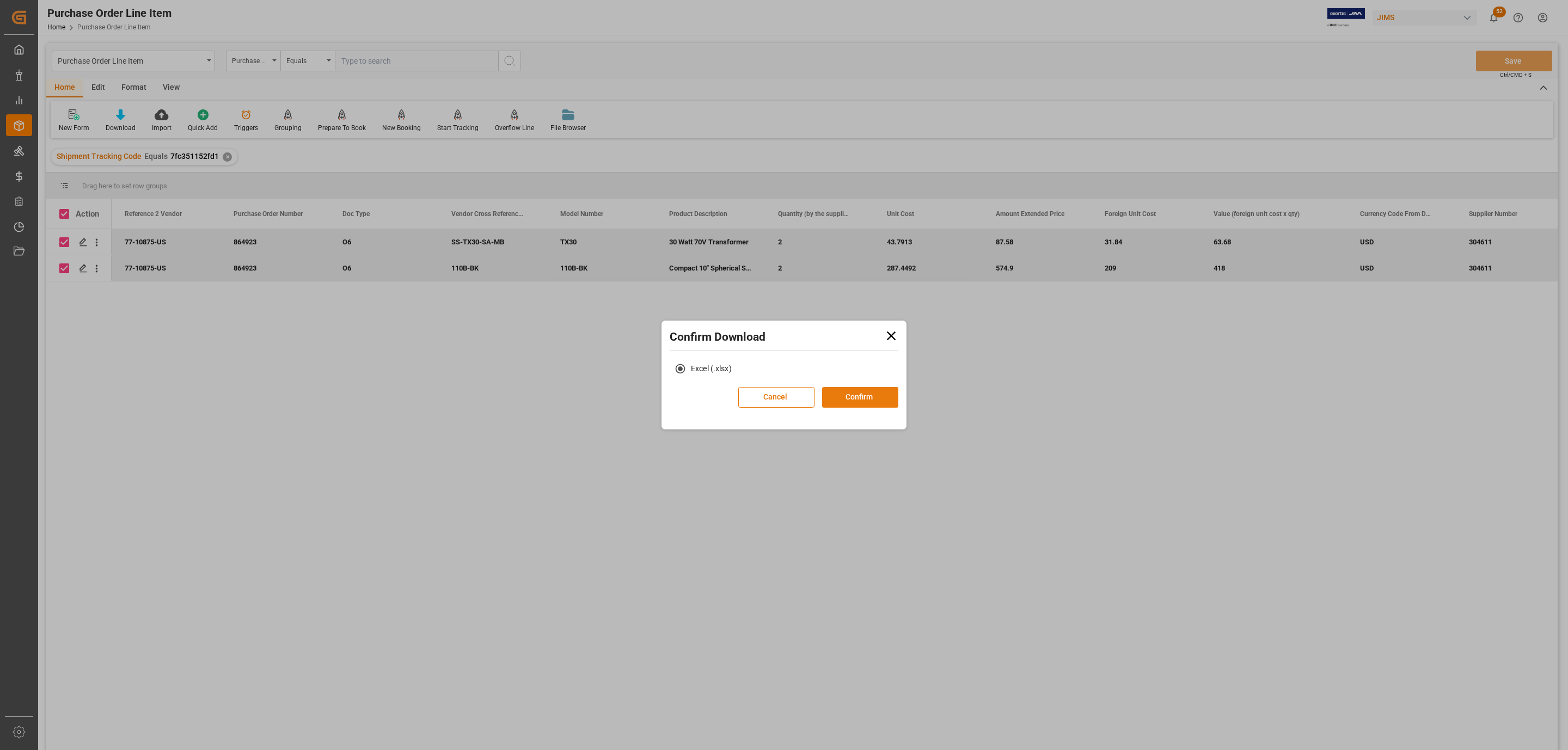
click at [880, 395] on button "Confirm" at bounding box center [860, 397] width 76 height 20
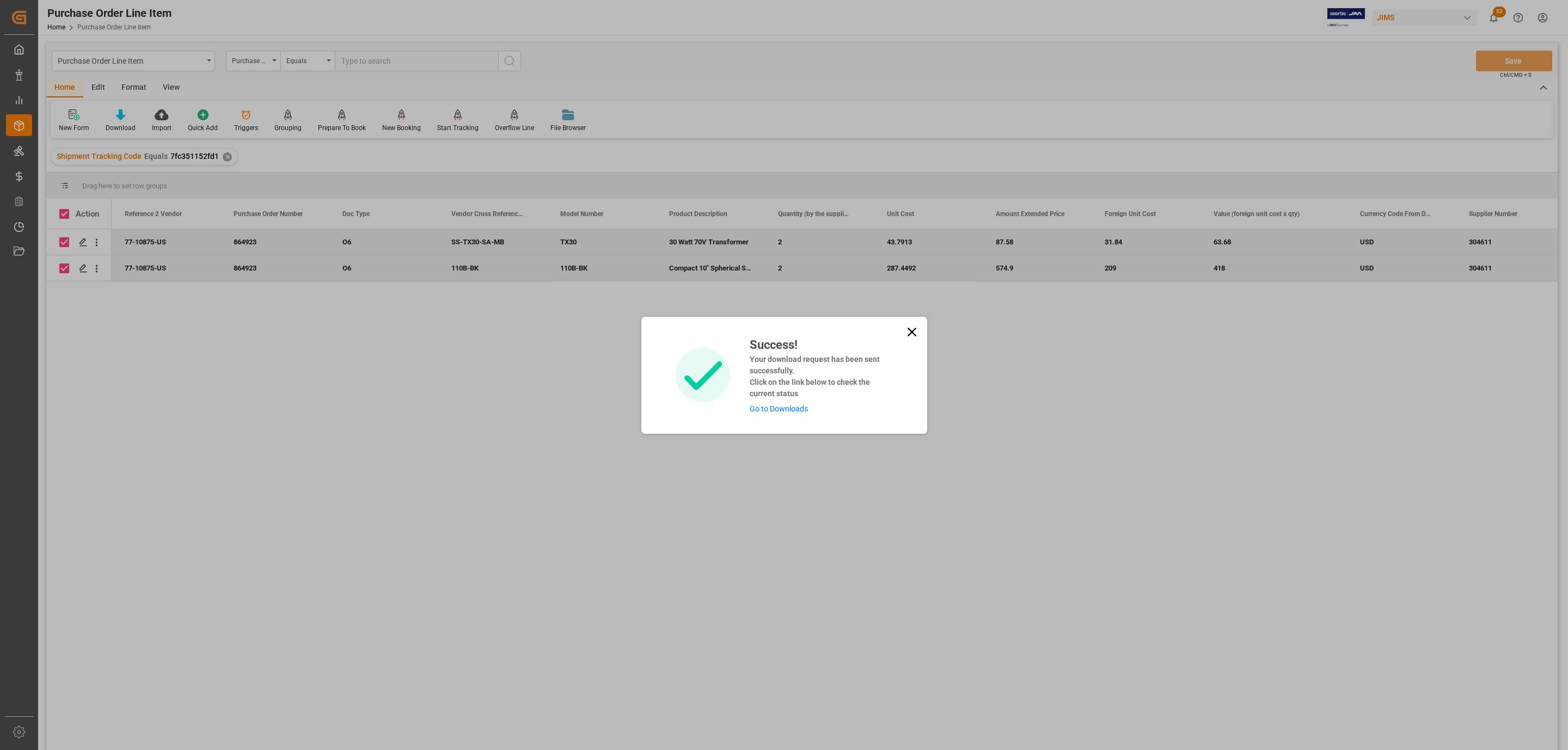
click at [767, 409] on link "Go to Downloads" at bounding box center [779, 409] width 58 height 9
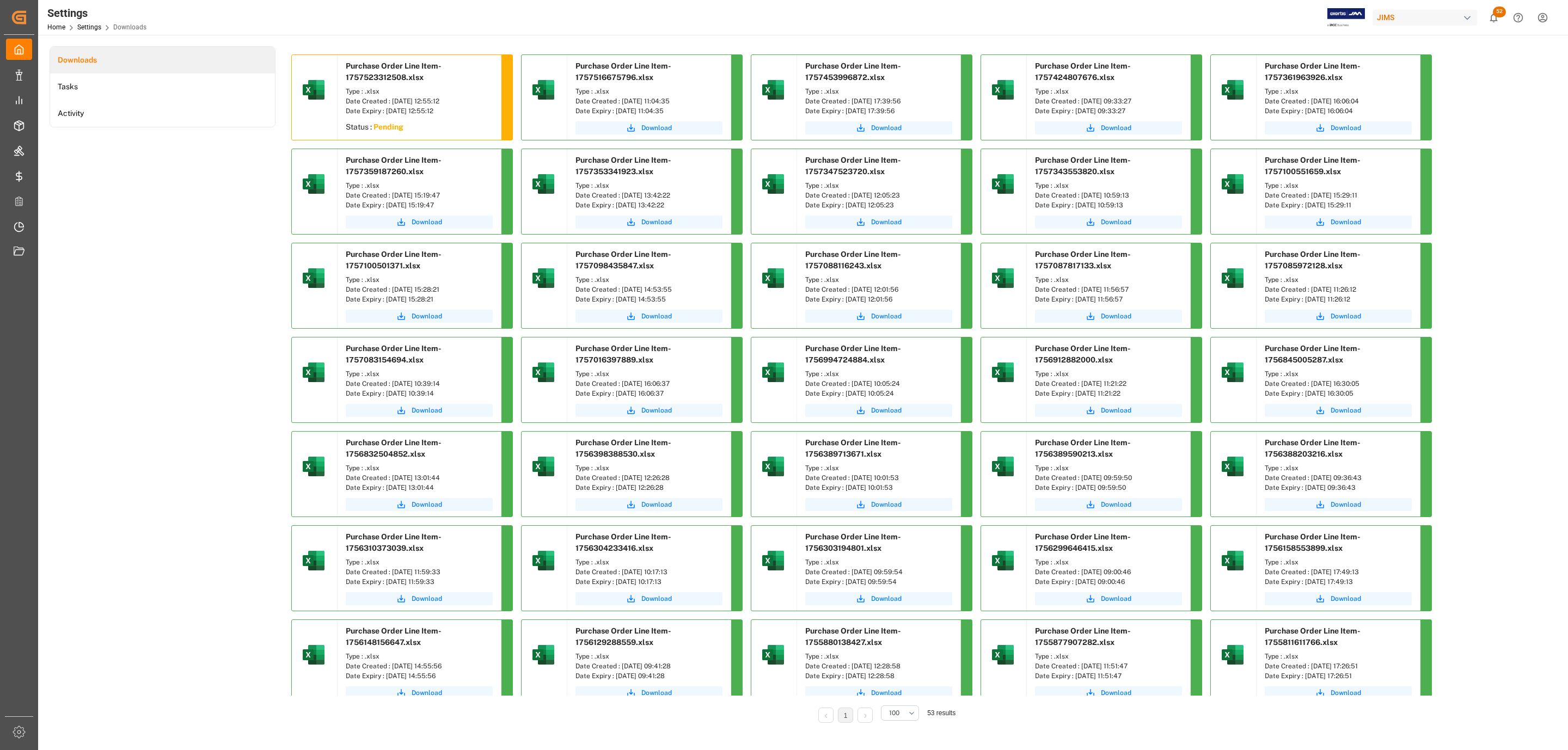
click at [175, 243] on div "Downloads Tasks Activity" at bounding box center [162, 392] width 226 height 692
click at [417, 145] on div "Purchase Order Line Item-1757523312508.xlsx Type : .xlsx Date Created : 10-09-2…" at bounding box center [885, 572] width 1188 height 1035
click at [423, 136] on div "Download" at bounding box center [419, 129] width 164 height 21
click at [422, 130] on span "Download" at bounding box center [427, 128] width 30 height 10
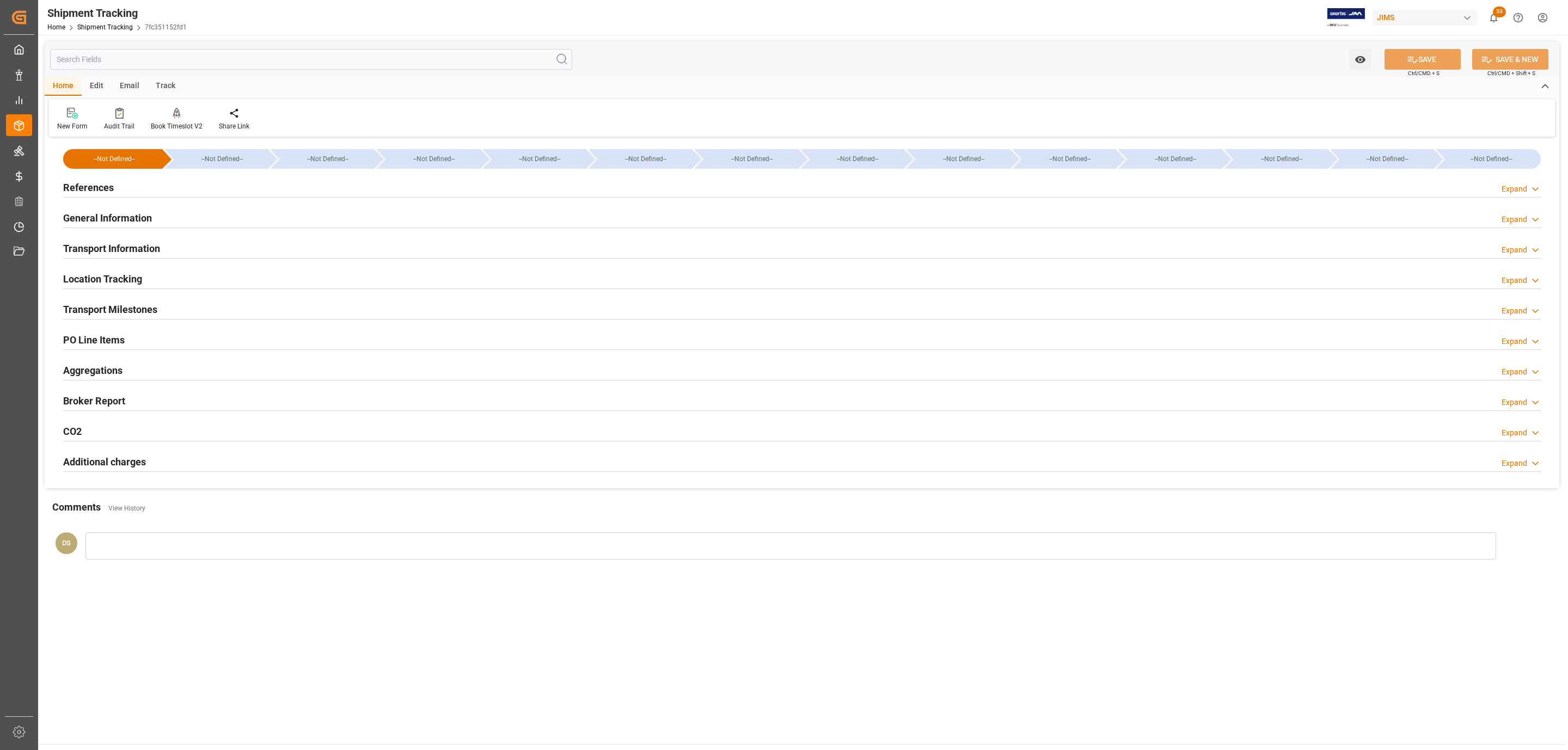
click at [105, 250] on h2 "Transport Information" at bounding box center [111, 248] width 97 height 14
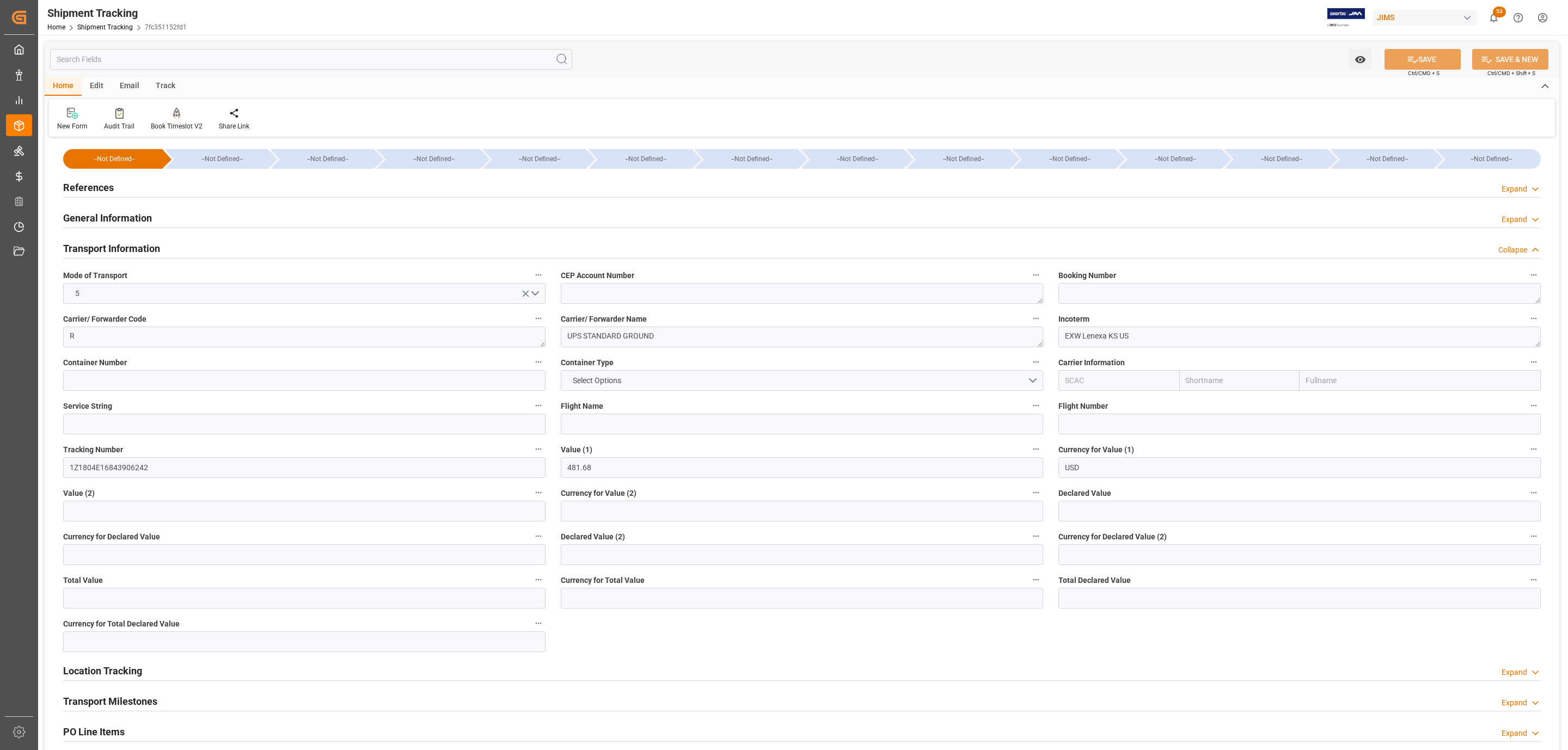
click at [105, 250] on h2 "Transport Information" at bounding box center [111, 248] width 97 height 14
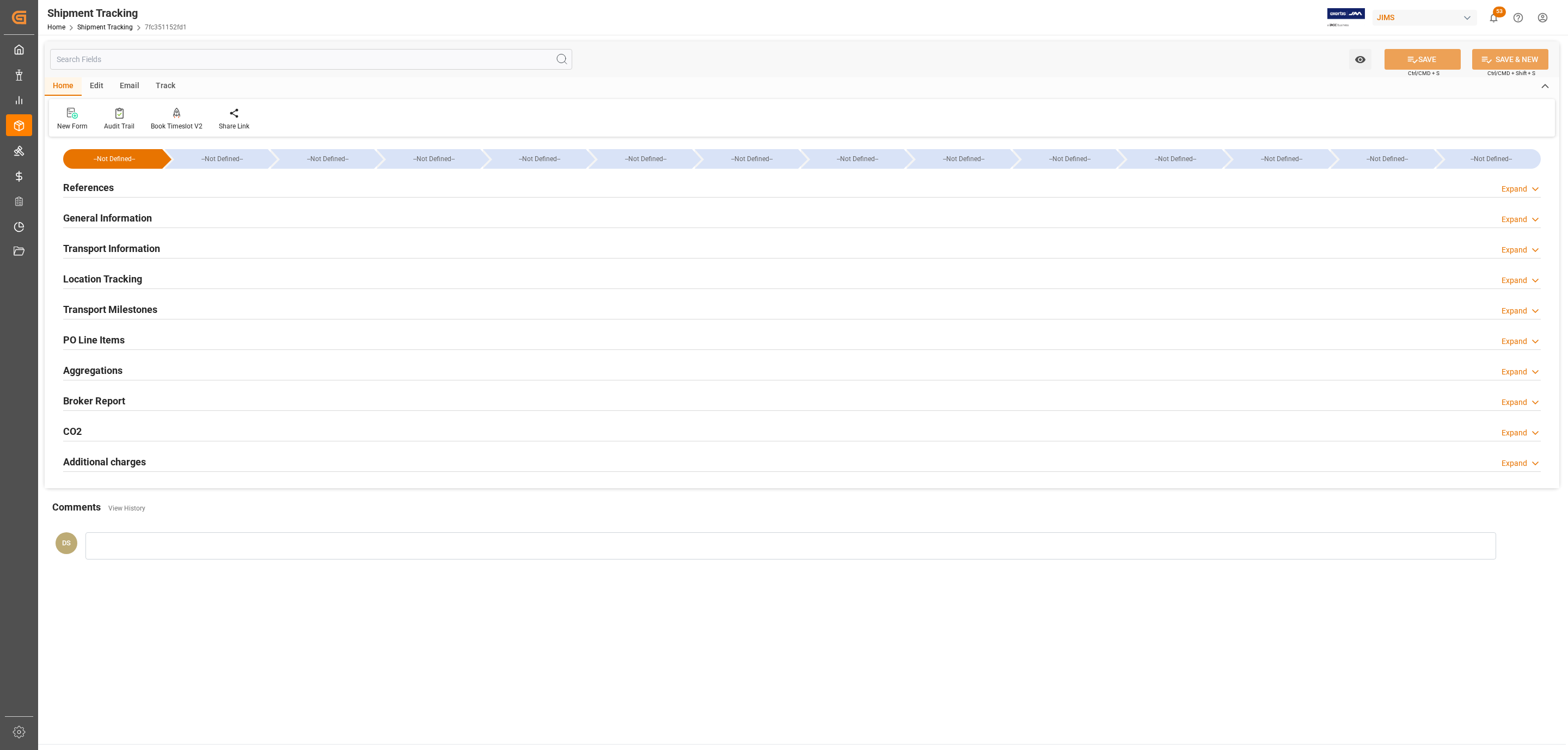
click at [113, 306] on h2 "Transport Milestones" at bounding box center [110, 309] width 94 height 14
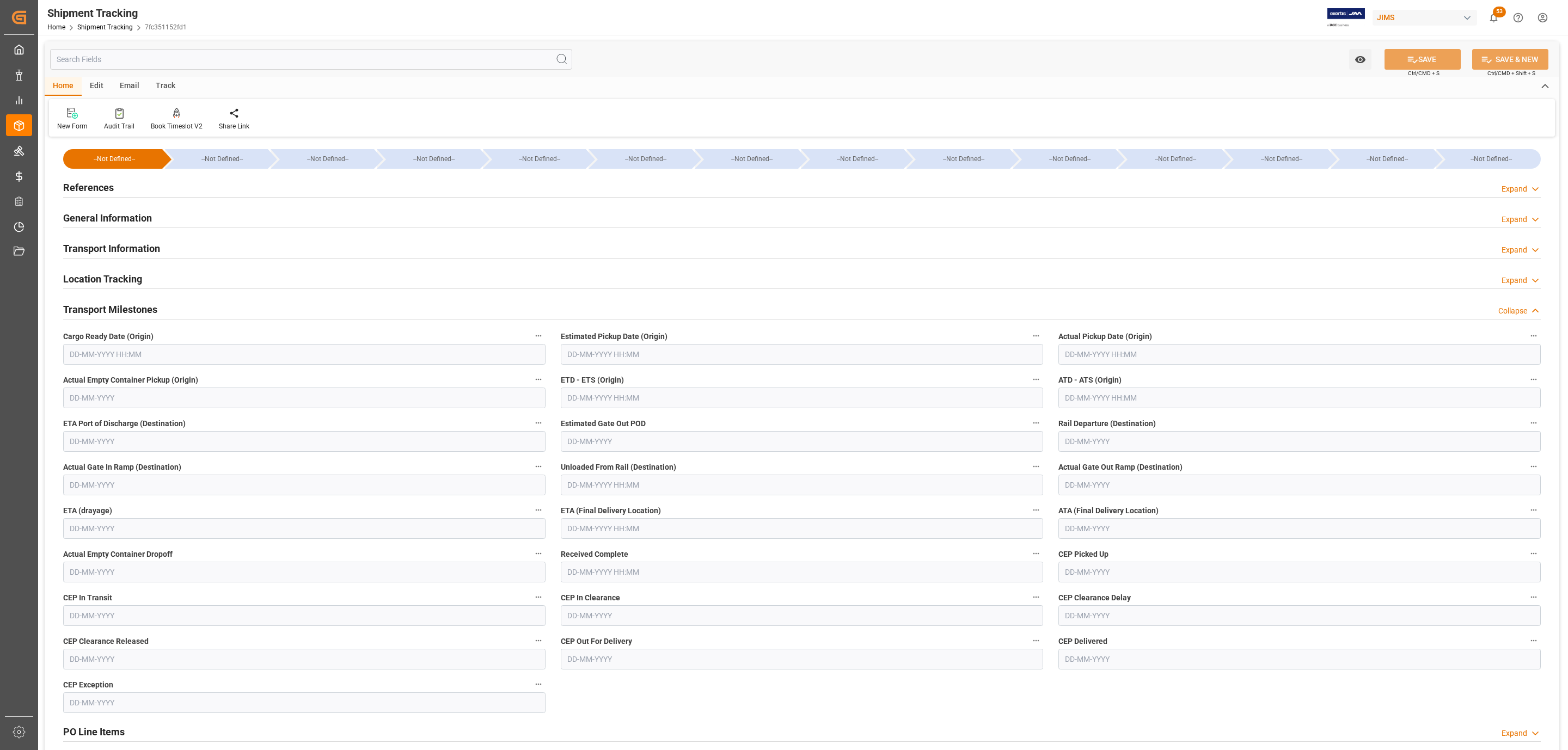
click at [113, 308] on h2 "Transport Milestones" at bounding box center [110, 309] width 94 height 14
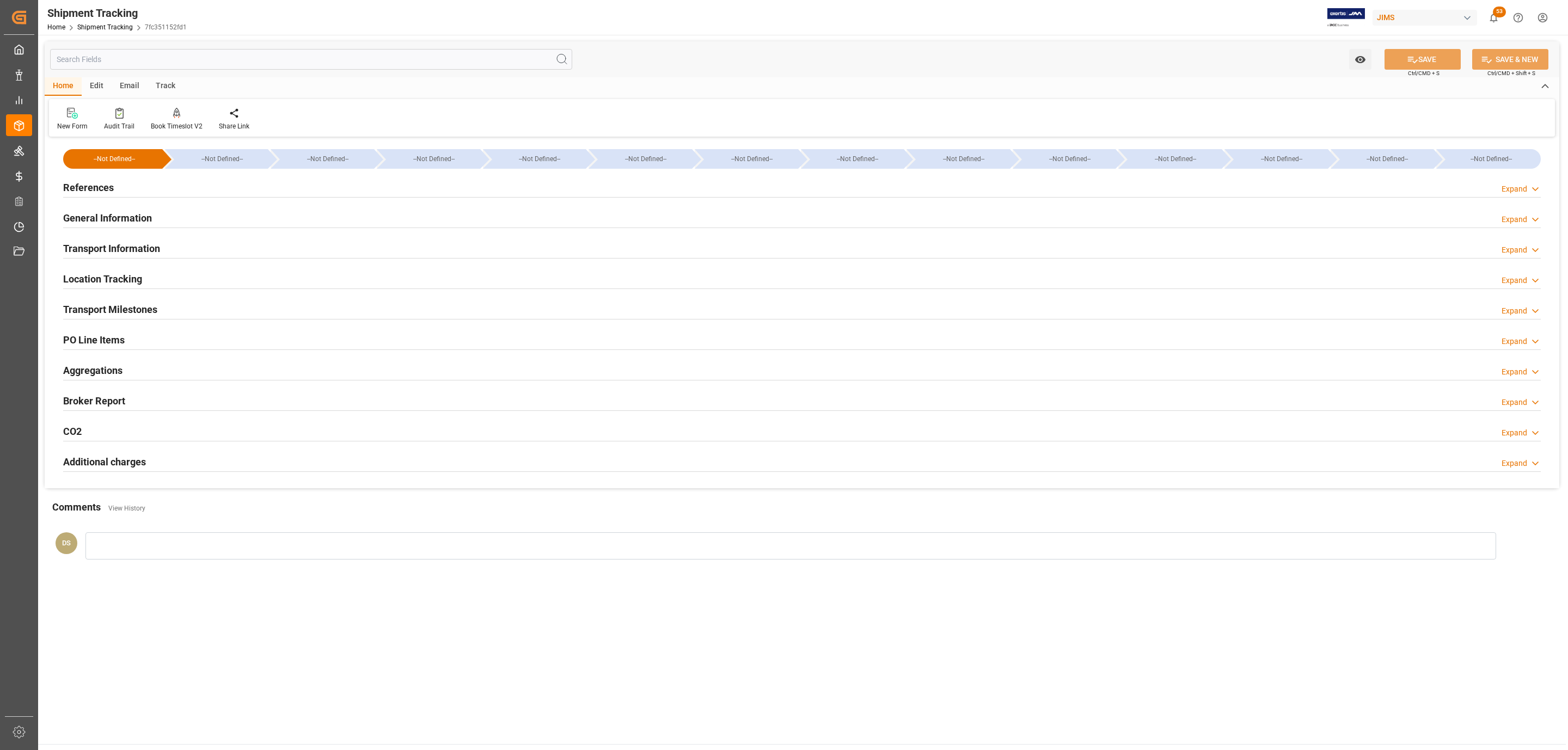
click at [123, 297] on div "Transport Milestones Expand" at bounding box center [802, 310] width 1493 height 30
click at [123, 304] on h2 "Transport Milestones" at bounding box center [110, 309] width 94 height 14
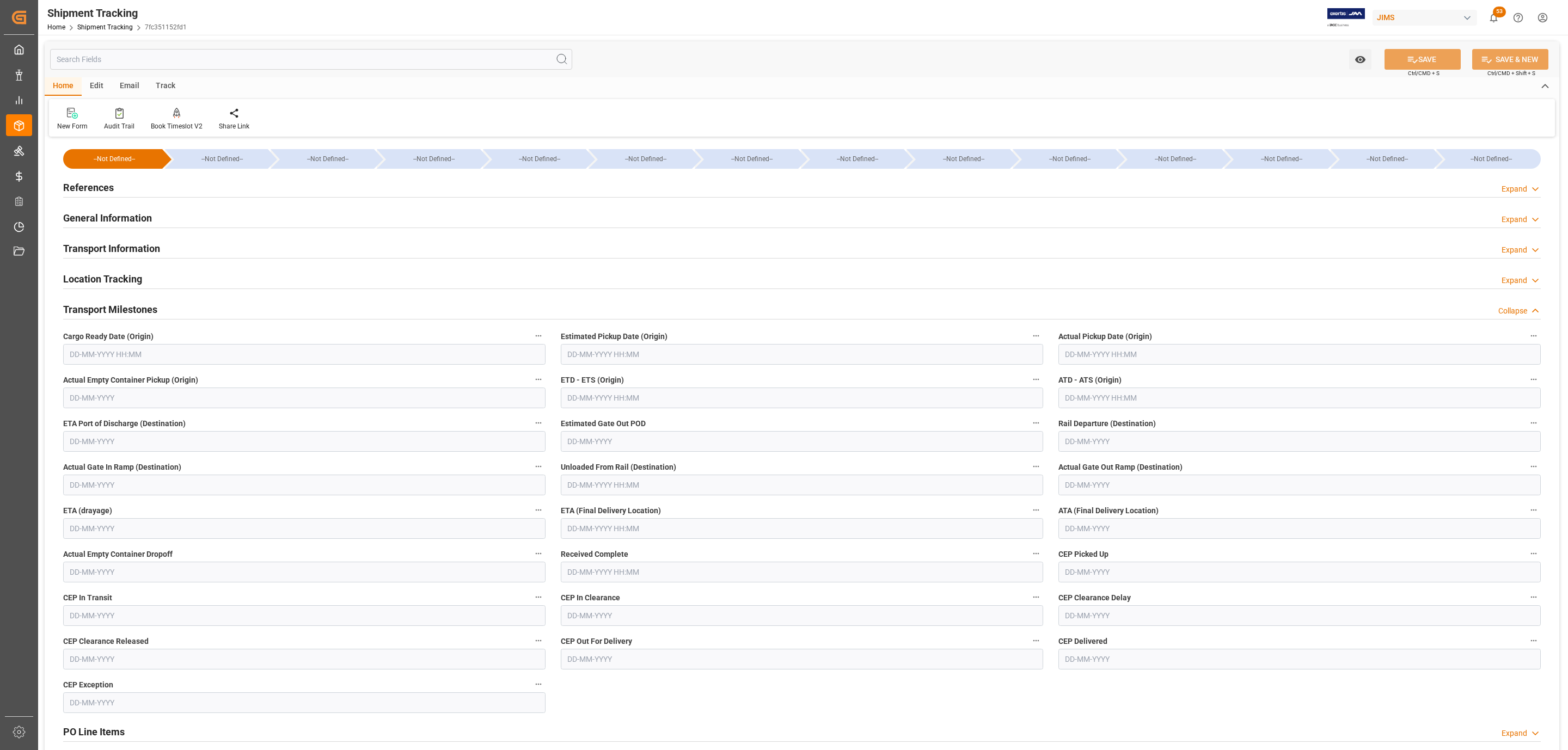
click at [102, 355] on input "text" at bounding box center [305, 354] width 483 height 20
click at [74, 441] on div "8" at bounding box center [77, 443] width 14 height 13
type input "08-09-2025 00:00"
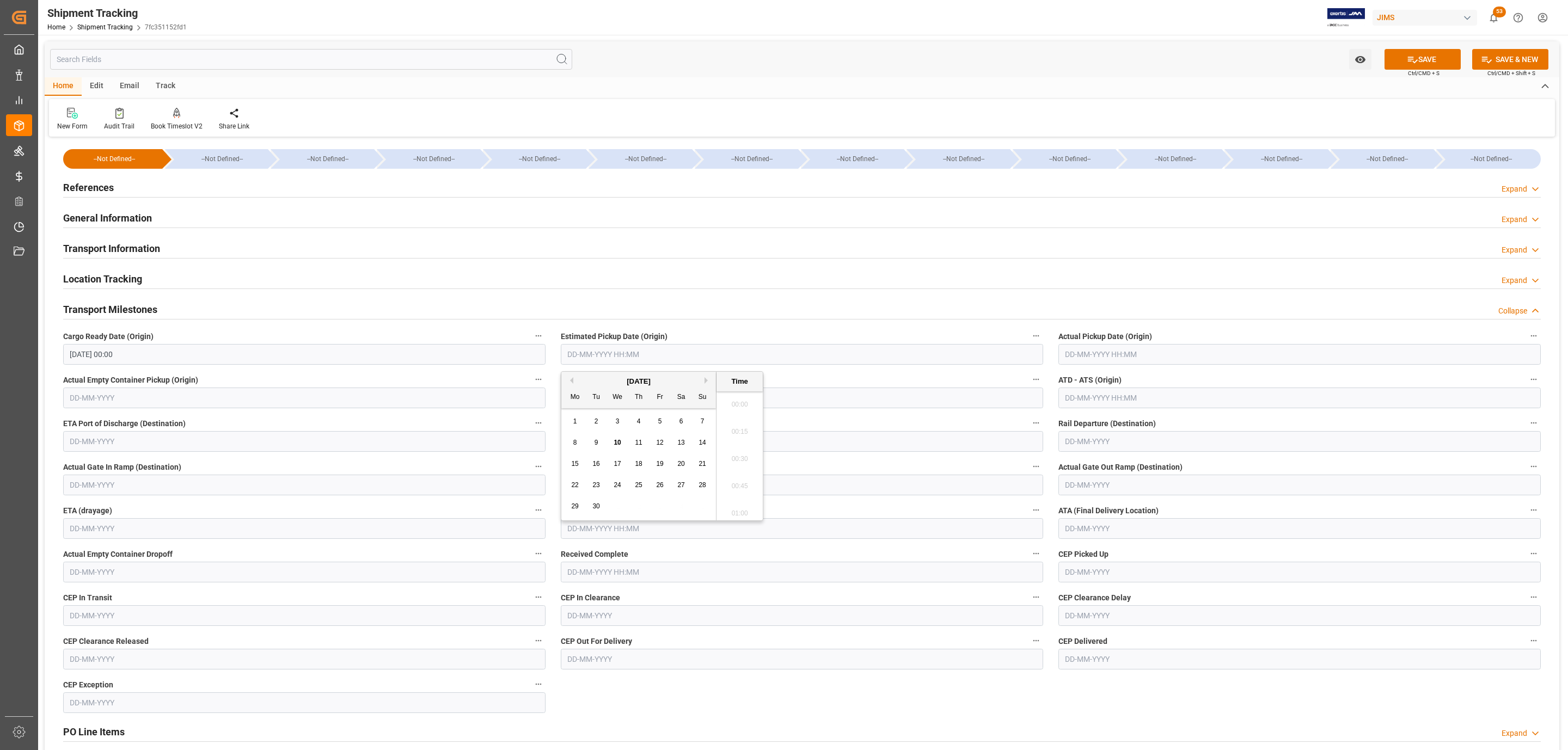
click at [658, 358] on input "text" at bounding box center [802, 354] width 483 height 20
click at [574, 446] on span "8" at bounding box center [575, 443] width 4 height 8
type input "08-09-2025 00:00"
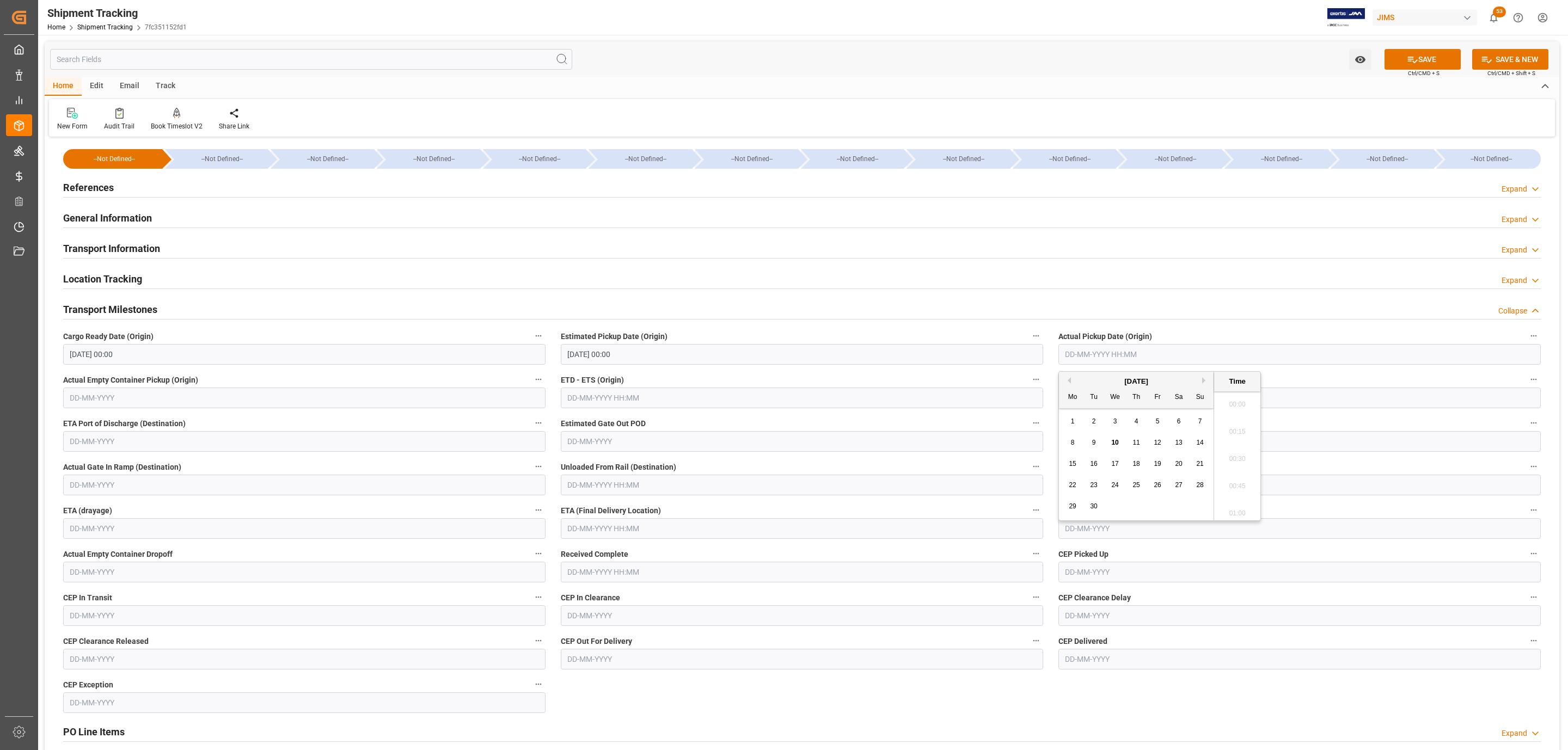
click at [1085, 353] on input "text" at bounding box center [1300, 354] width 483 height 20
click at [1071, 446] on span "8" at bounding box center [1073, 443] width 4 height 8
type input "08-09-2025 00:00"
click at [585, 529] on input "text" at bounding box center [802, 528] width 483 height 20
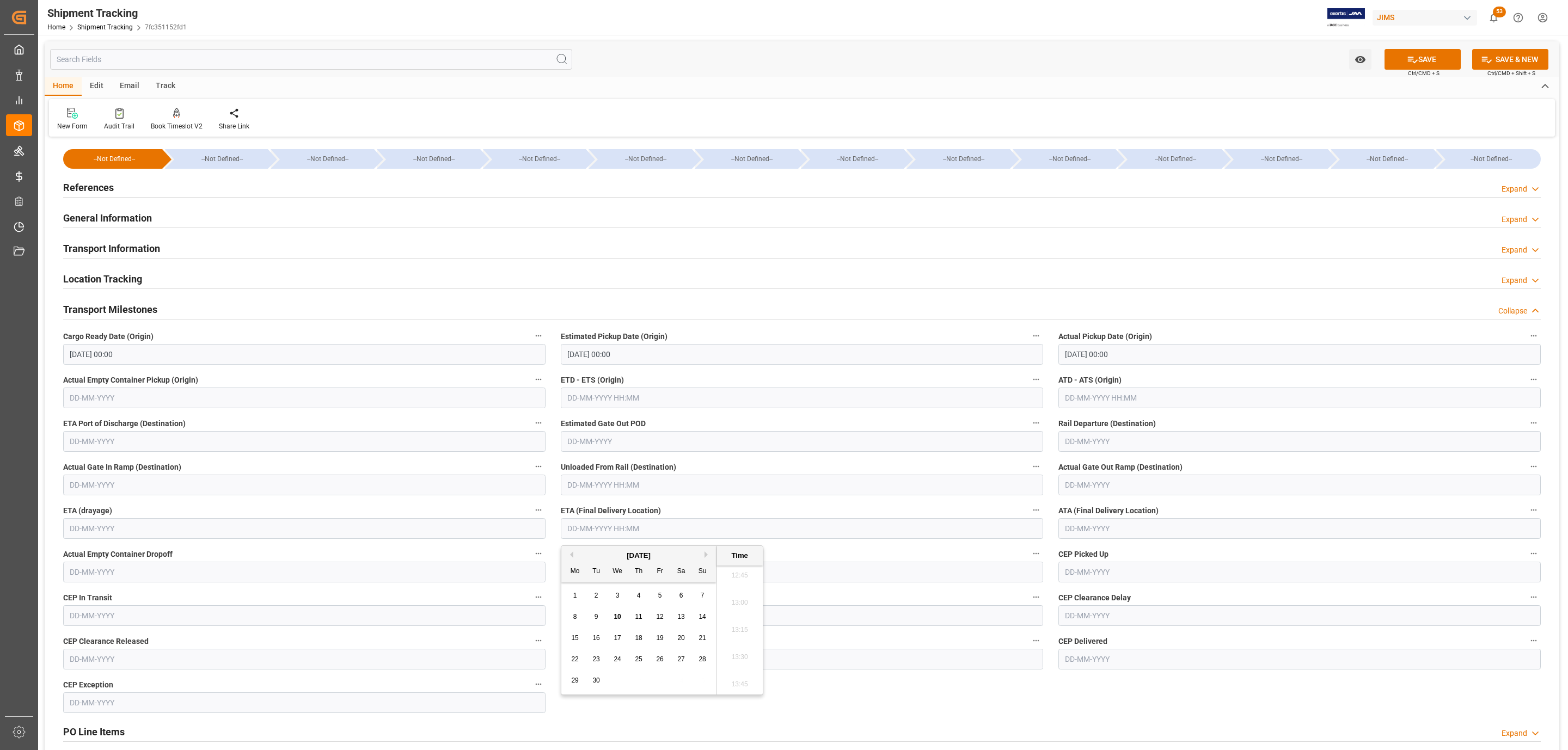
click at [614, 620] on span "10" at bounding box center [617, 617] width 7 height 8
type input "10-09-2025 00:00"
click at [1422, 55] on button "SAVE" at bounding box center [1423, 59] width 76 height 20
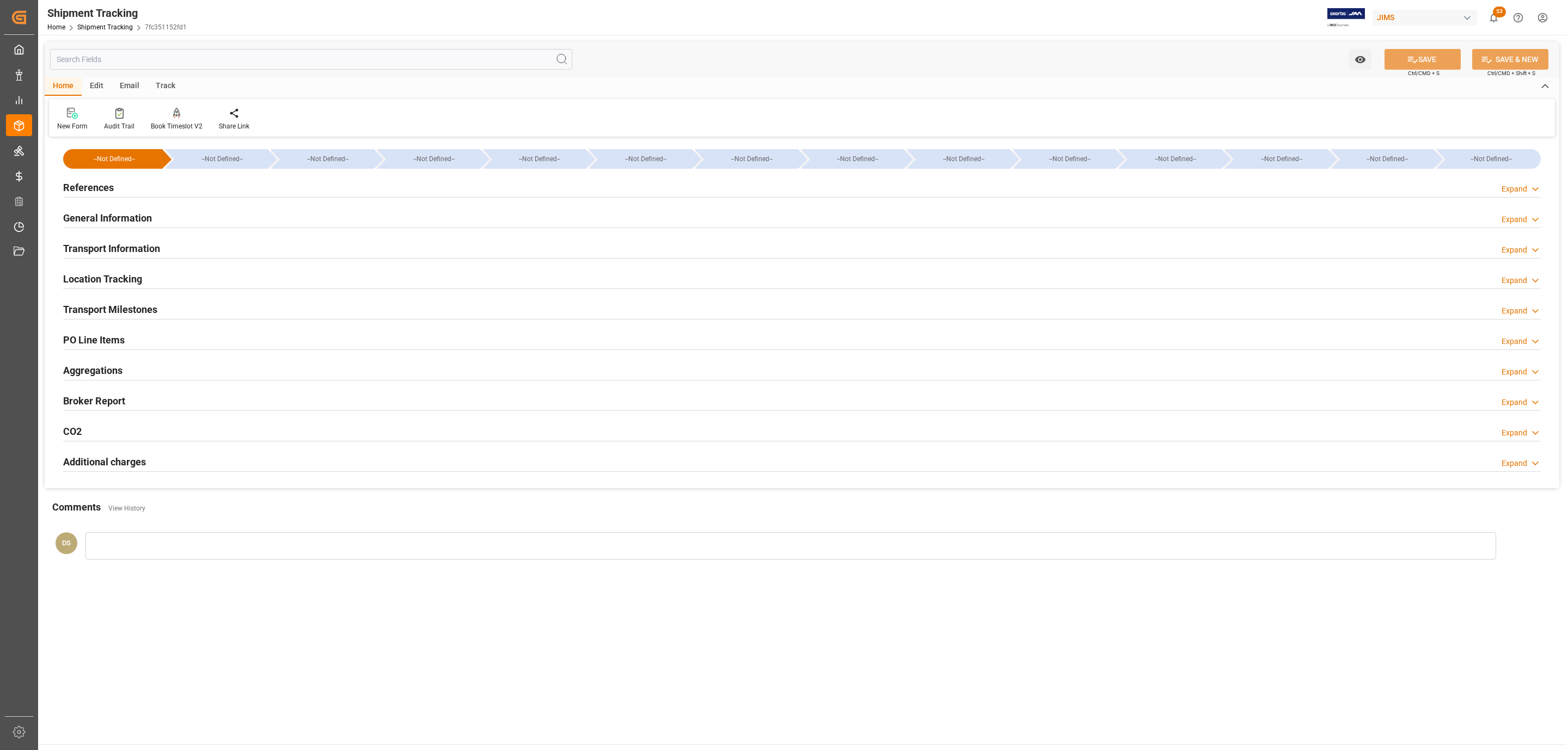
click at [145, 332] on div "PO Line Items Expand" at bounding box center [802, 339] width 1478 height 20
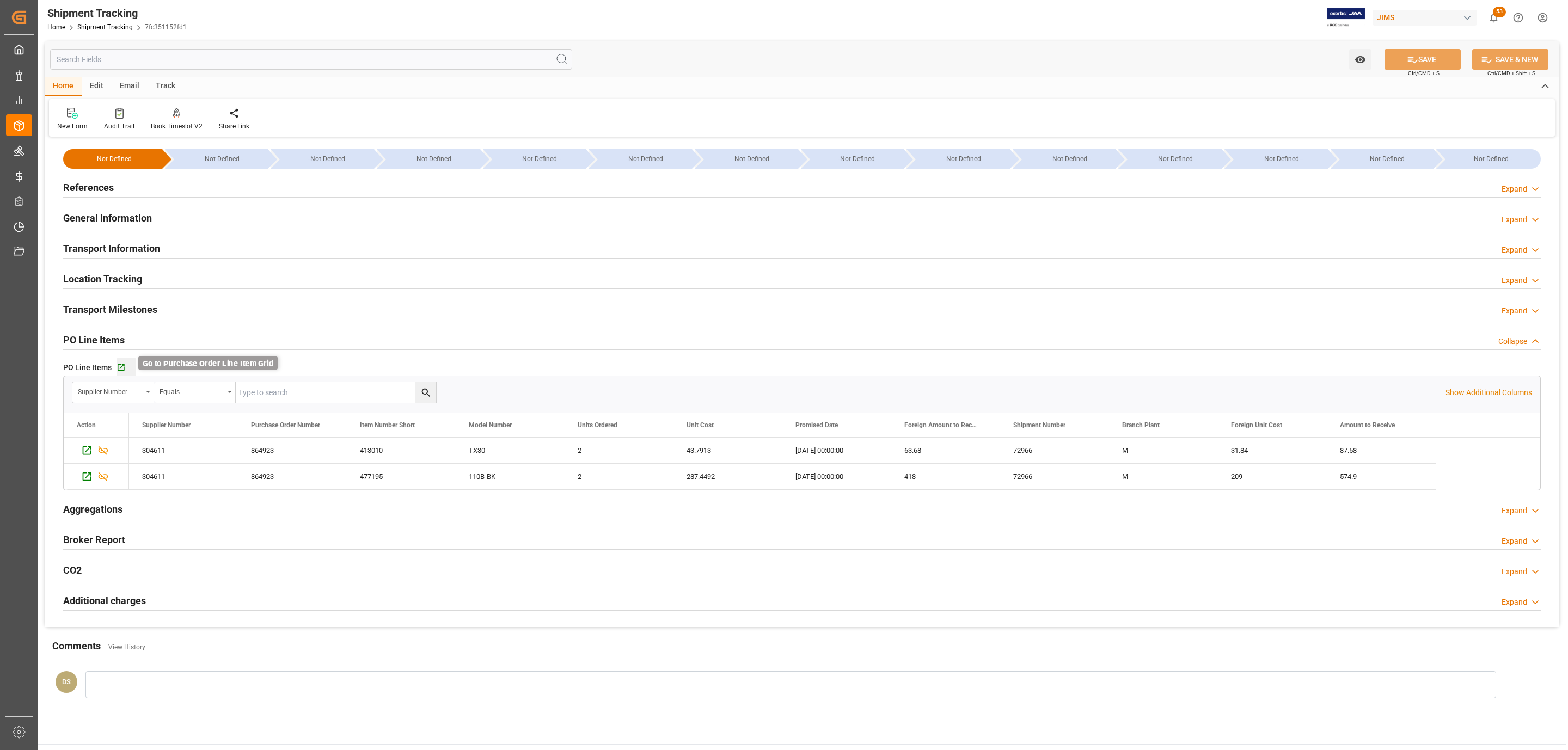
click at [124, 371] on icon "button" at bounding box center [121, 368] width 9 height 9
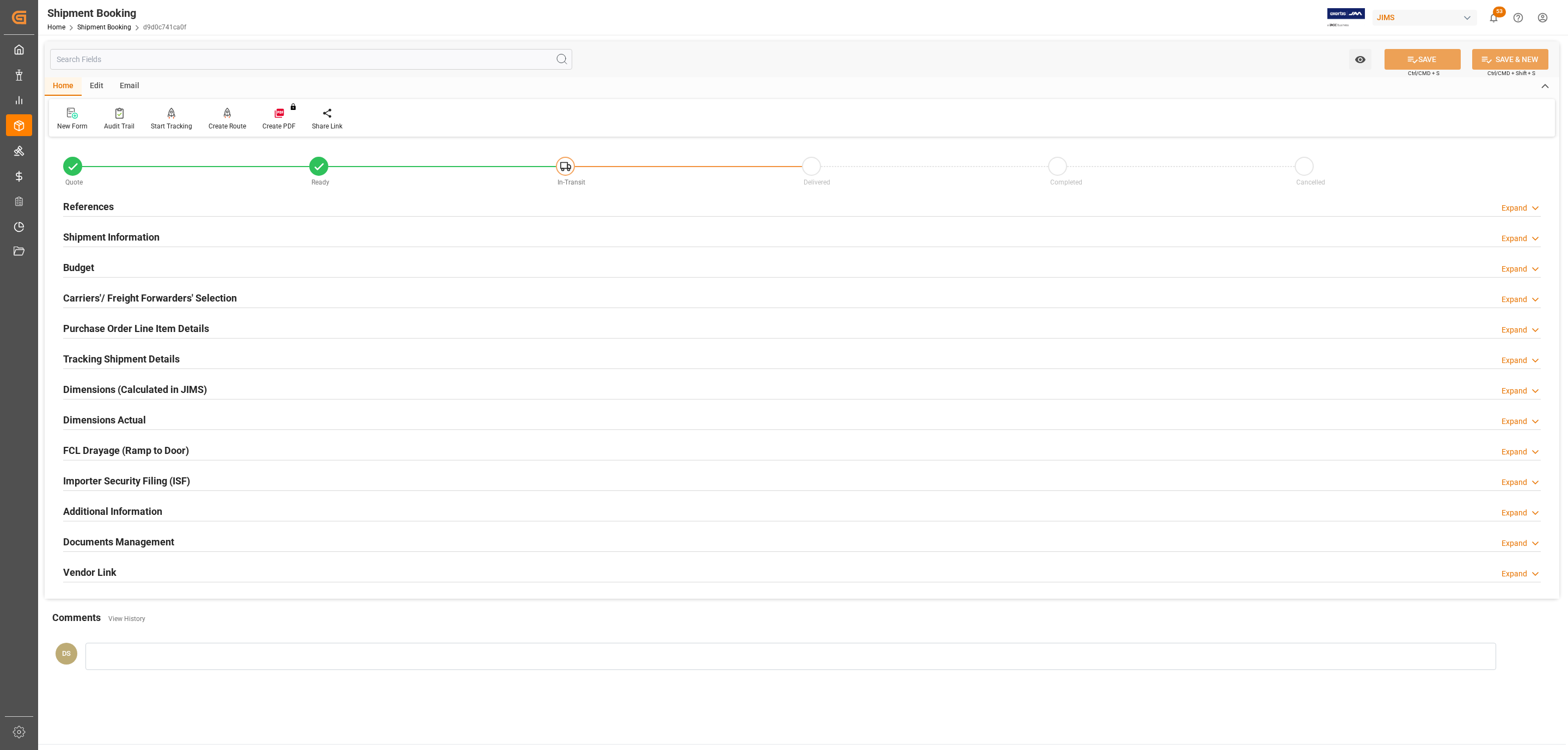
click at [102, 326] on h2 "Purchase Order Line Item Details" at bounding box center [136, 328] width 146 height 14
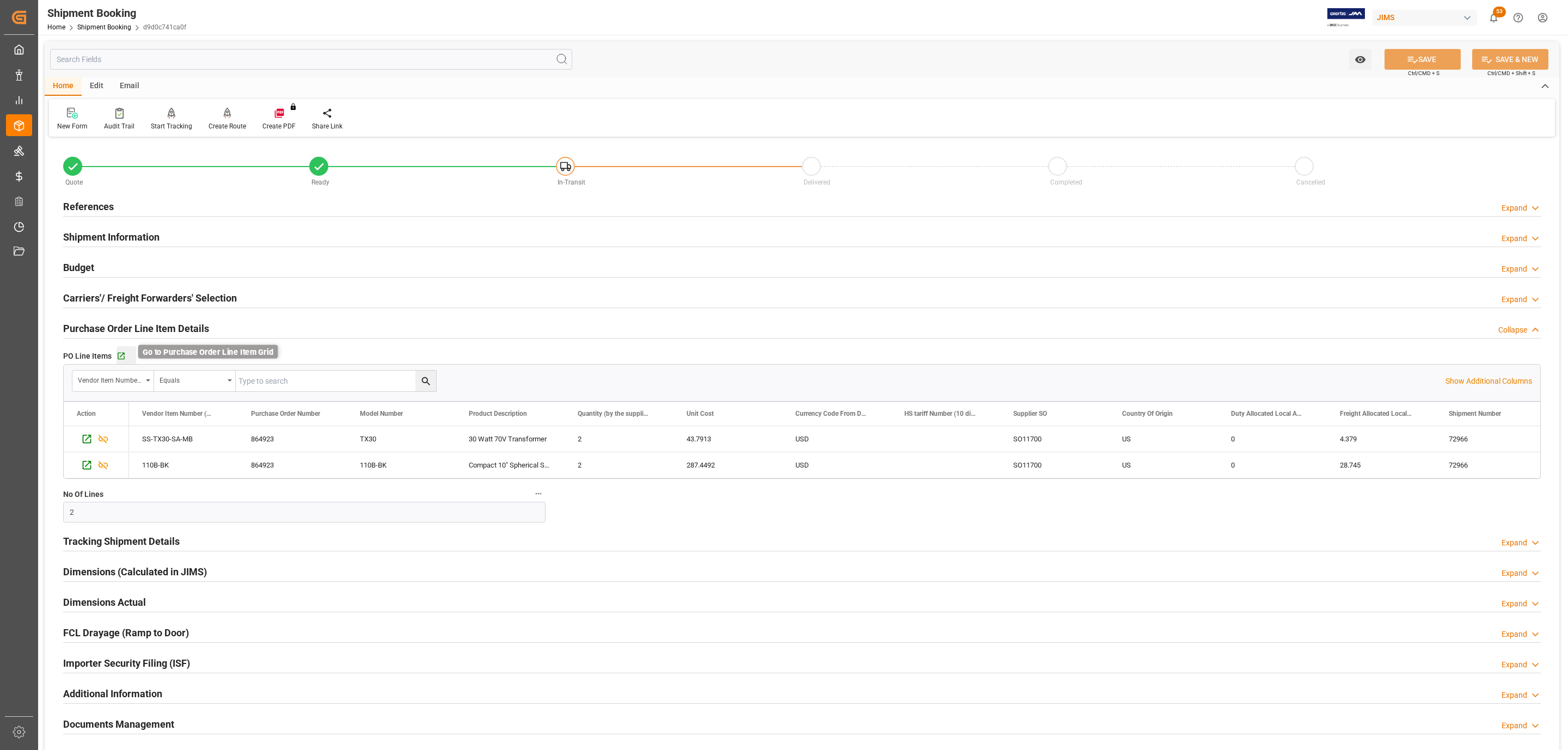
click at [124, 353] on icon "button" at bounding box center [121, 356] width 9 height 9
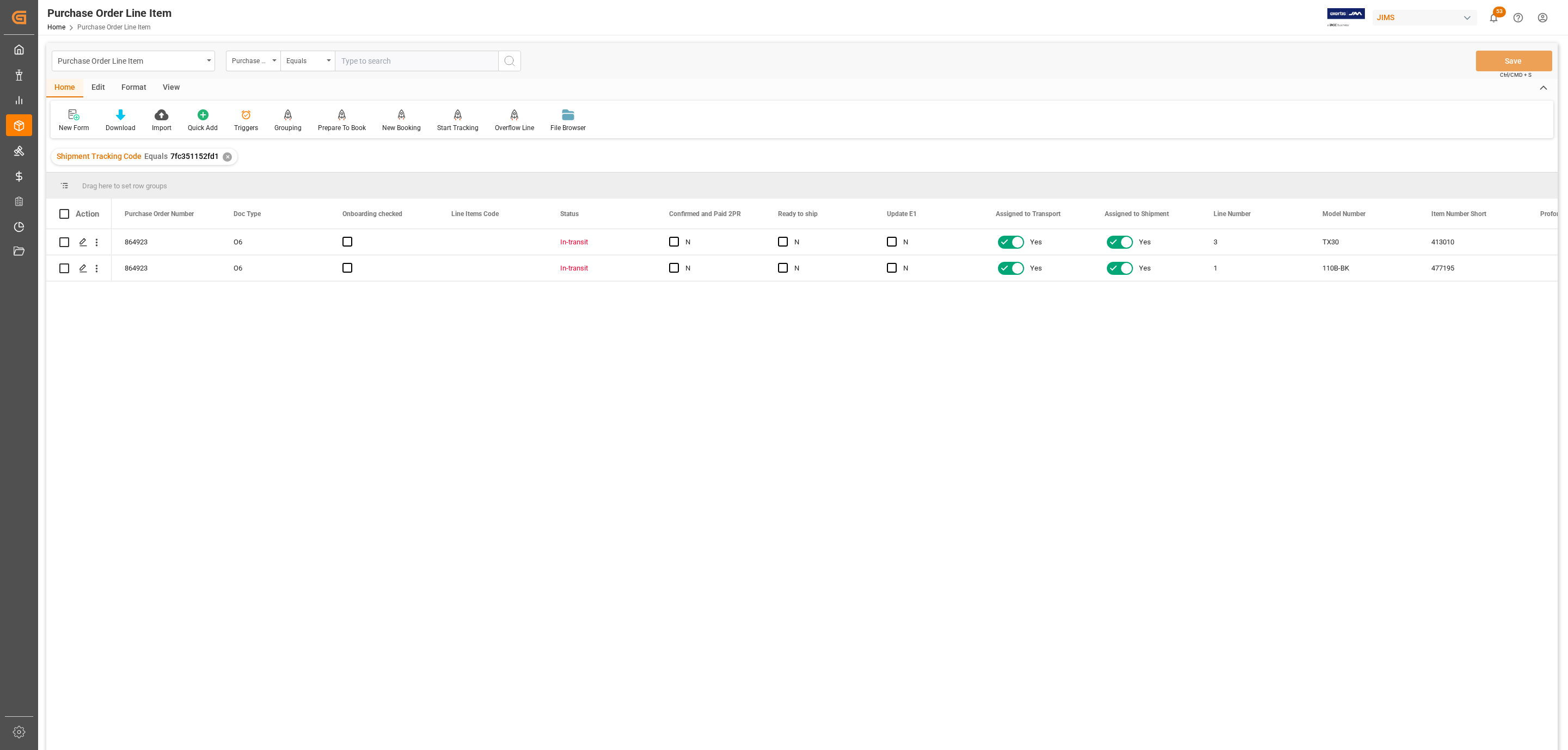
click at [173, 87] on div "View" at bounding box center [171, 88] width 33 height 18
click at [126, 114] on icon at bounding box center [123, 115] width 11 height 11
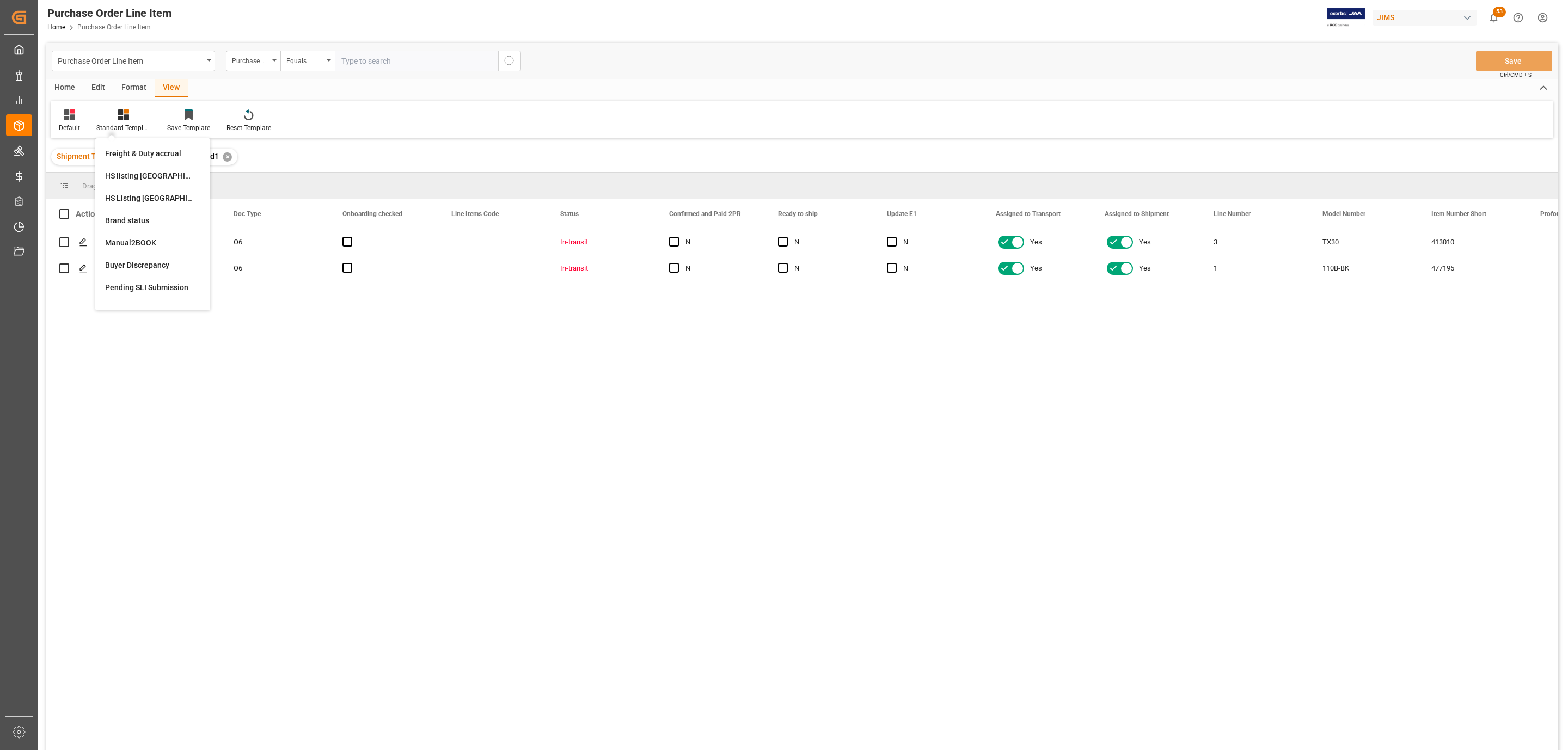
click at [164, 201] on div "HS Listing [GEOGRAPHIC_DATA]" at bounding box center [152, 198] width 96 height 11
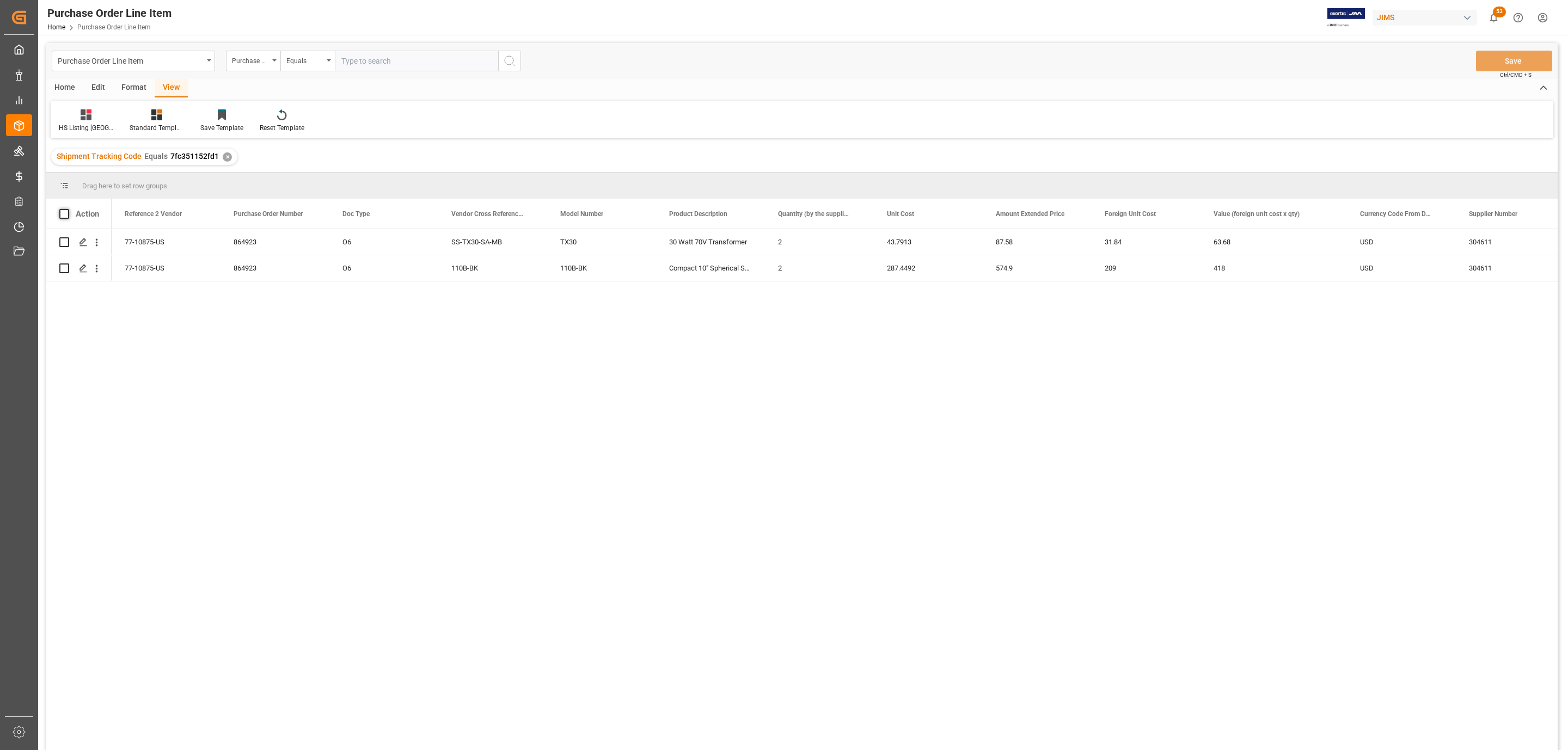
click at [63, 214] on span at bounding box center [64, 214] width 10 height 10
click at [67, 209] on input "checkbox" at bounding box center [67, 209] width 0 height 0
checkbox input "true"
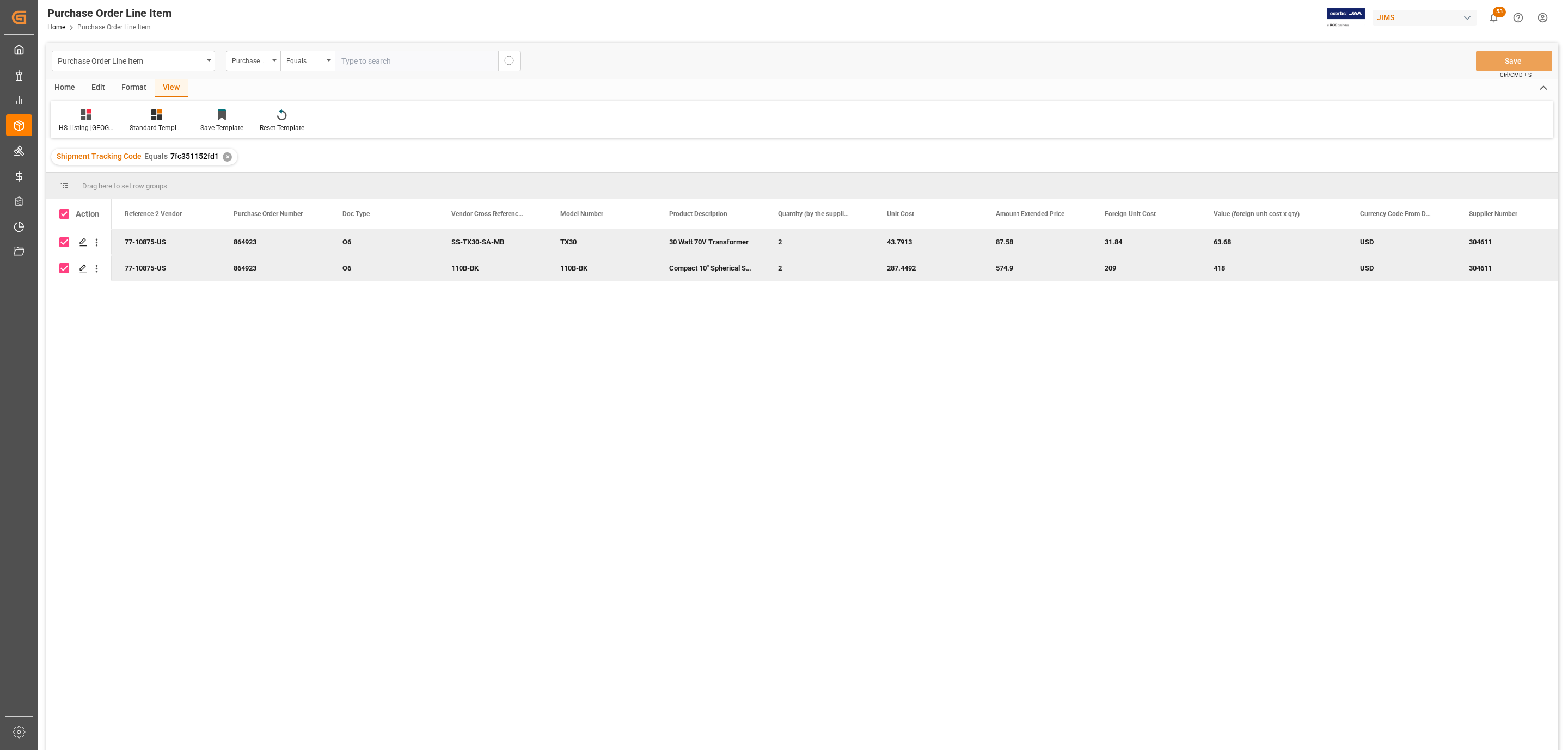
click at [72, 76] on div "Purchase Order Line Item Purchase Order Number Equals Save Ctrl/CMD + S" at bounding box center [802, 61] width 1511 height 36
click at [69, 83] on div "Home" at bounding box center [65, 88] width 37 height 18
click at [135, 113] on div "Download" at bounding box center [121, 121] width 46 height 24
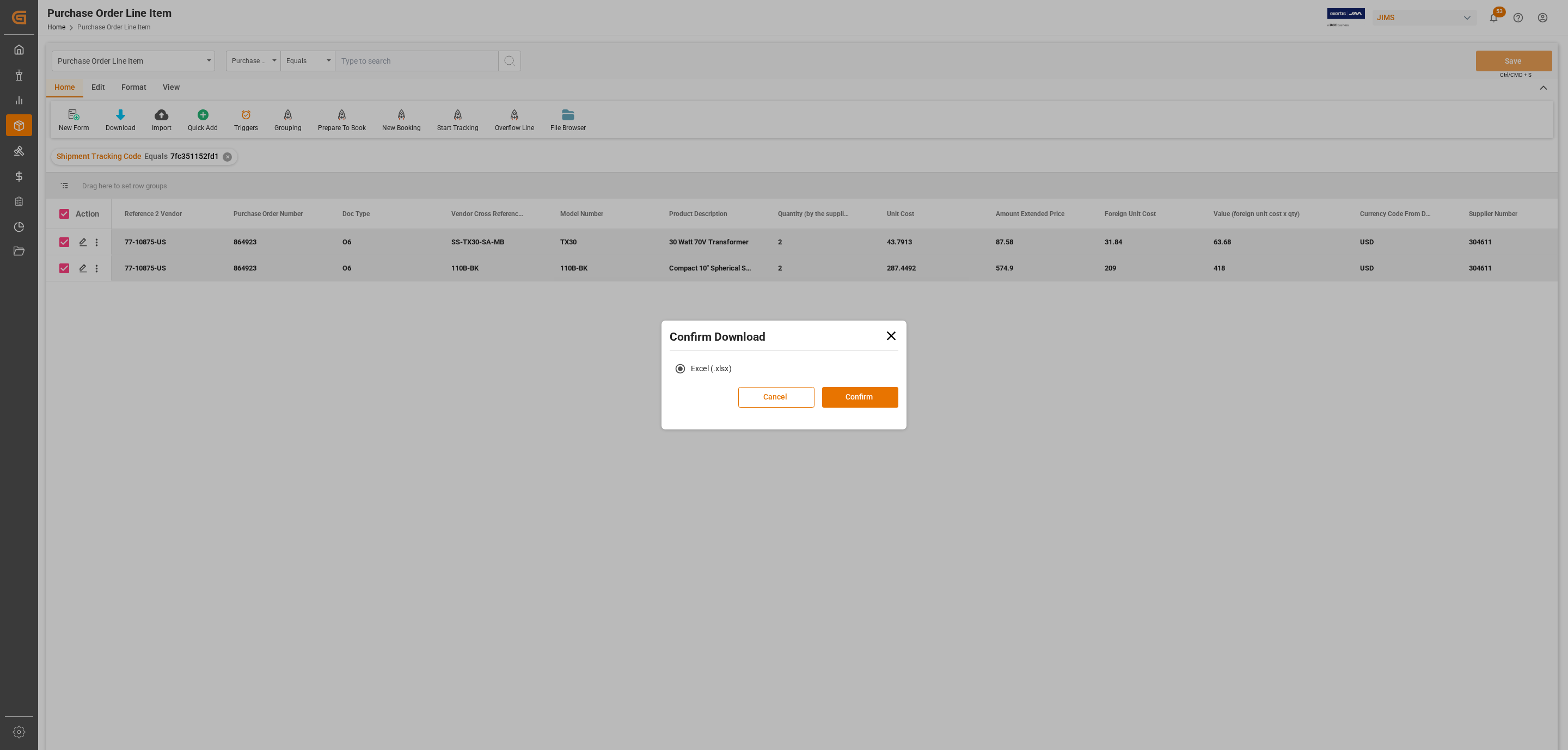
drag, startPoint x: 784, startPoint y: 401, endPoint x: 270, endPoint y: 216, distance: 546.3
click at [783, 401] on button "Cancel" at bounding box center [777, 397] width 76 height 20
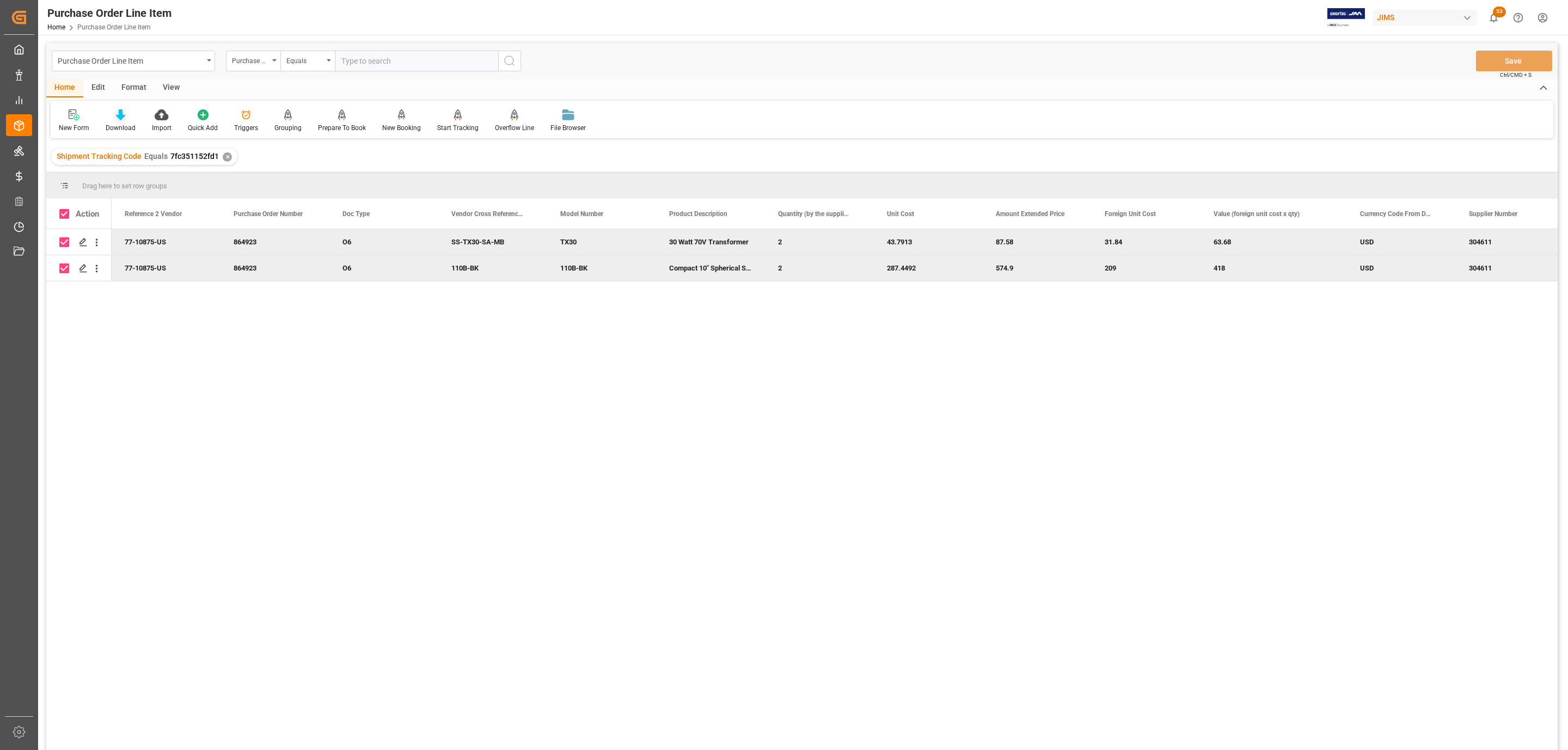
click at [114, 129] on div "Download" at bounding box center [120, 128] width 30 height 10
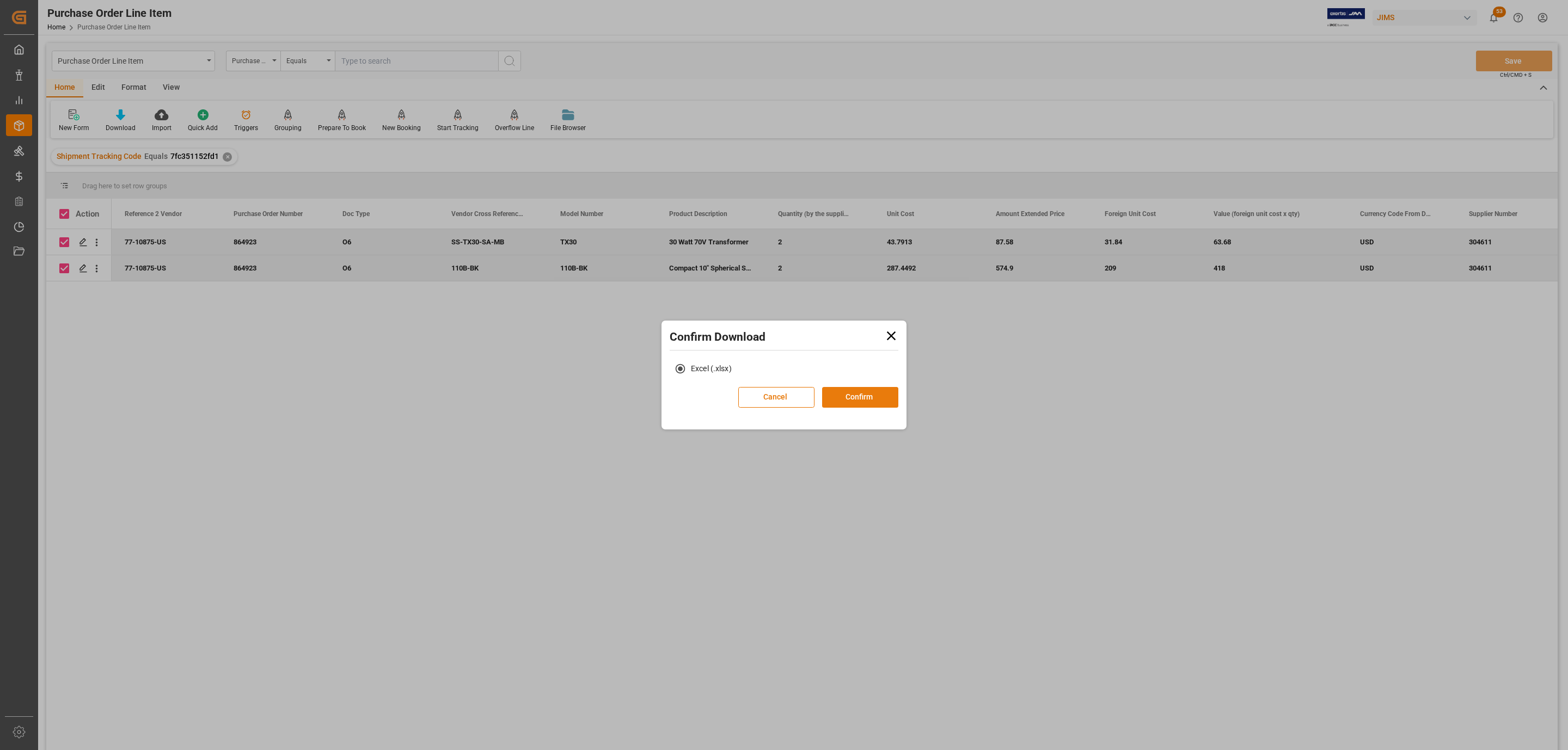
click at [873, 402] on button "Confirm" at bounding box center [860, 397] width 76 height 20
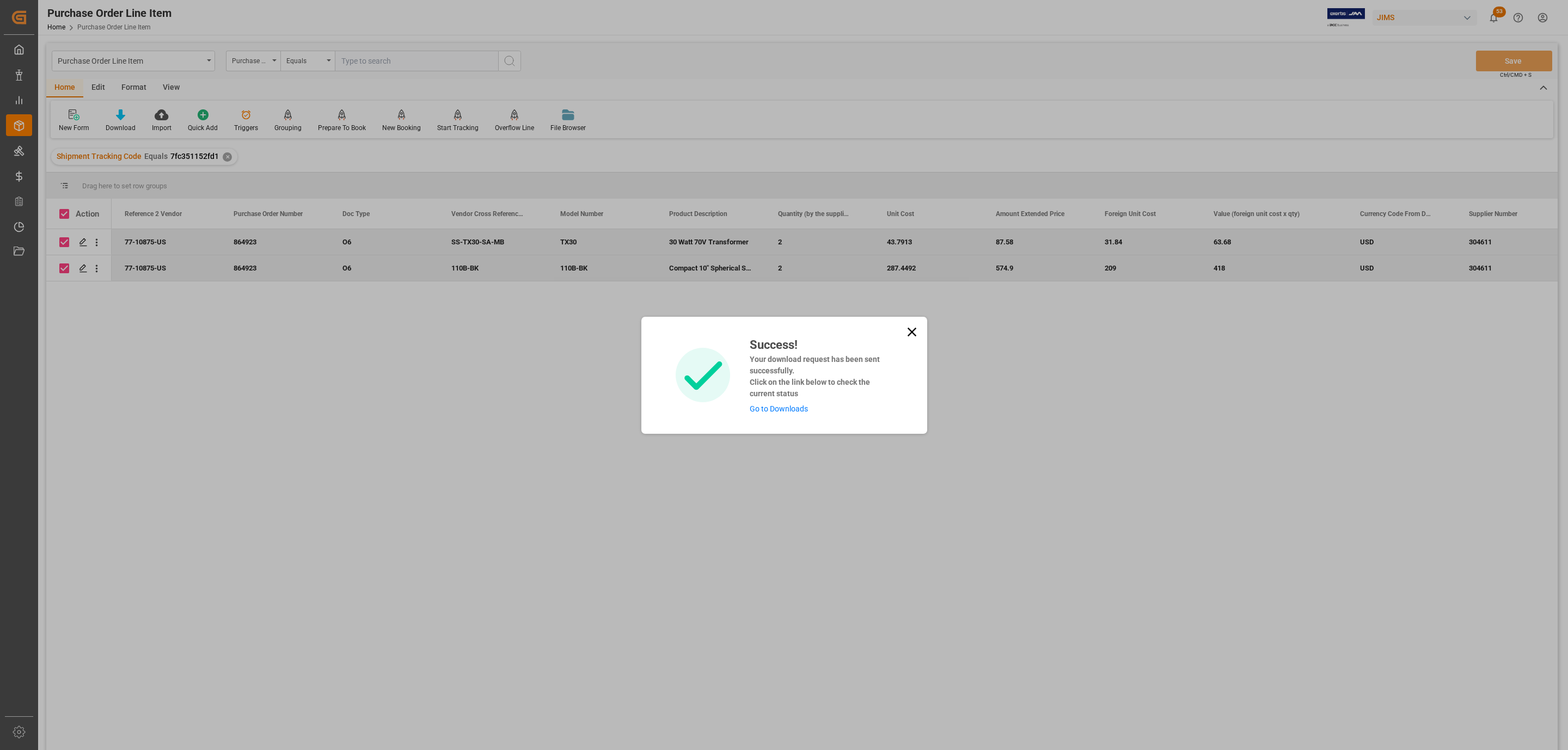
click at [784, 411] on link "Go to Downloads" at bounding box center [779, 409] width 58 height 9
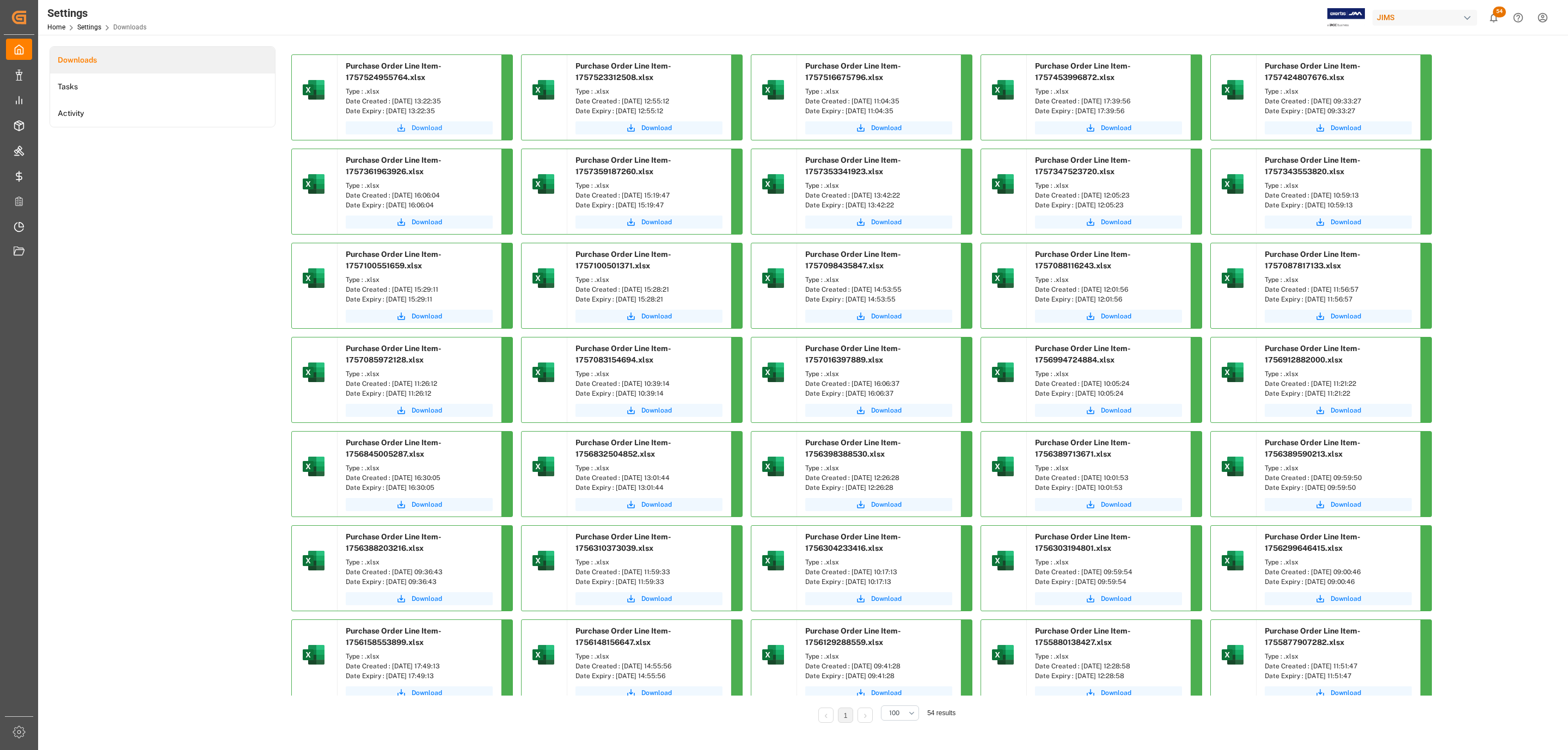
click at [407, 123] on button "Download" at bounding box center [419, 128] width 147 height 13
click at [141, 185] on div "Downloads Tasks Activity" at bounding box center [162, 392] width 226 height 692
click at [226, 304] on div "Downloads Tasks Activity" at bounding box center [162, 392] width 226 height 692
